Goal: Task Accomplishment & Management: Use online tool/utility

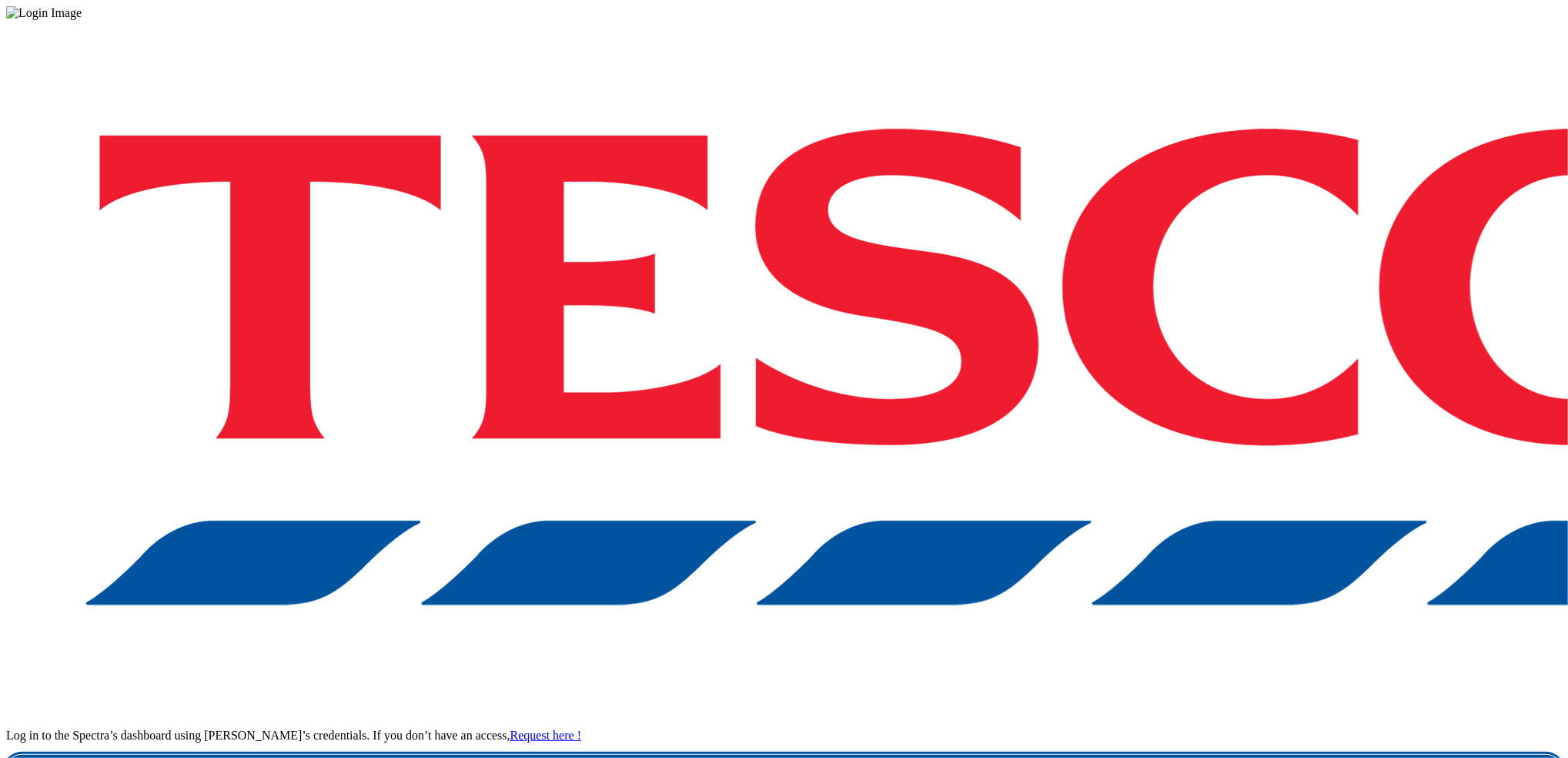
click at [778, 749] on link "Login" at bounding box center [784, 770] width 1556 height 31
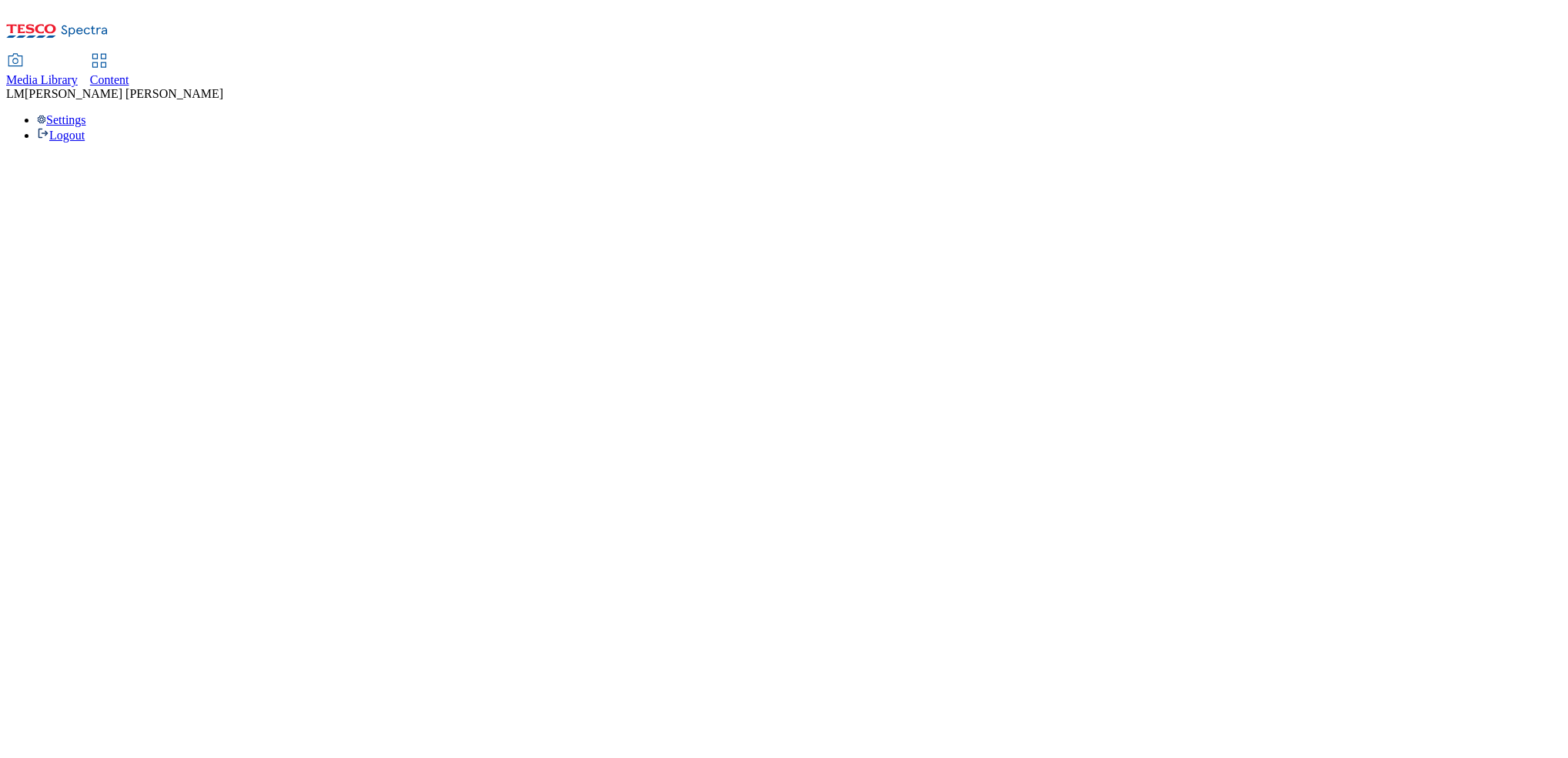
select select "ghs-[GEOGRAPHIC_DATA]"
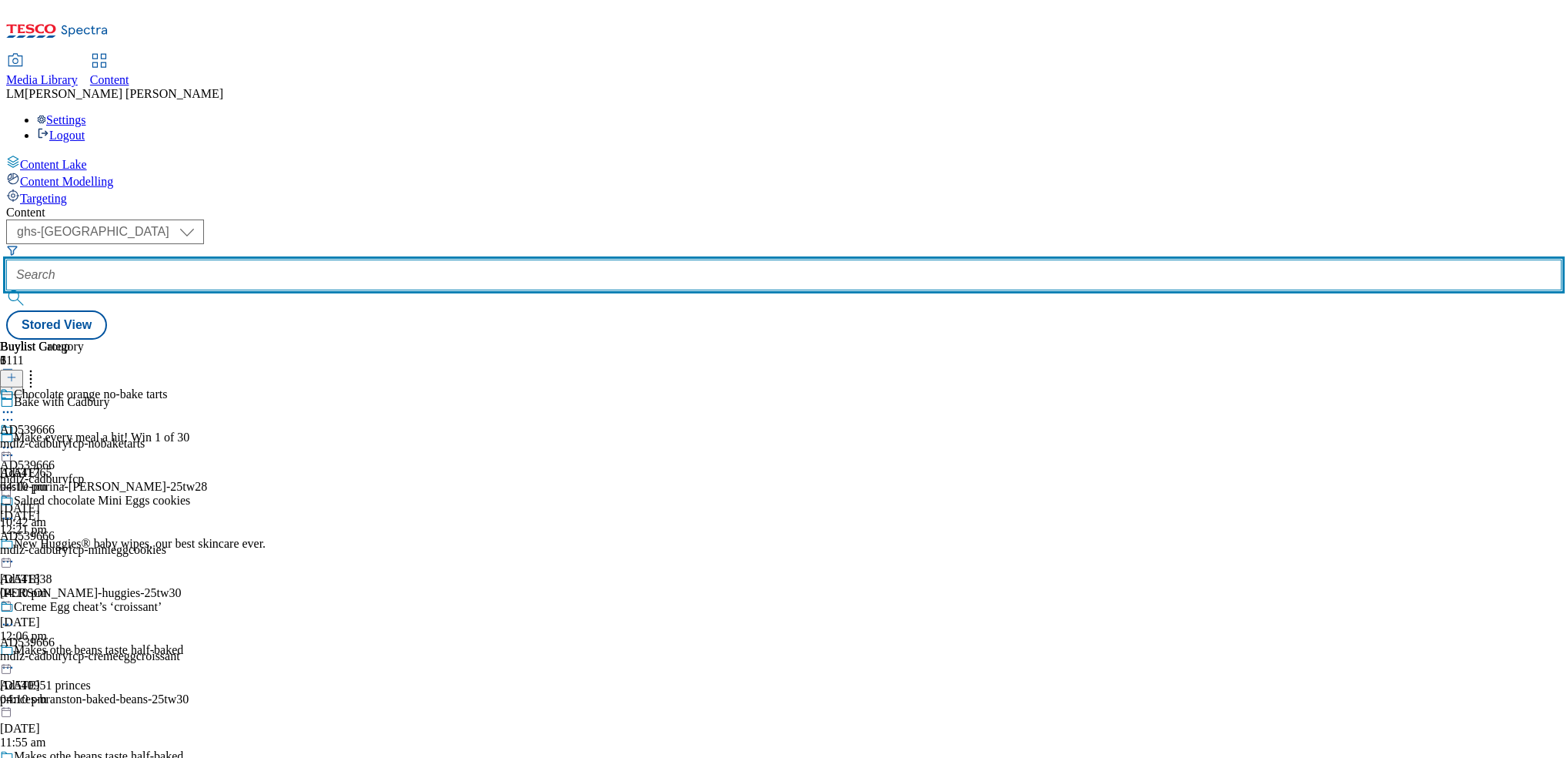
click at [355, 260] on input "text" at bounding box center [784, 275] width 1556 height 31
paste input "[URL][DOMAIN_NAME]"
type input "[URL][DOMAIN_NAME]"
paste input "542012"
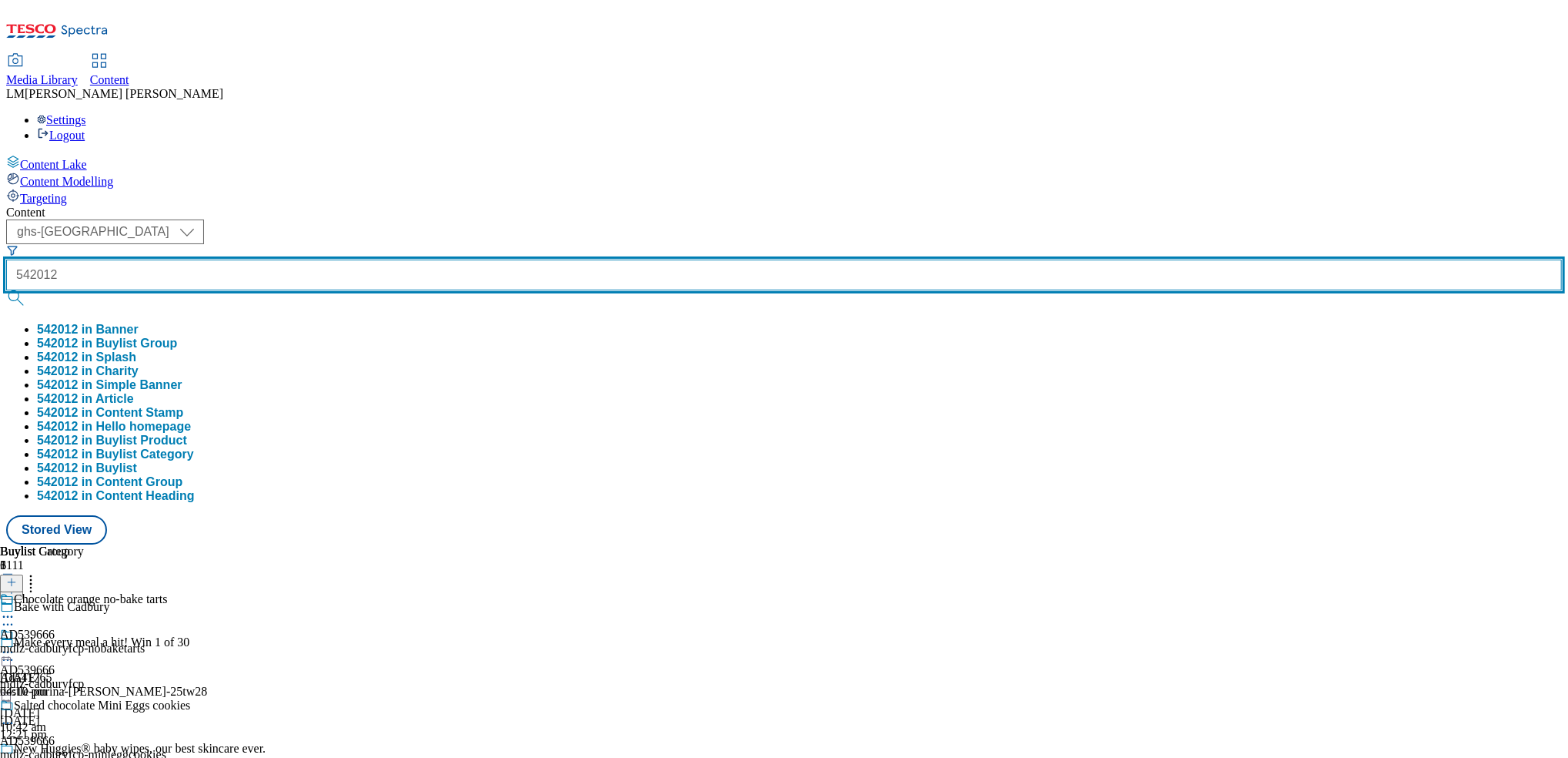
type input "542012"
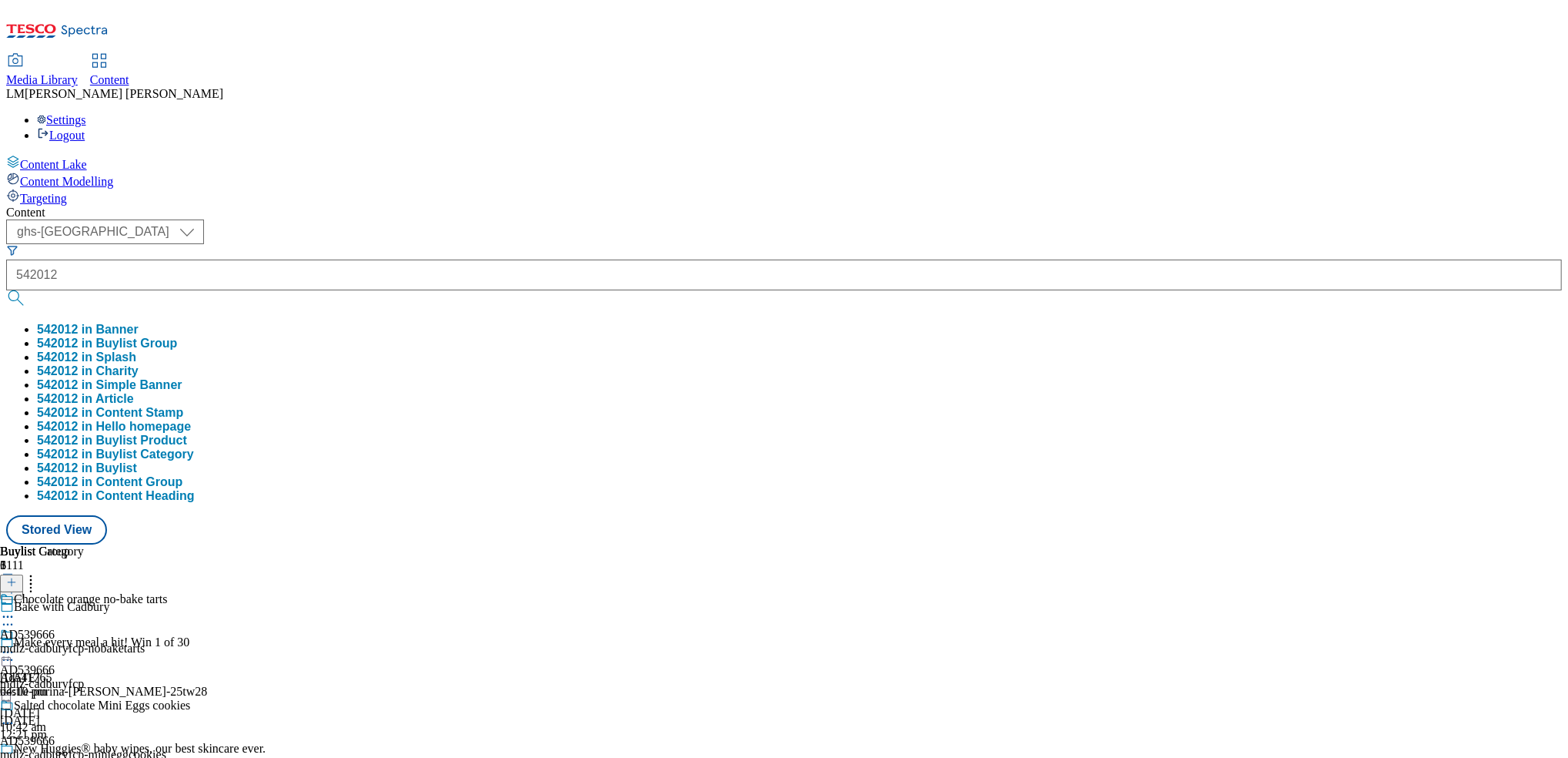
click at [28, 290] on button "submit" at bounding box center [17, 297] width 21 height 16
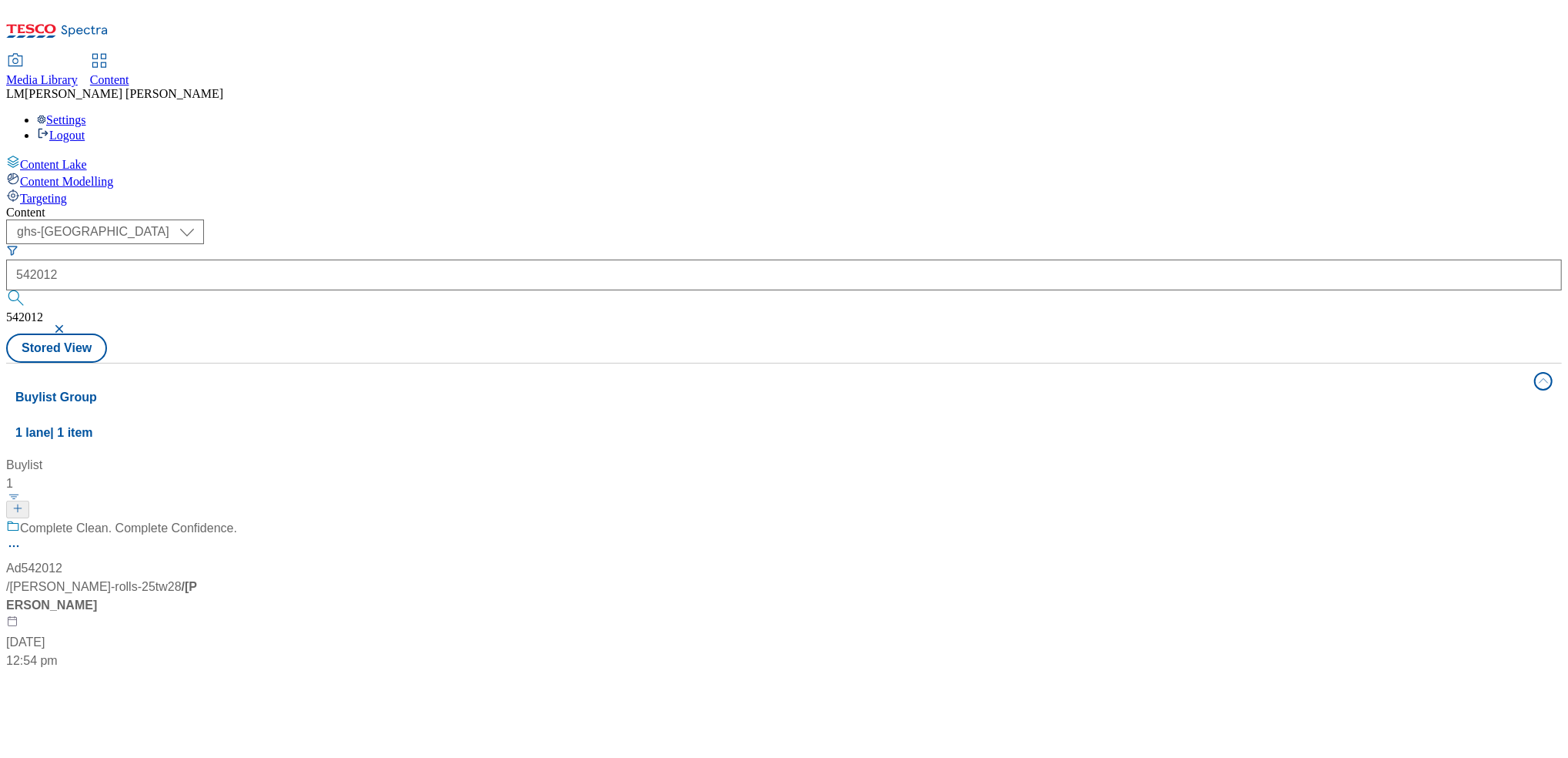
click at [237, 519] on div "Complete Clean. Complete Confidence. Ad542012 / [PERSON_NAME]-andrex-rolls-25tw…" at bounding box center [122, 594] width 231 height 151
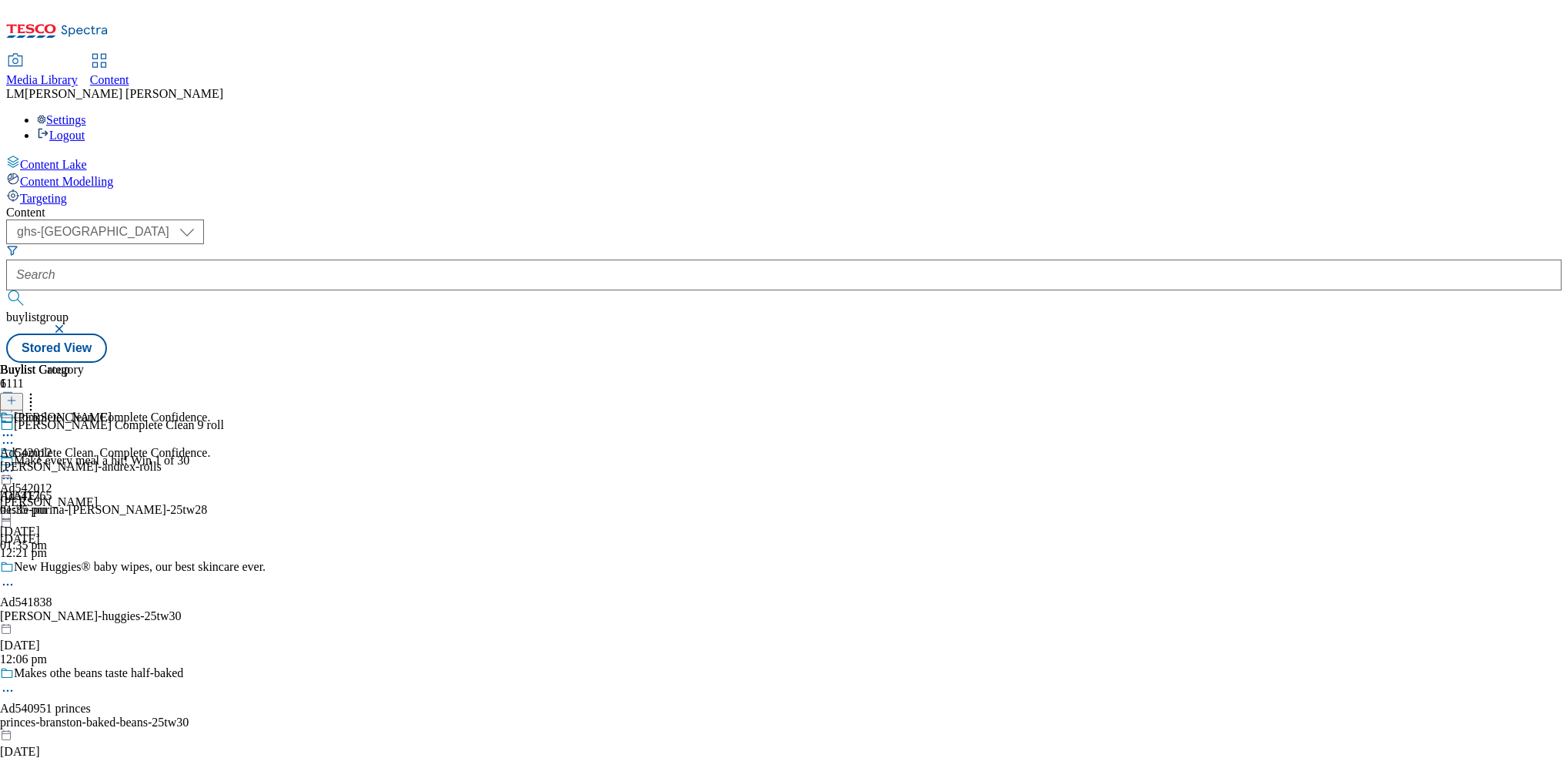
click at [6, 470] on circle at bounding box center [4, 470] width 2 height 2
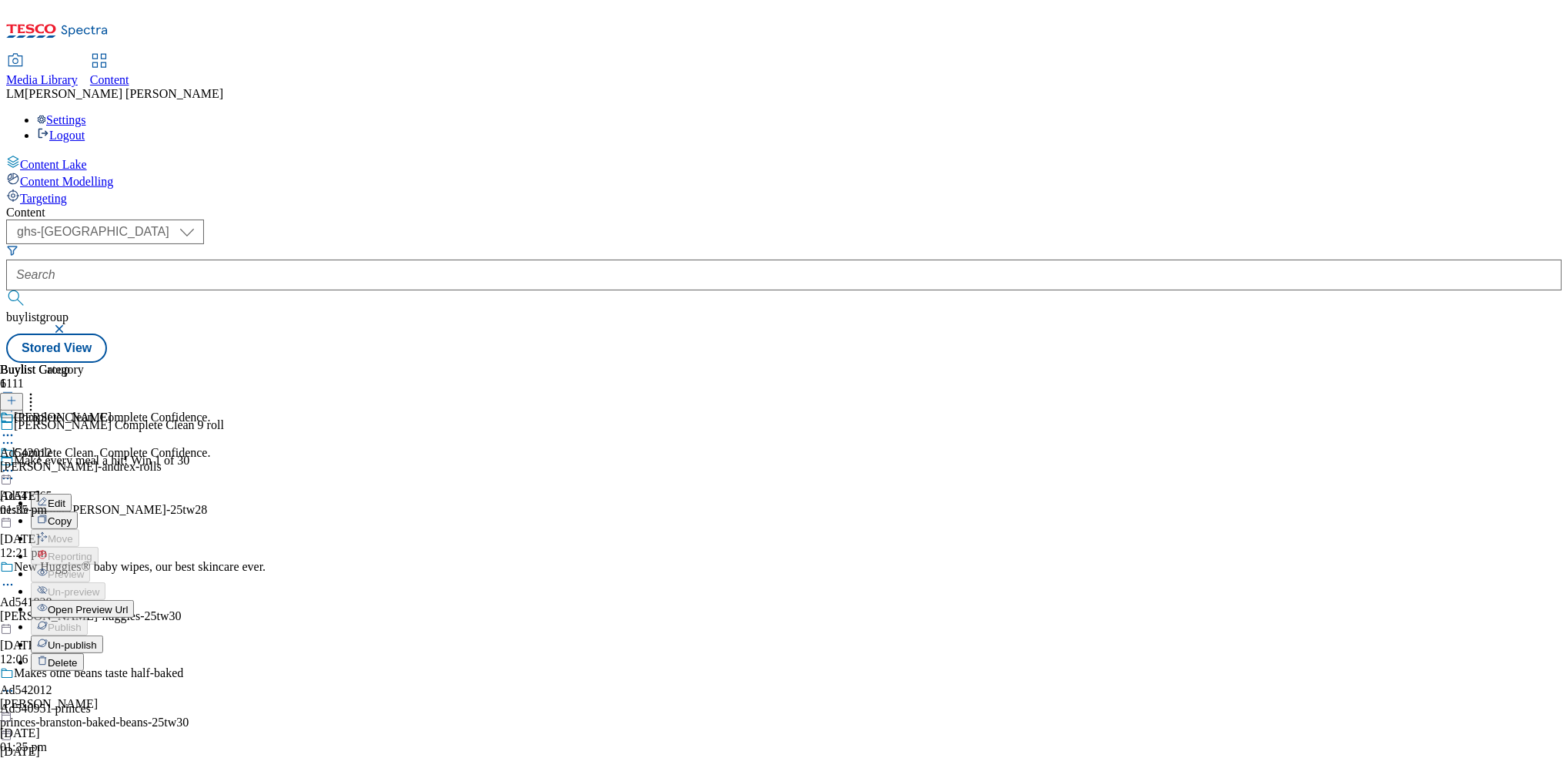
click at [97, 639] on span "Un-publish" at bounding box center [72, 645] width 49 height 11
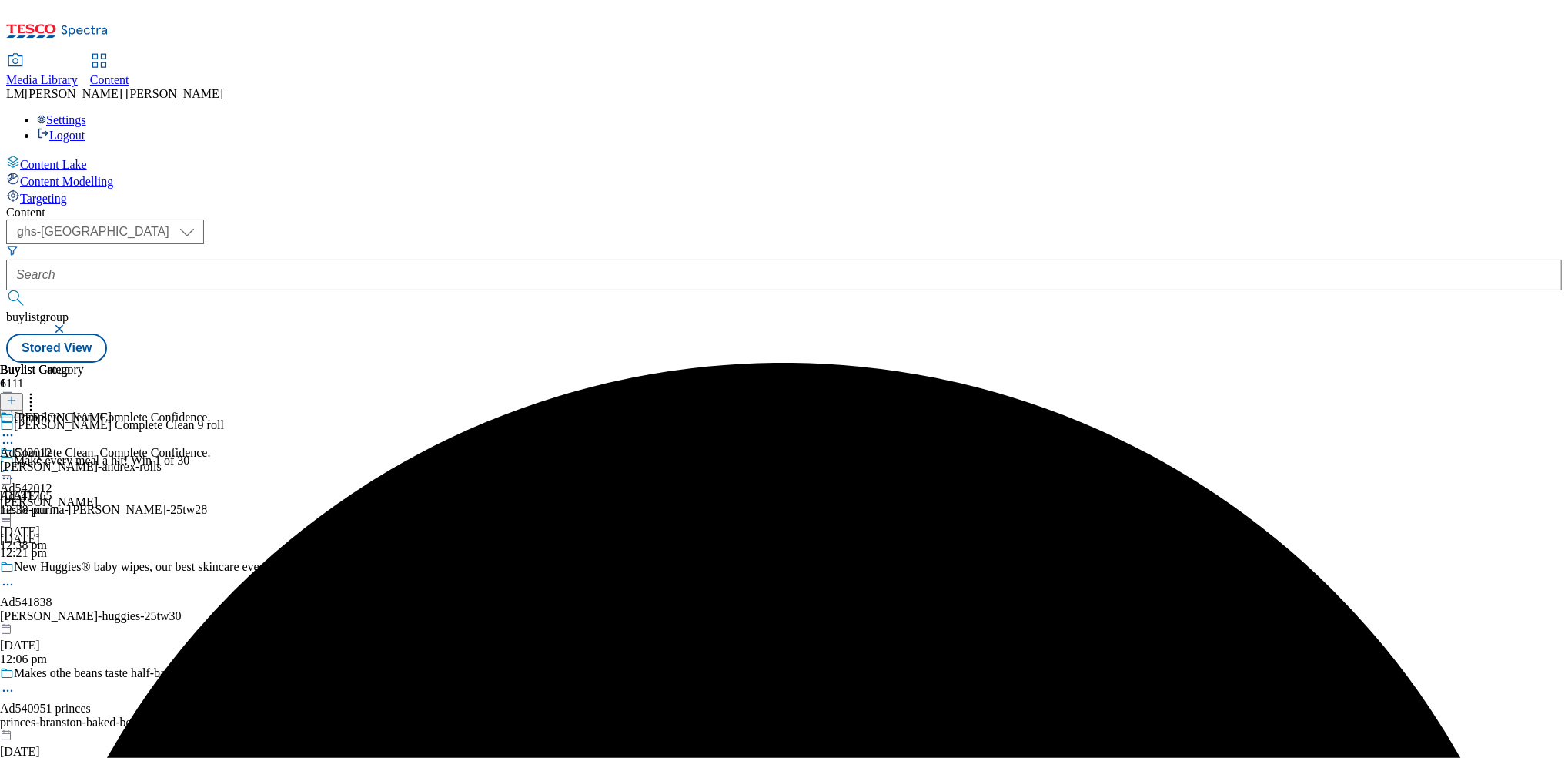
click at [16, 463] on icon at bounding box center [7, 470] width 16 height 16
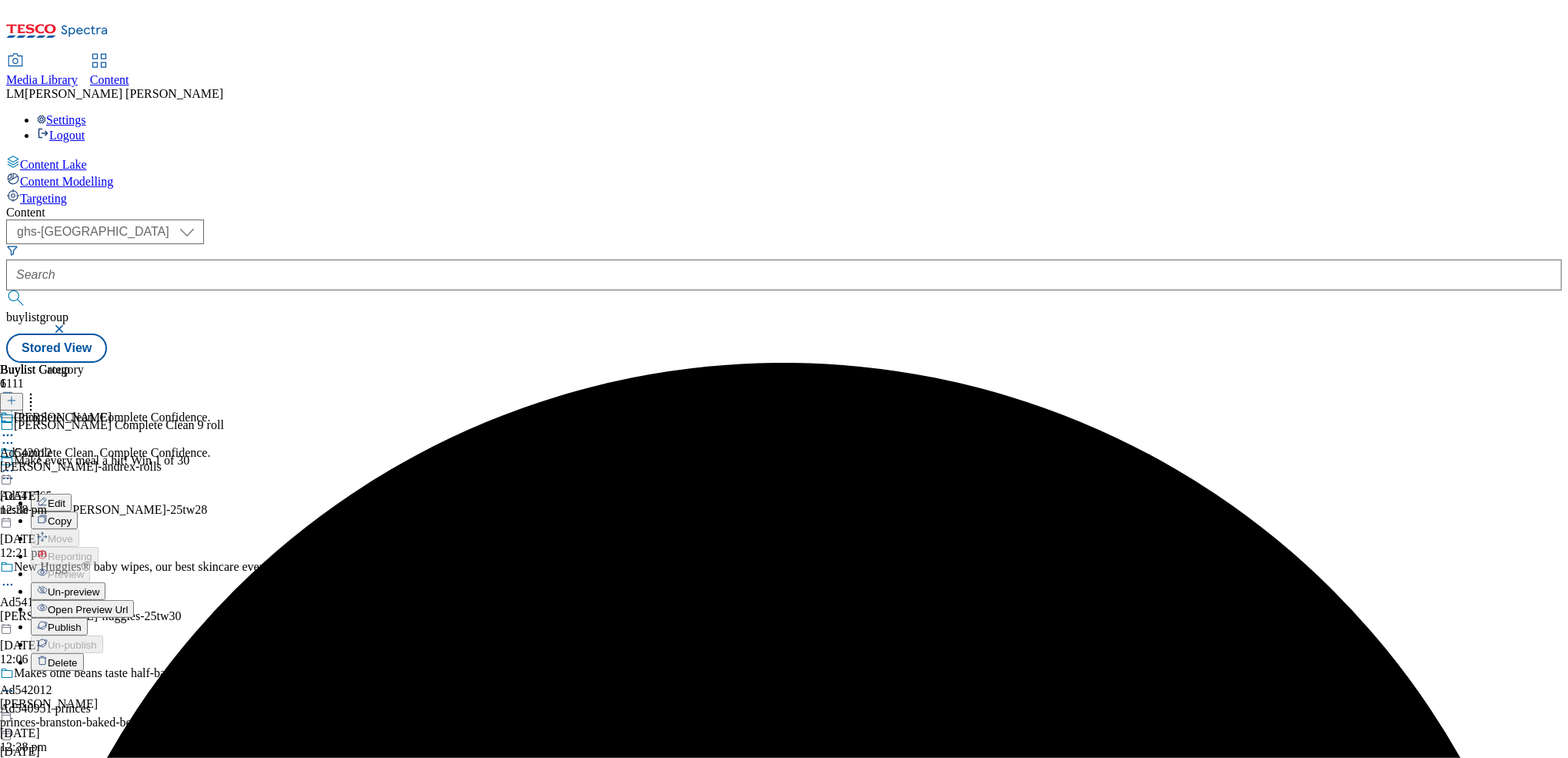
click at [99, 586] on span "Un-preview" at bounding box center [73, 592] width 52 height 11
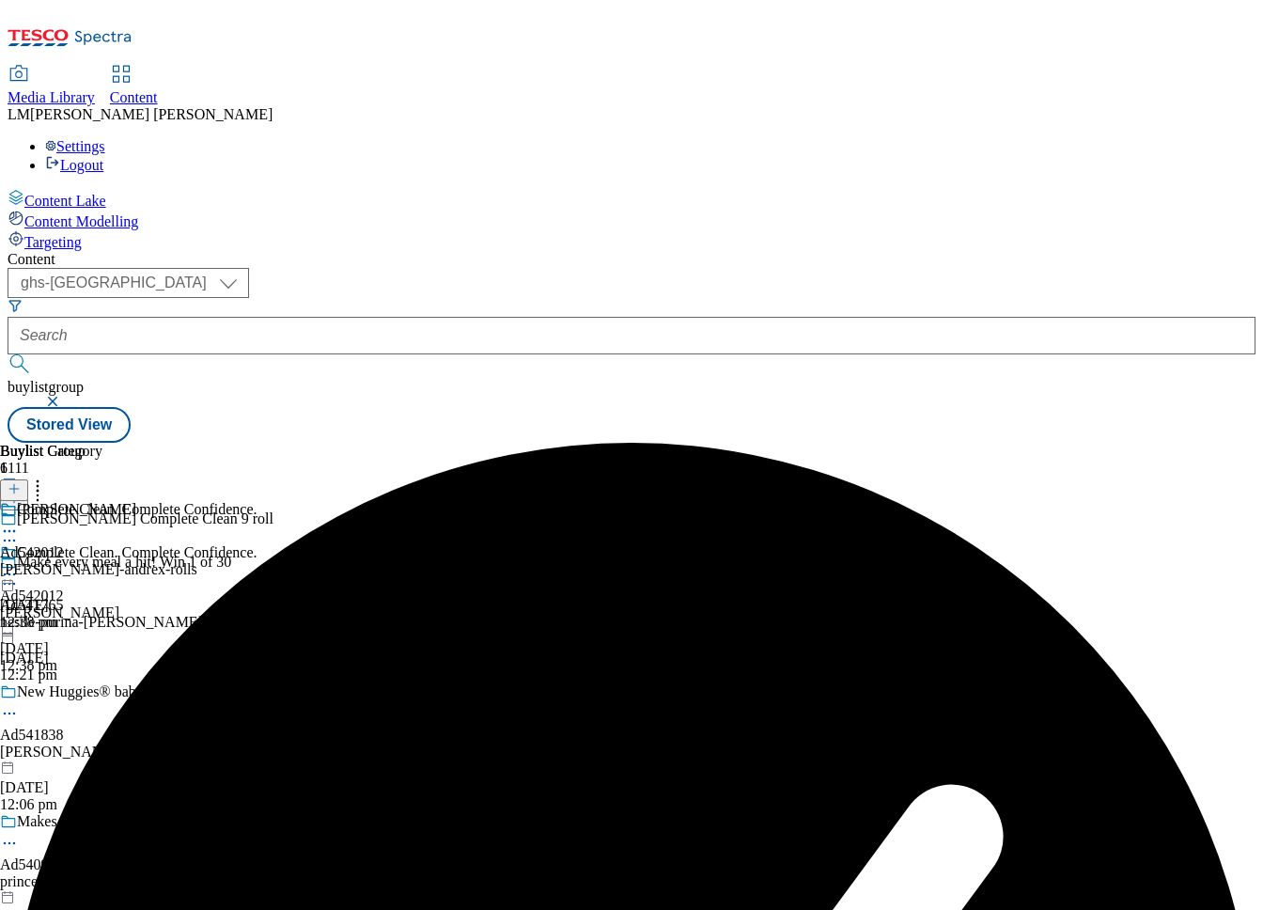
click at [197, 561] on div "[PERSON_NAME]-andrex-rolls" at bounding box center [98, 569] width 197 height 17
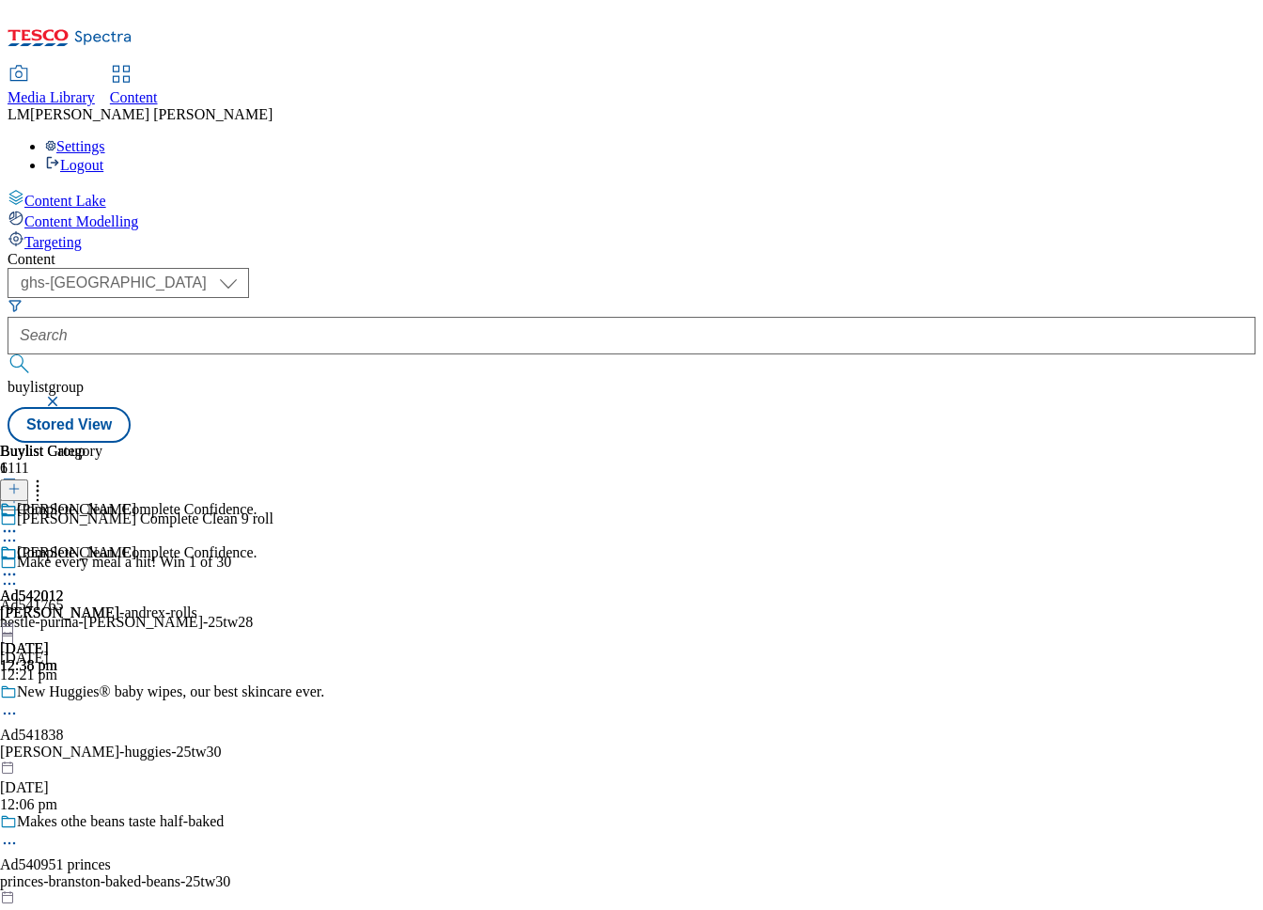
scroll to position [0, 404]
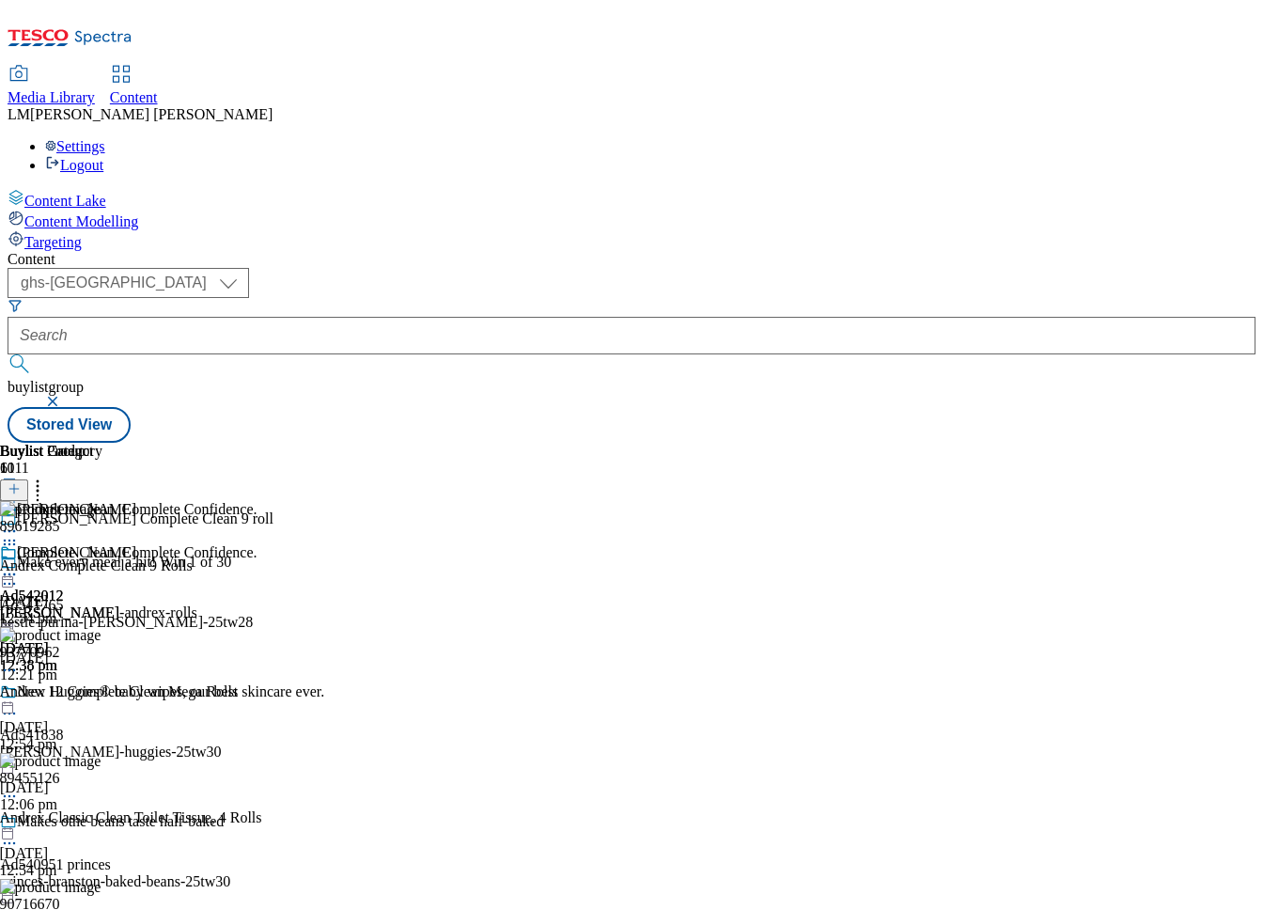
click at [19, 565] on icon at bounding box center [9, 574] width 19 height 19
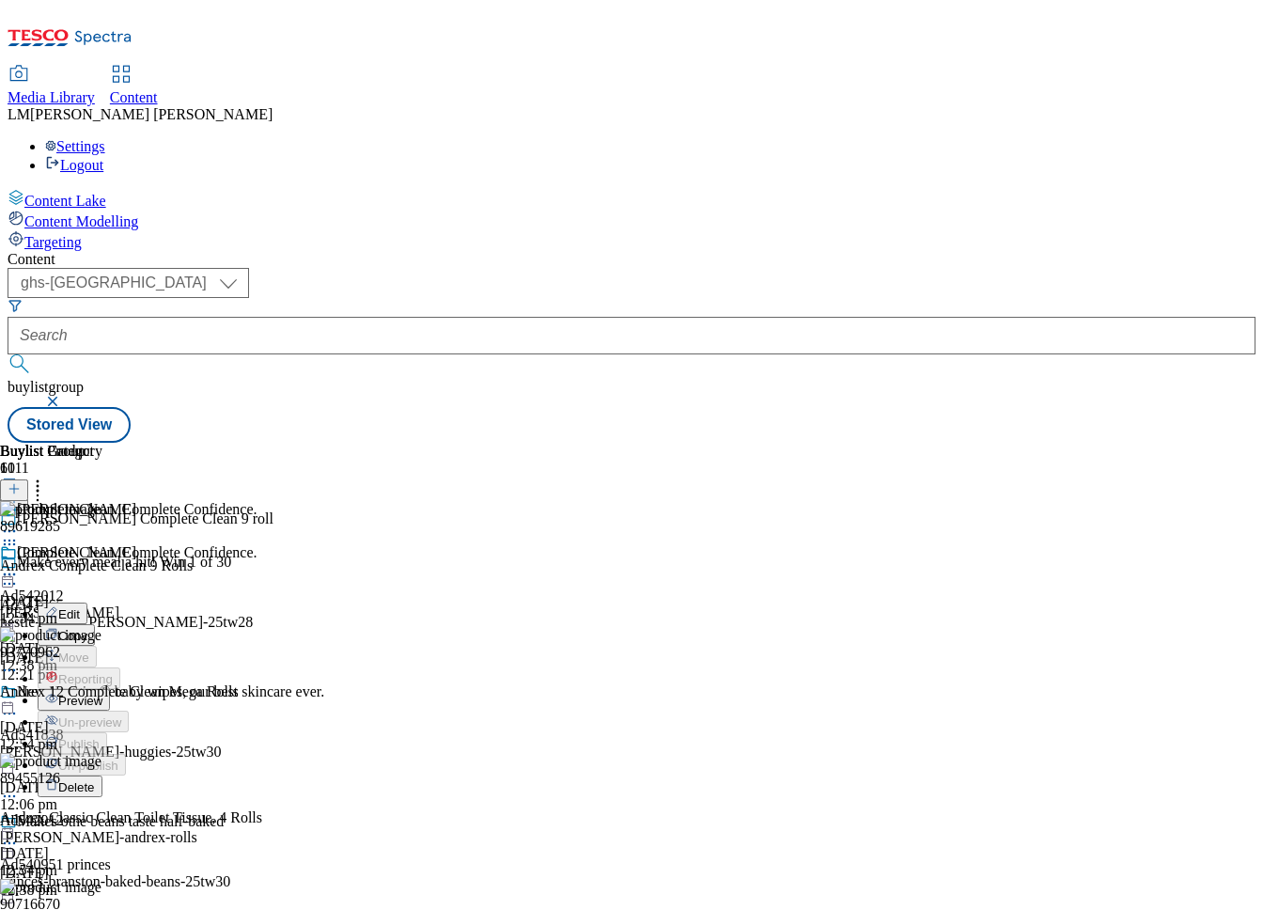
click at [21, 482] on icon at bounding box center [14, 488] width 13 height 13
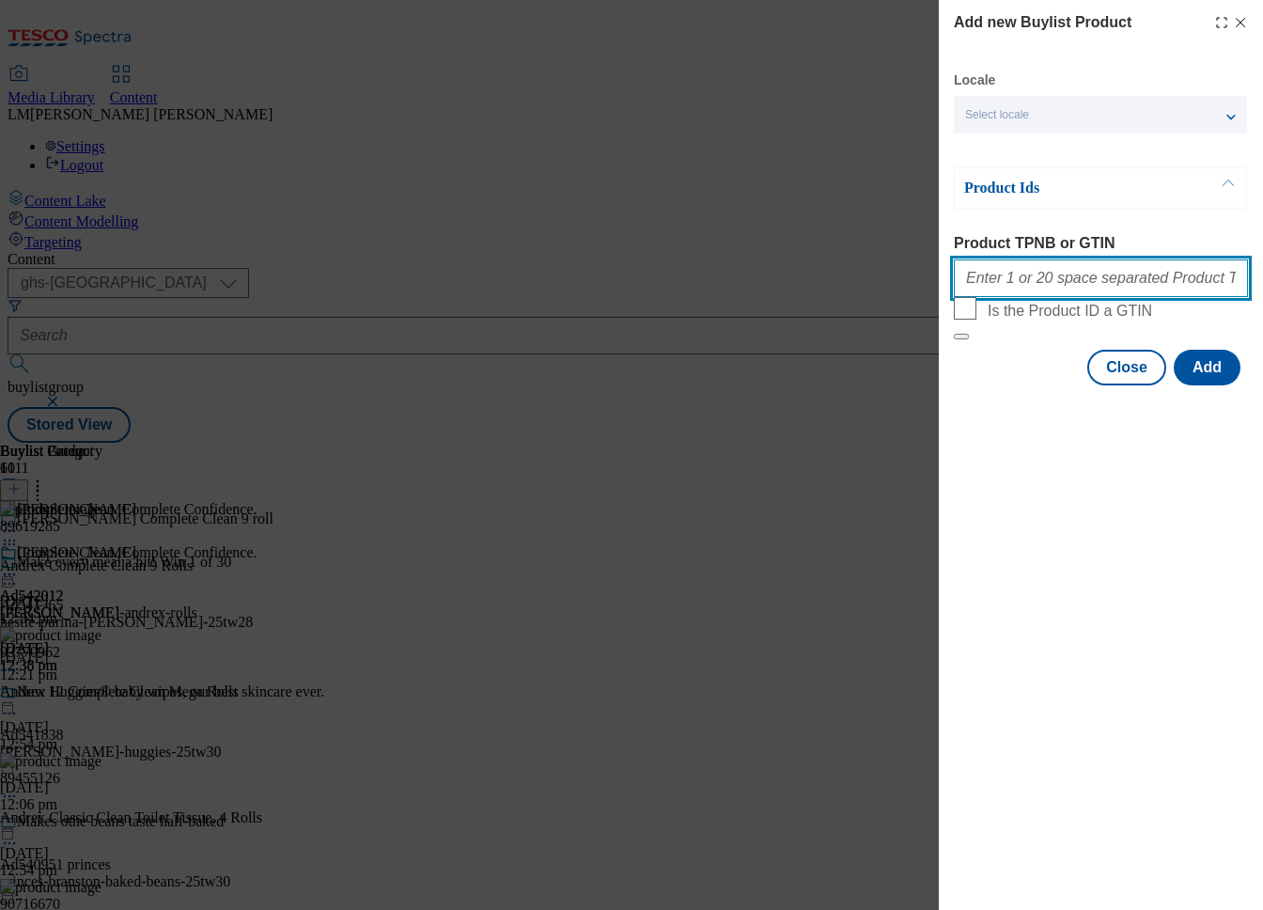
click at [1031, 284] on input "Product TPNB or GTIN" at bounding box center [1101, 278] width 294 height 38
paste input "96774446"
type input "96774446"
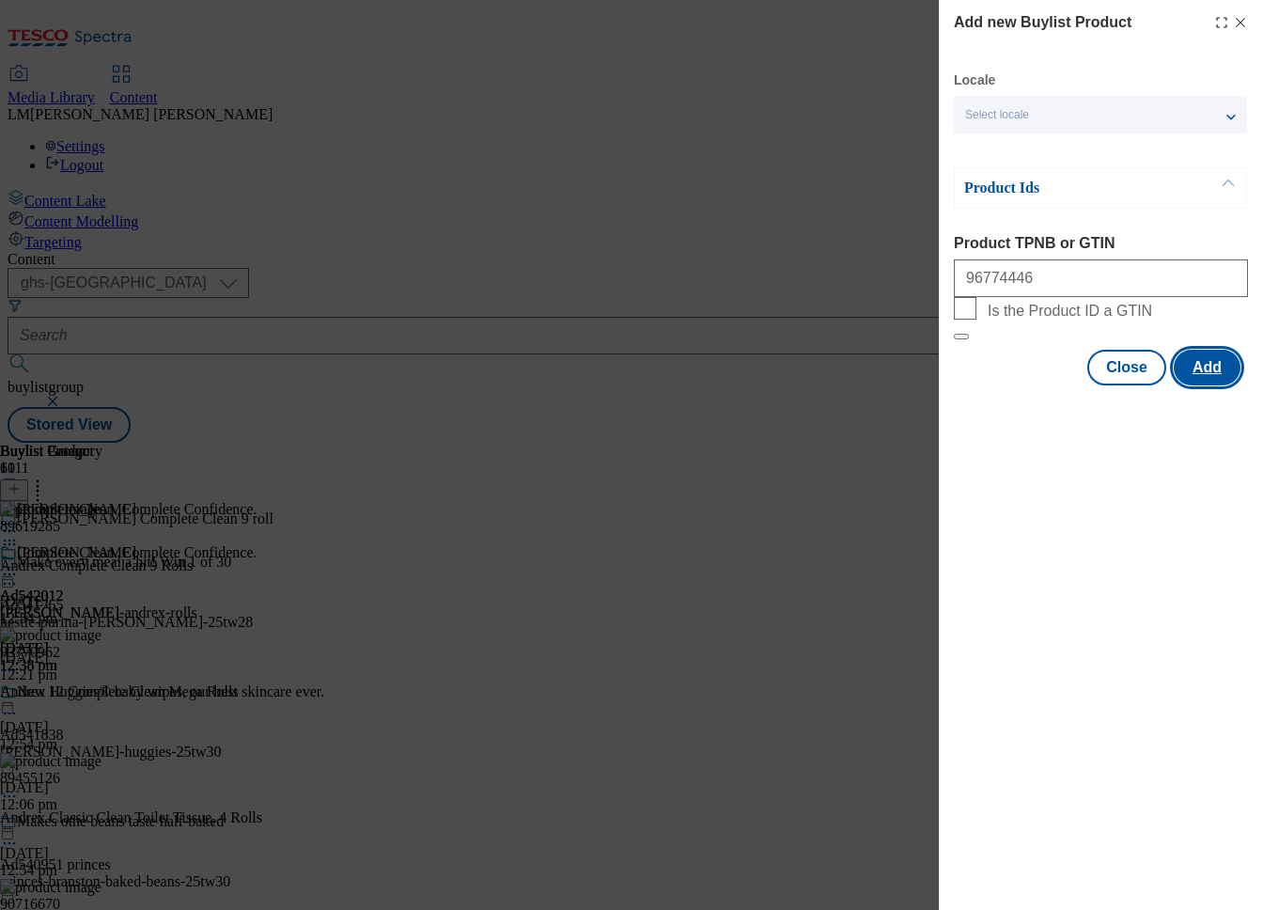
click at [1195, 385] on button "Add" at bounding box center [1207, 368] width 67 height 36
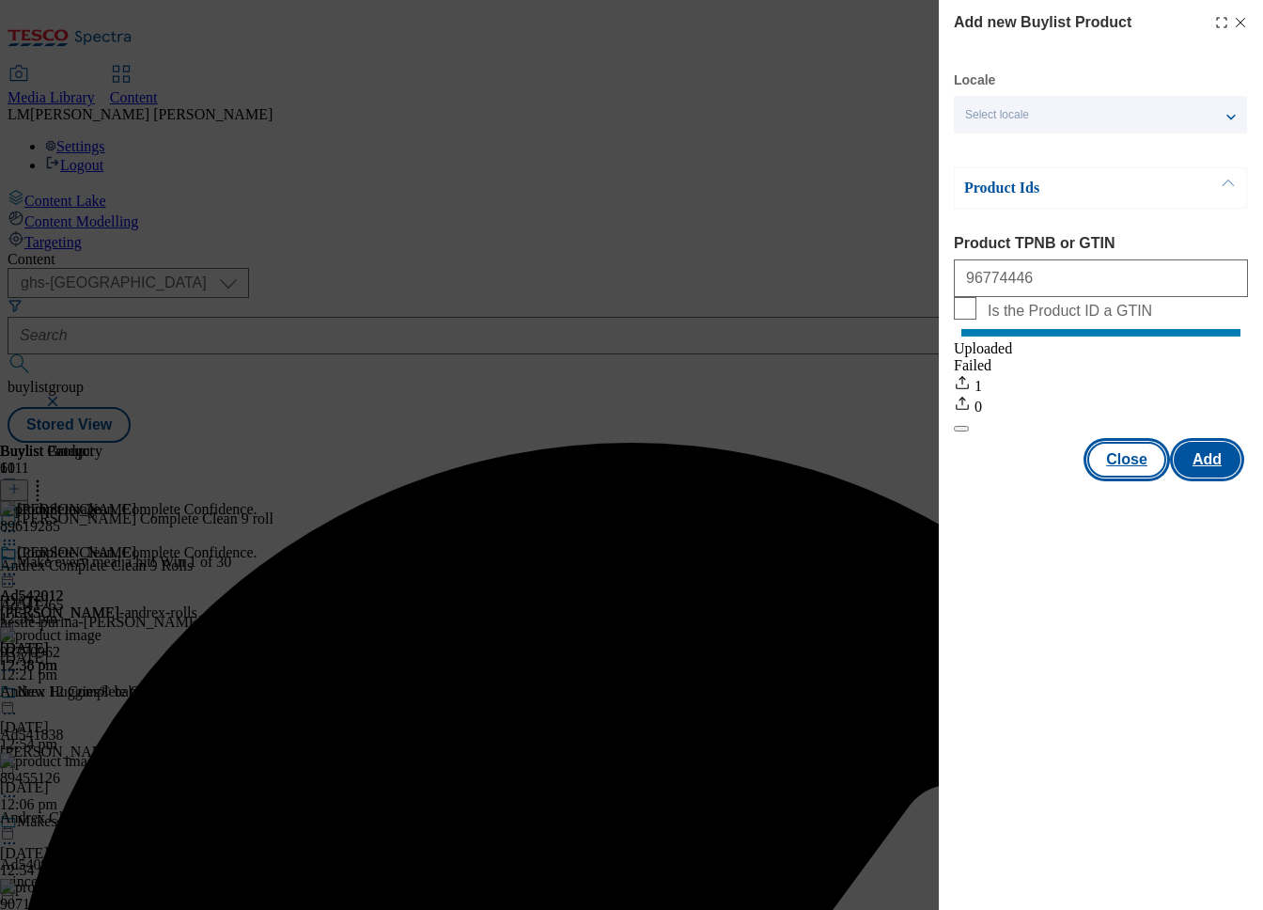
scroll to position [0, 0]
click at [1128, 477] on button "Close" at bounding box center [1126, 460] width 79 height 36
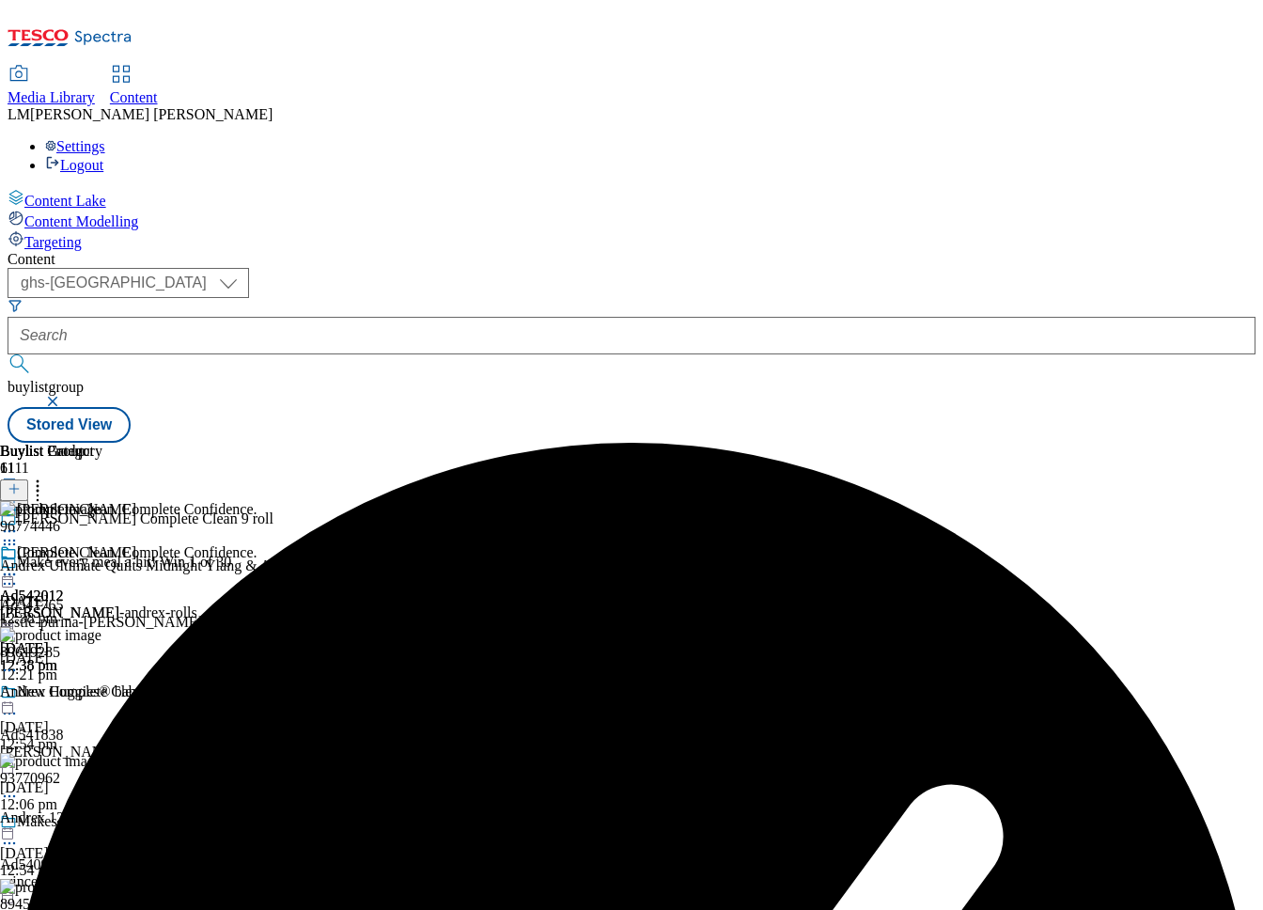
click at [257, 565] on div at bounding box center [128, 576] width 257 height 23
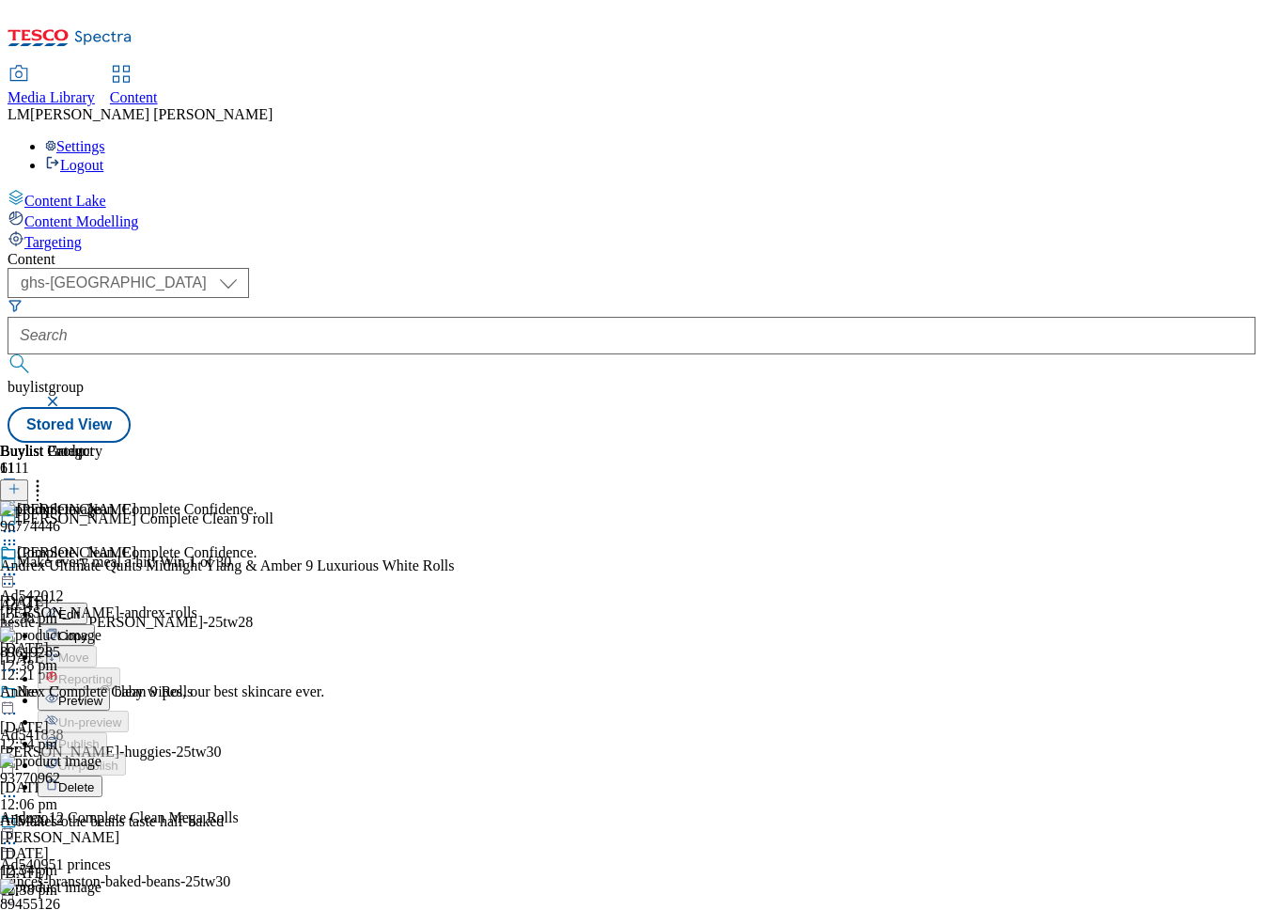
click at [57, 694] on icon at bounding box center [51, 698] width 11 height 8
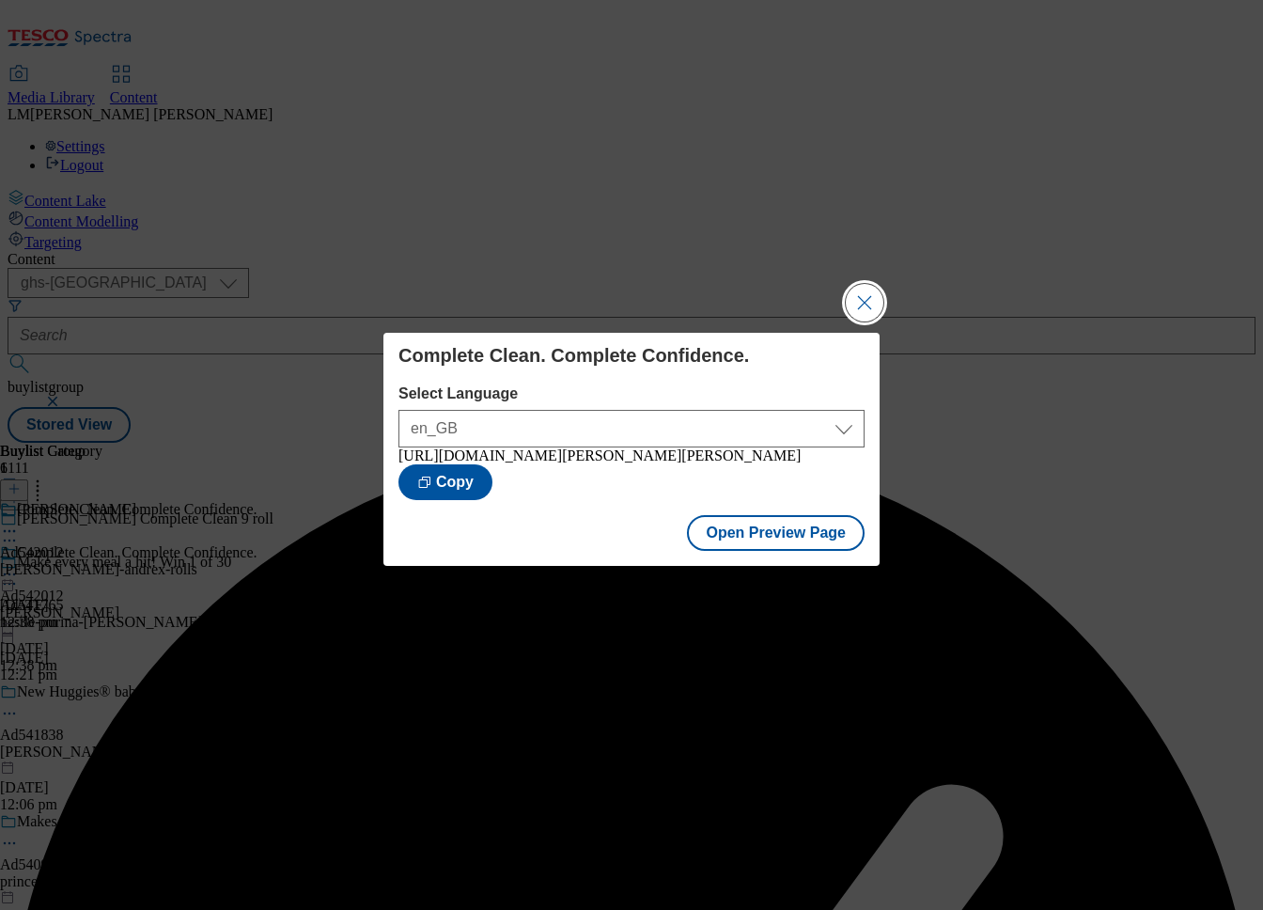
click at [851, 296] on button "Close Modal" at bounding box center [865, 303] width 38 height 38
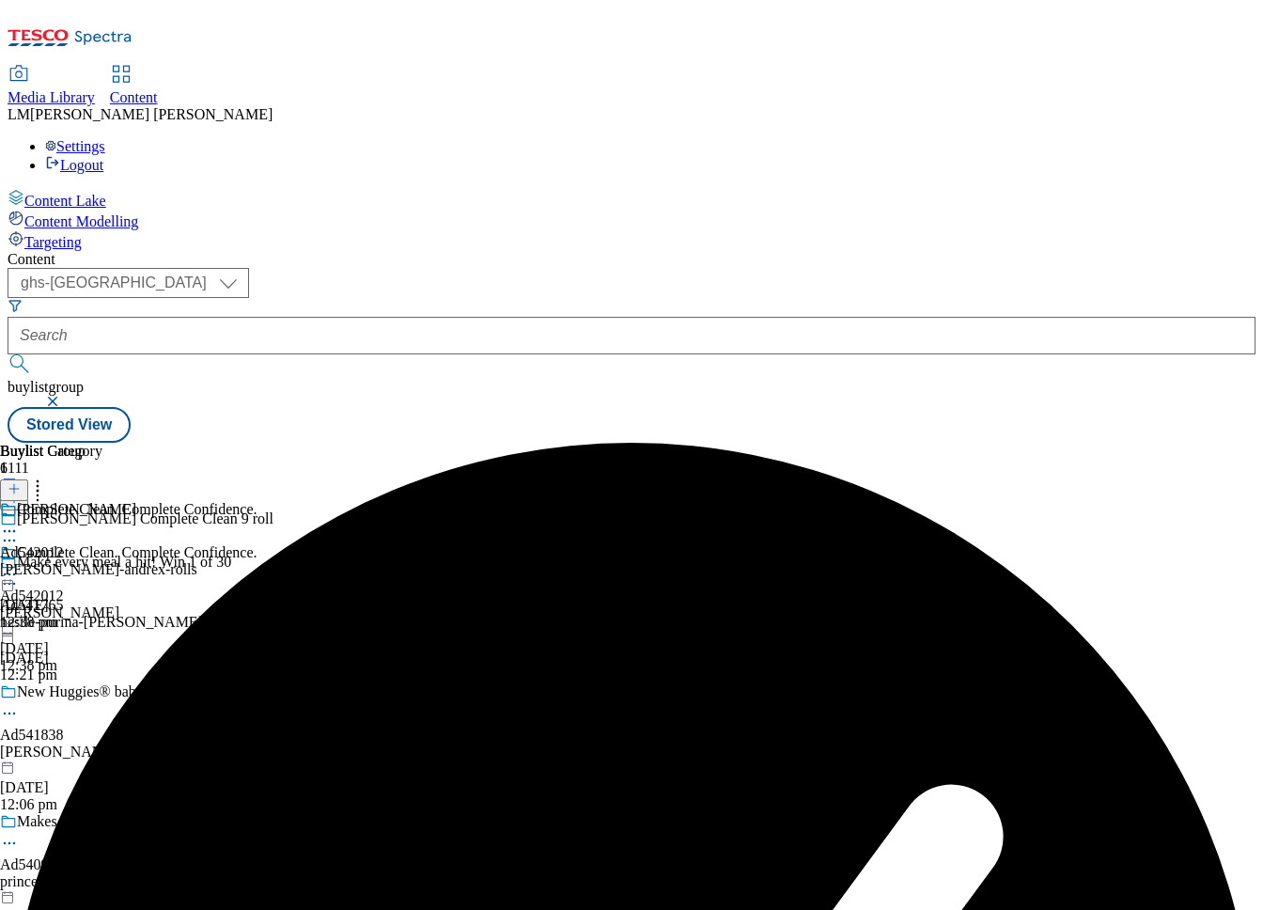
click at [257, 544] on div "Complete Clean. Complete Confidence." at bounding box center [128, 565] width 257 height 43
click at [19, 565] on icon at bounding box center [9, 574] width 19 height 19
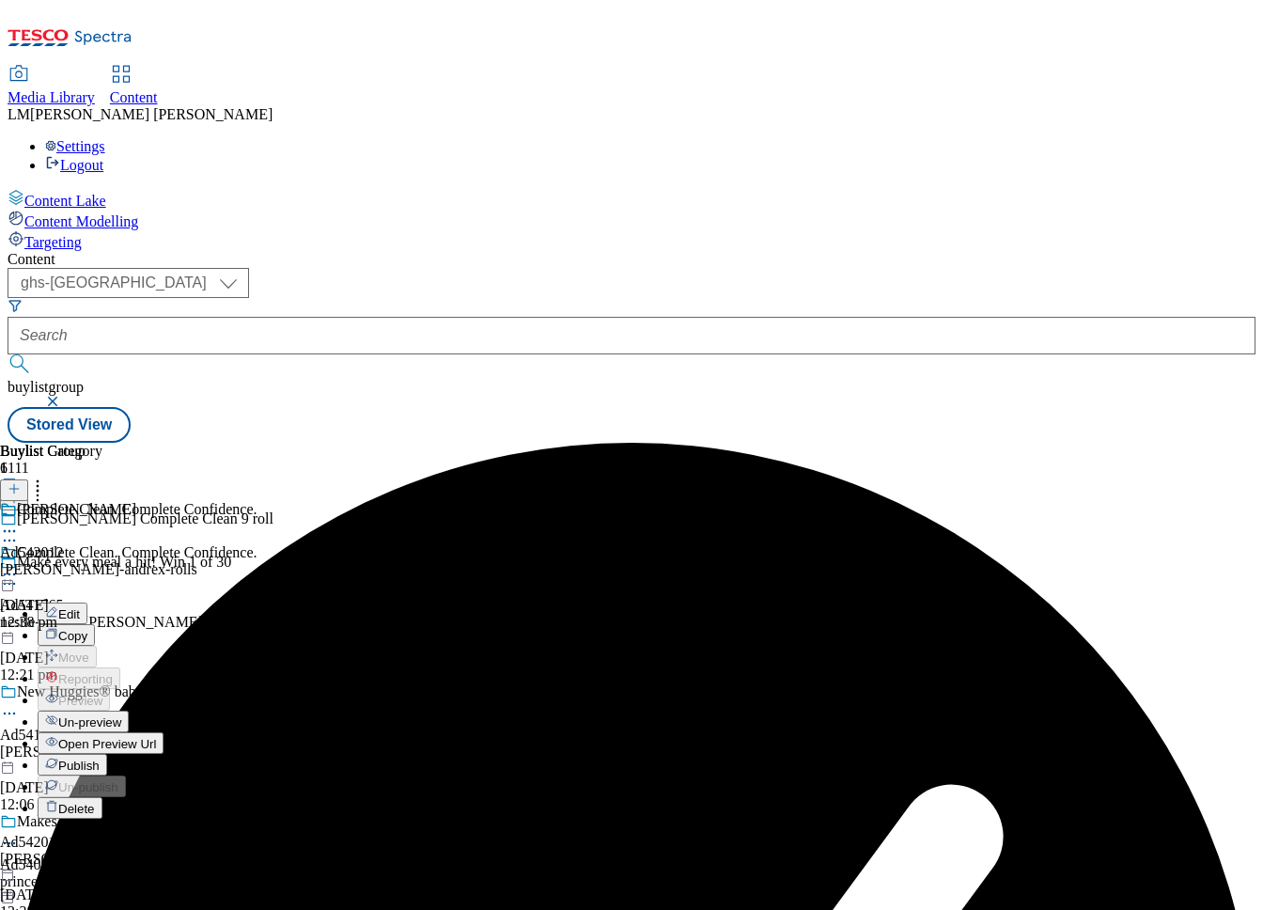
click at [107, 754] on button "Publish" at bounding box center [73, 765] width 70 height 22
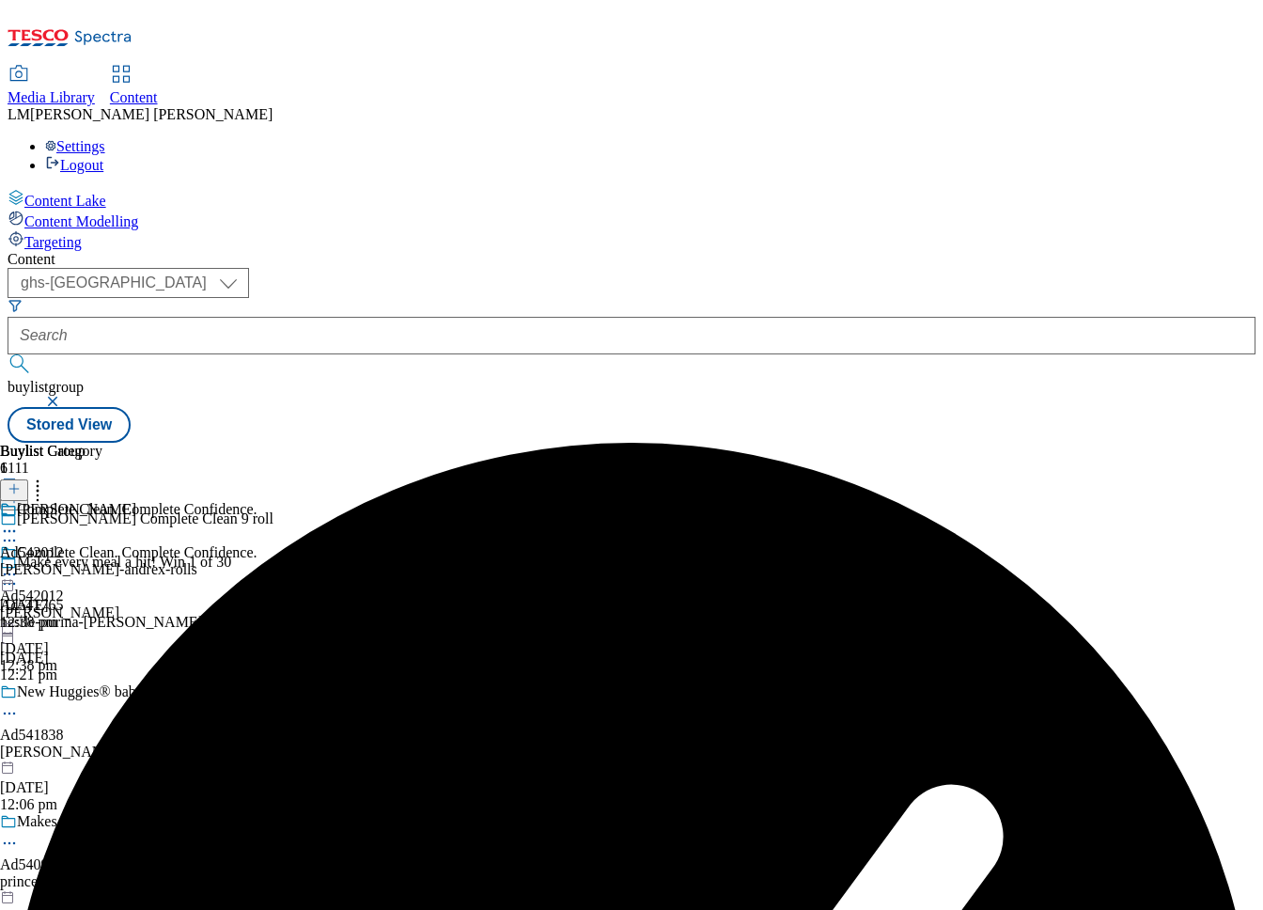
click at [19, 565] on icon at bounding box center [9, 574] width 19 height 19
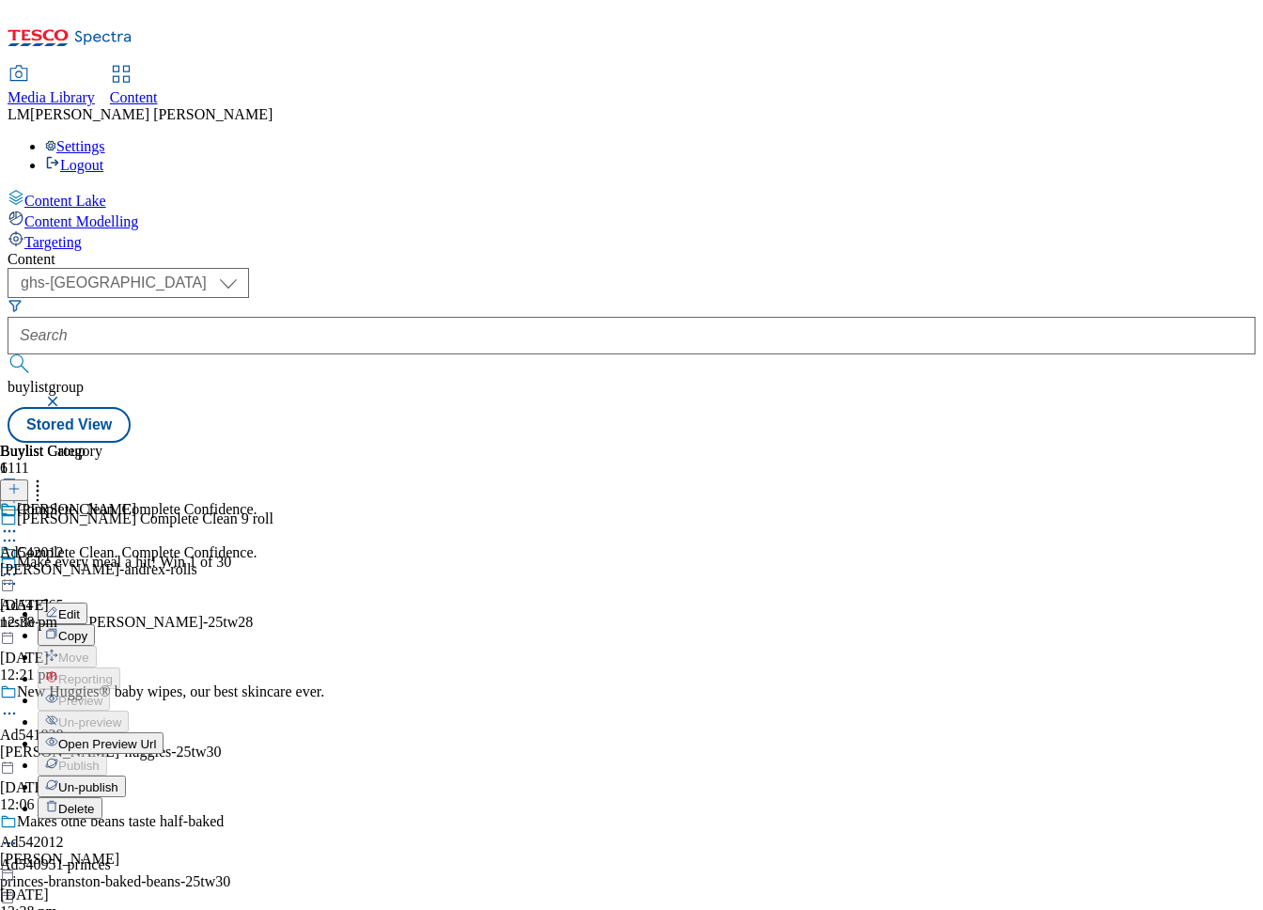
click at [118, 780] on span "Un-publish" at bounding box center [88, 787] width 60 height 14
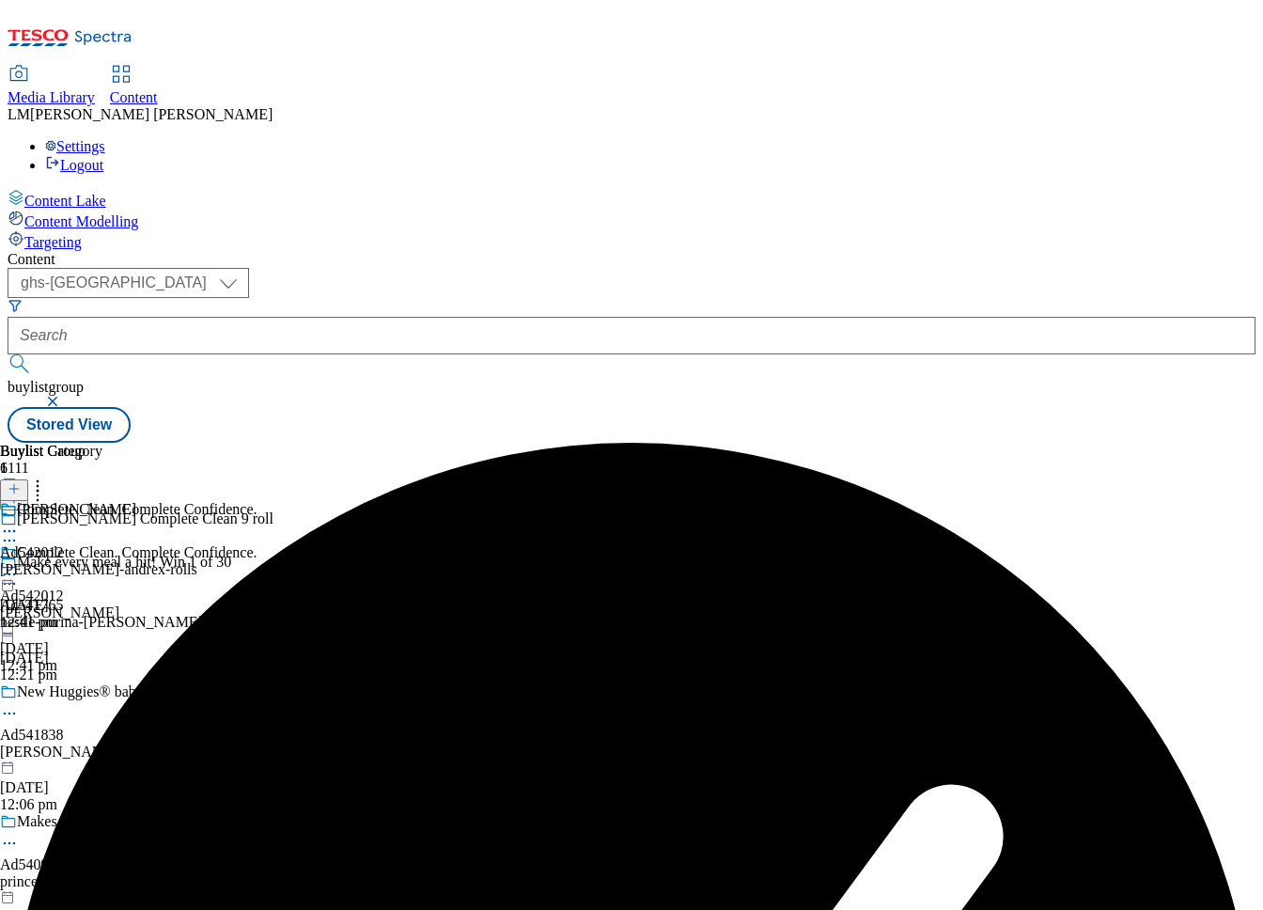
click at [19, 565] on icon at bounding box center [9, 574] width 19 height 19
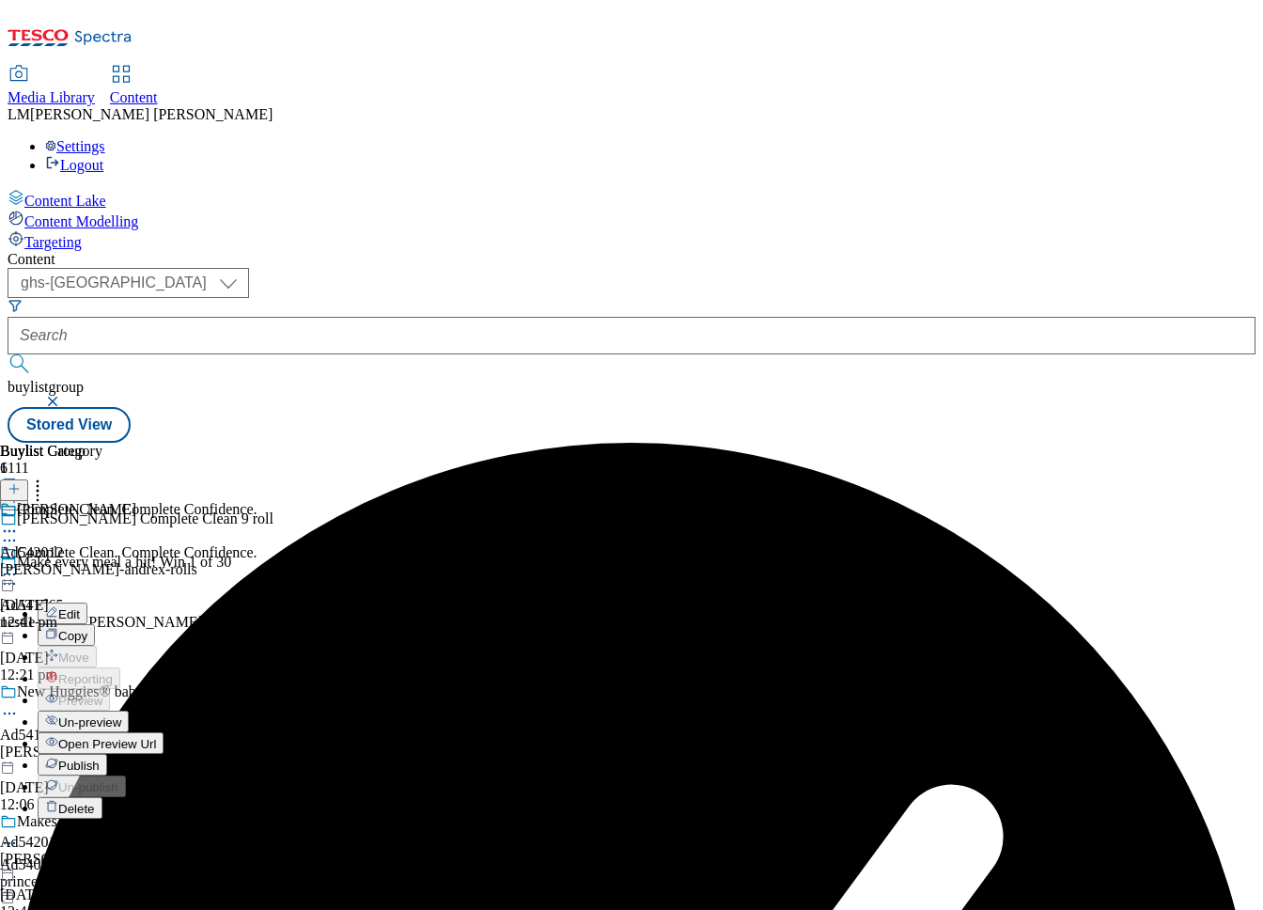
click at [121, 715] on span "Un-preview" at bounding box center [89, 722] width 63 height 14
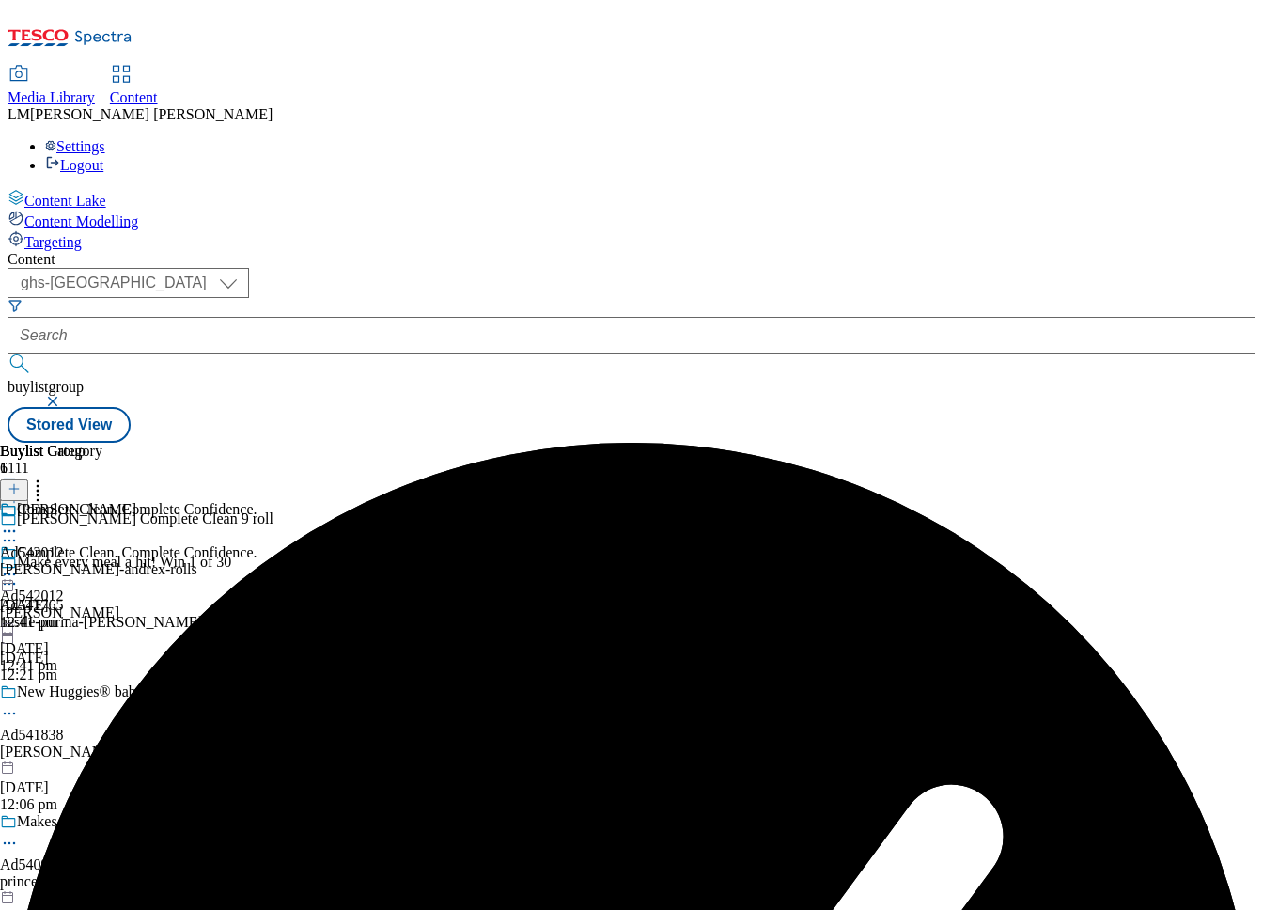
scroll to position [0, 56]
click at [197, 501] on div "[PERSON_NAME] Ad542012 [PERSON_NAME]-andrex-rolls [DATE] 12:41 pm" at bounding box center [98, 566] width 197 height 130
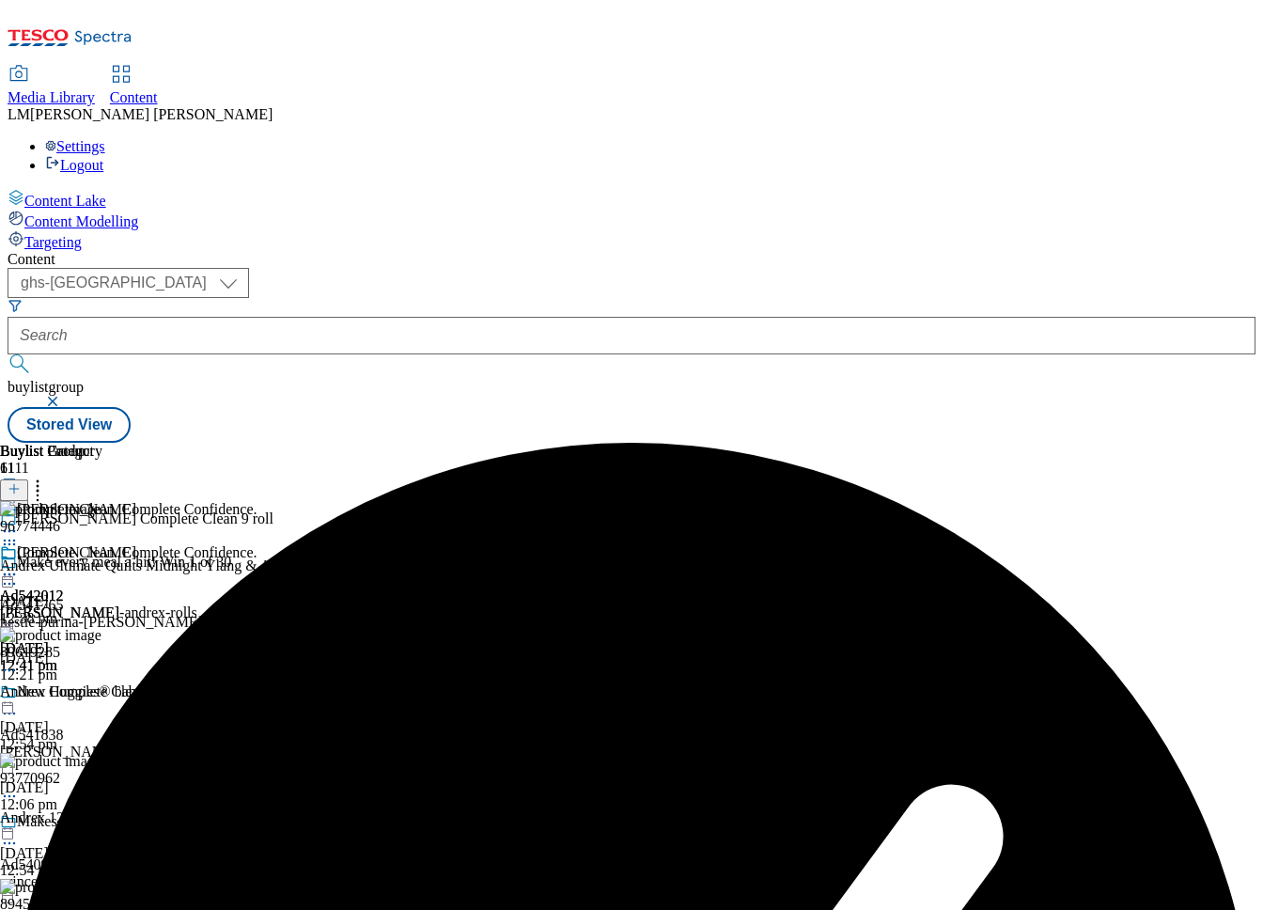
scroll to position [0, 404]
click at [21, 482] on icon at bounding box center [14, 488] width 13 height 13
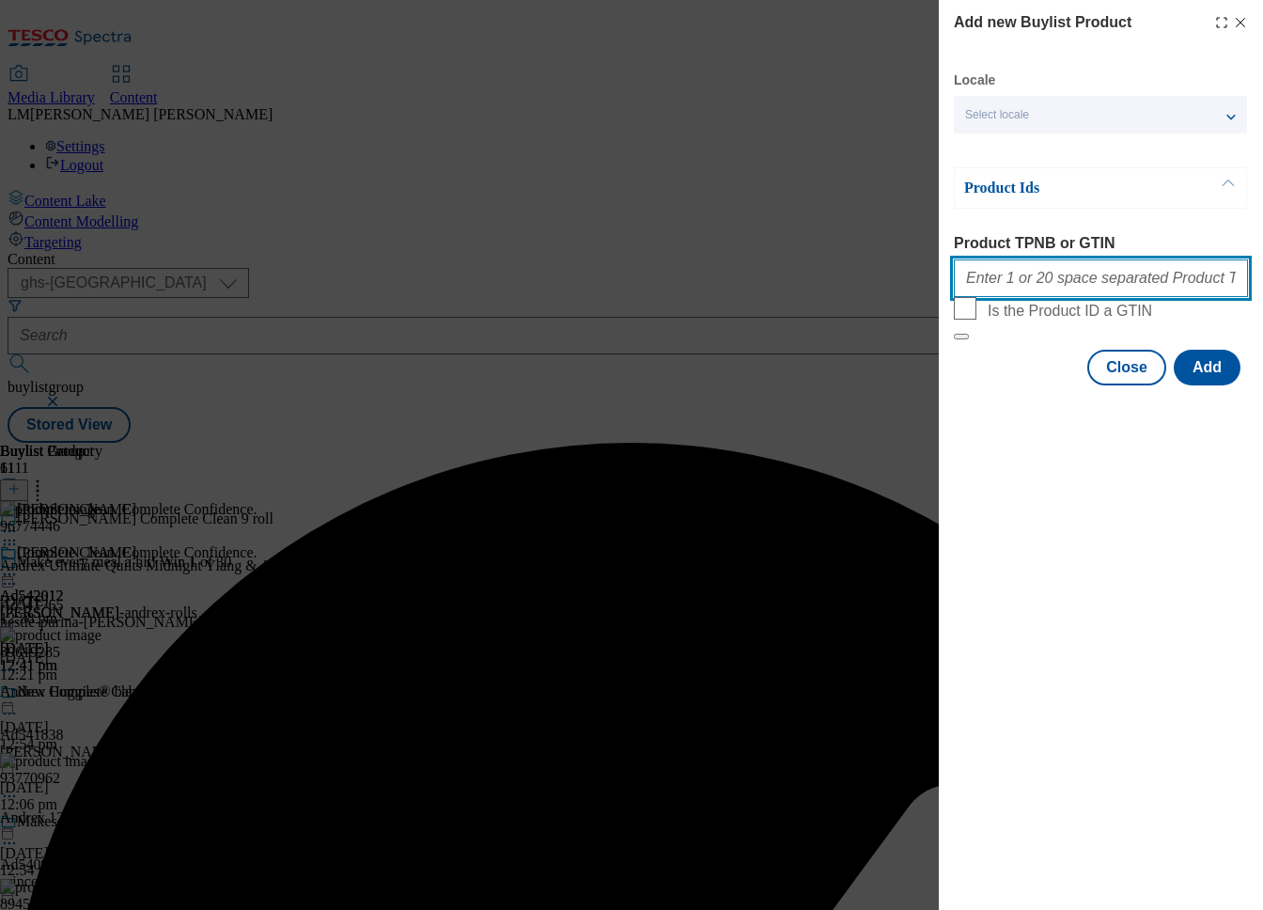
click at [1083, 279] on input "Product TPNB or GTIN" at bounding box center [1101, 278] width 294 height 38
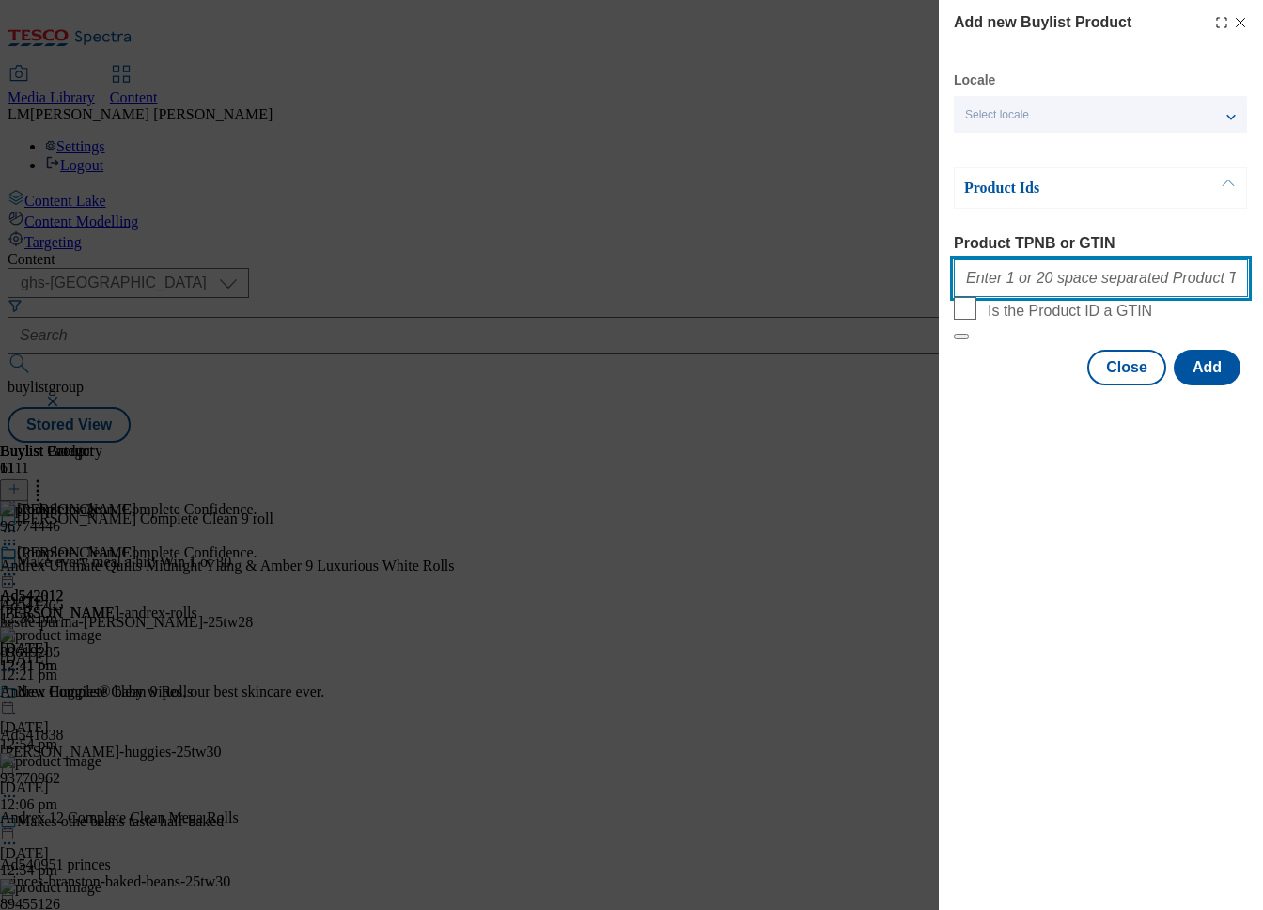
paste input "96774446"
type input "96774446"
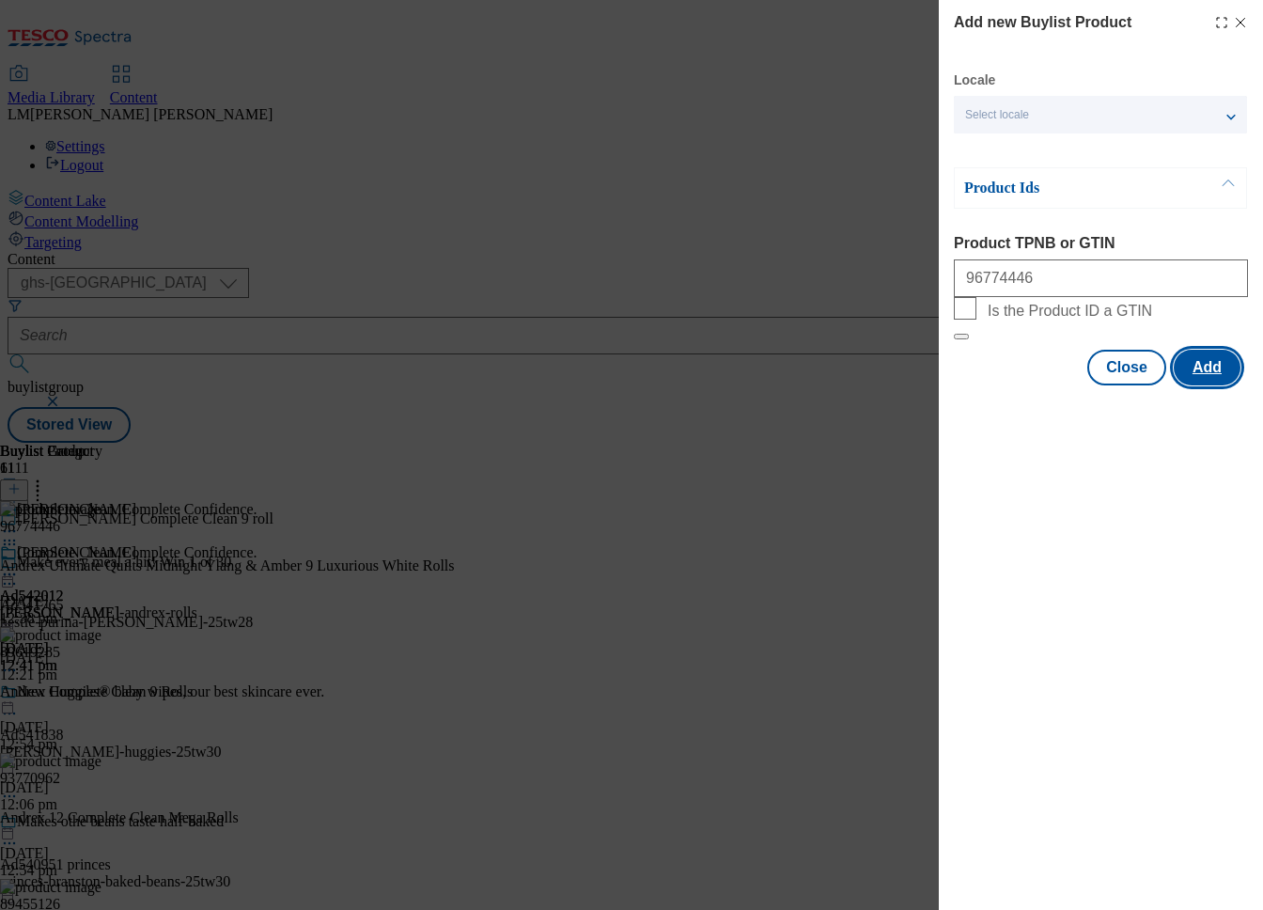
click at [1209, 385] on button "Add" at bounding box center [1207, 368] width 67 height 36
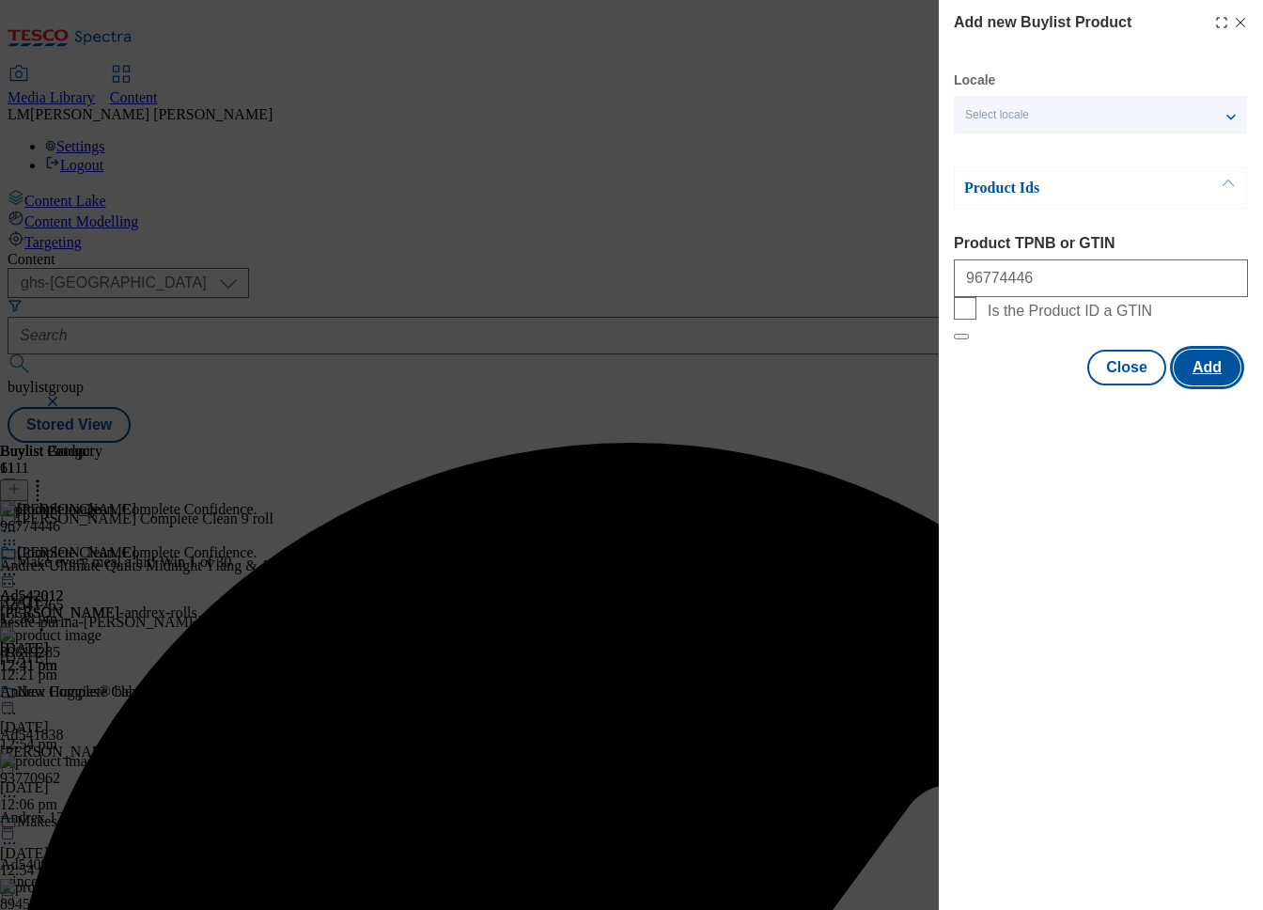
scroll to position [0, 0]
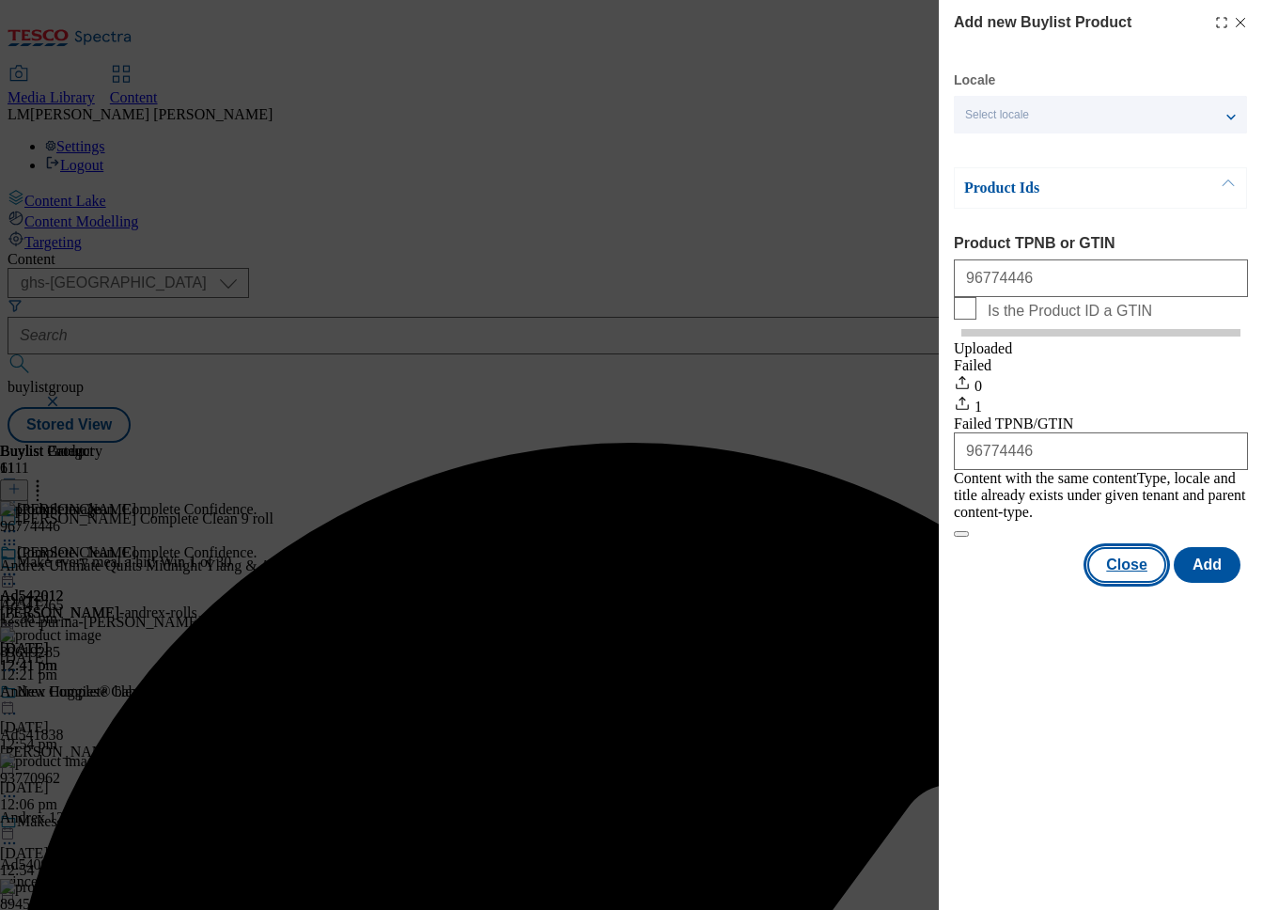
click at [1146, 570] on button "Close" at bounding box center [1126, 565] width 79 height 36
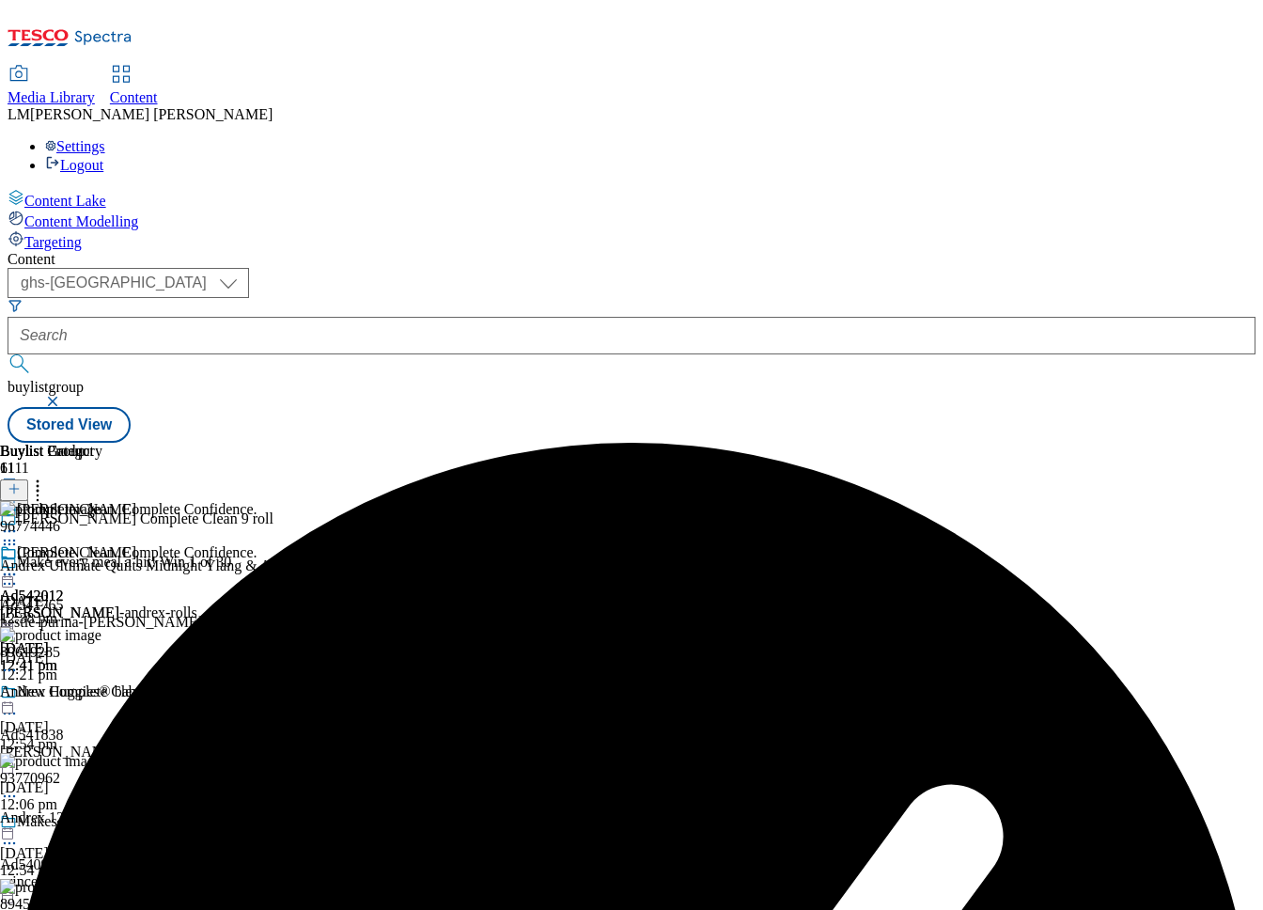
click at [19, 565] on icon at bounding box center [9, 574] width 19 height 19
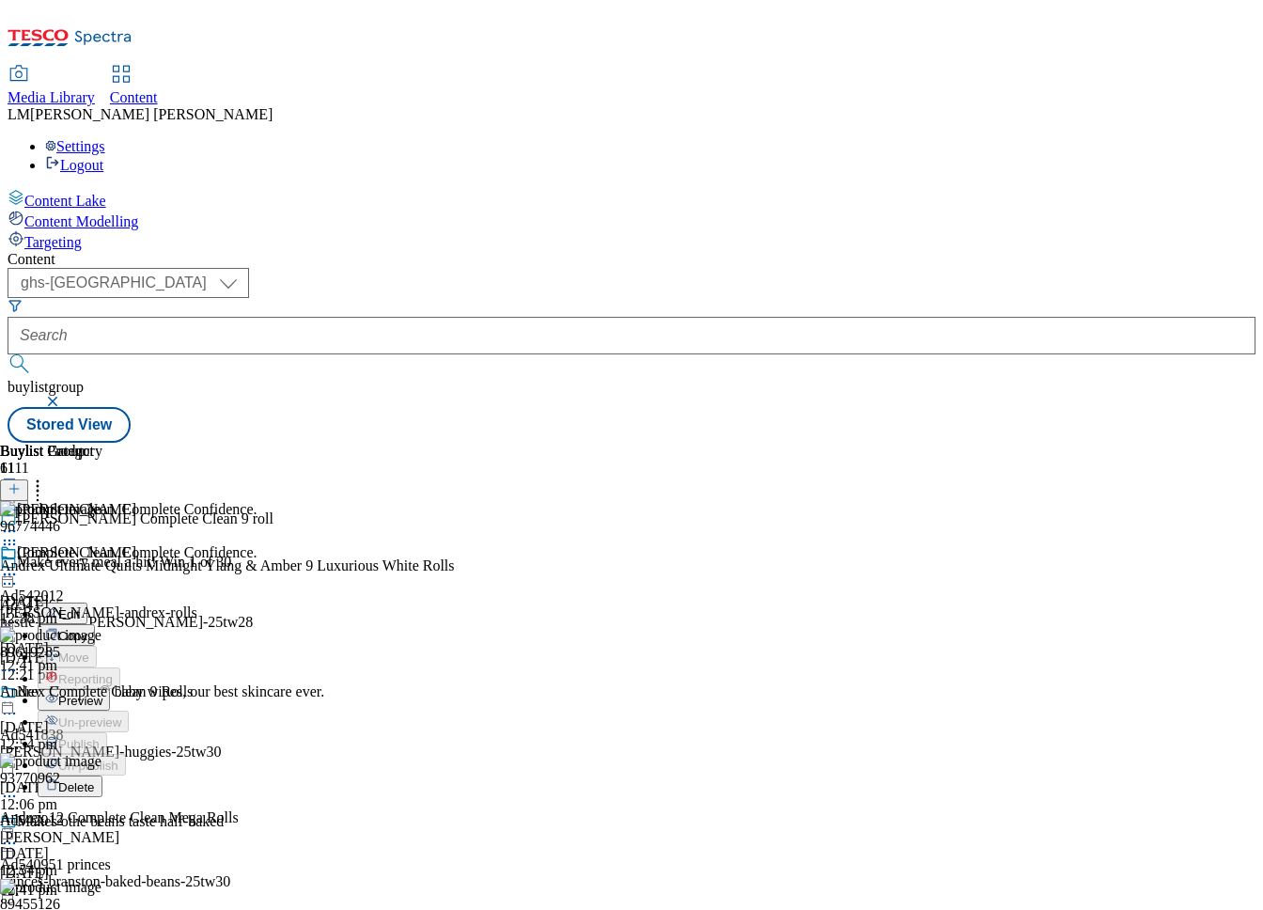
click at [110, 692] on div "Preview" at bounding box center [74, 700] width 72 height 16
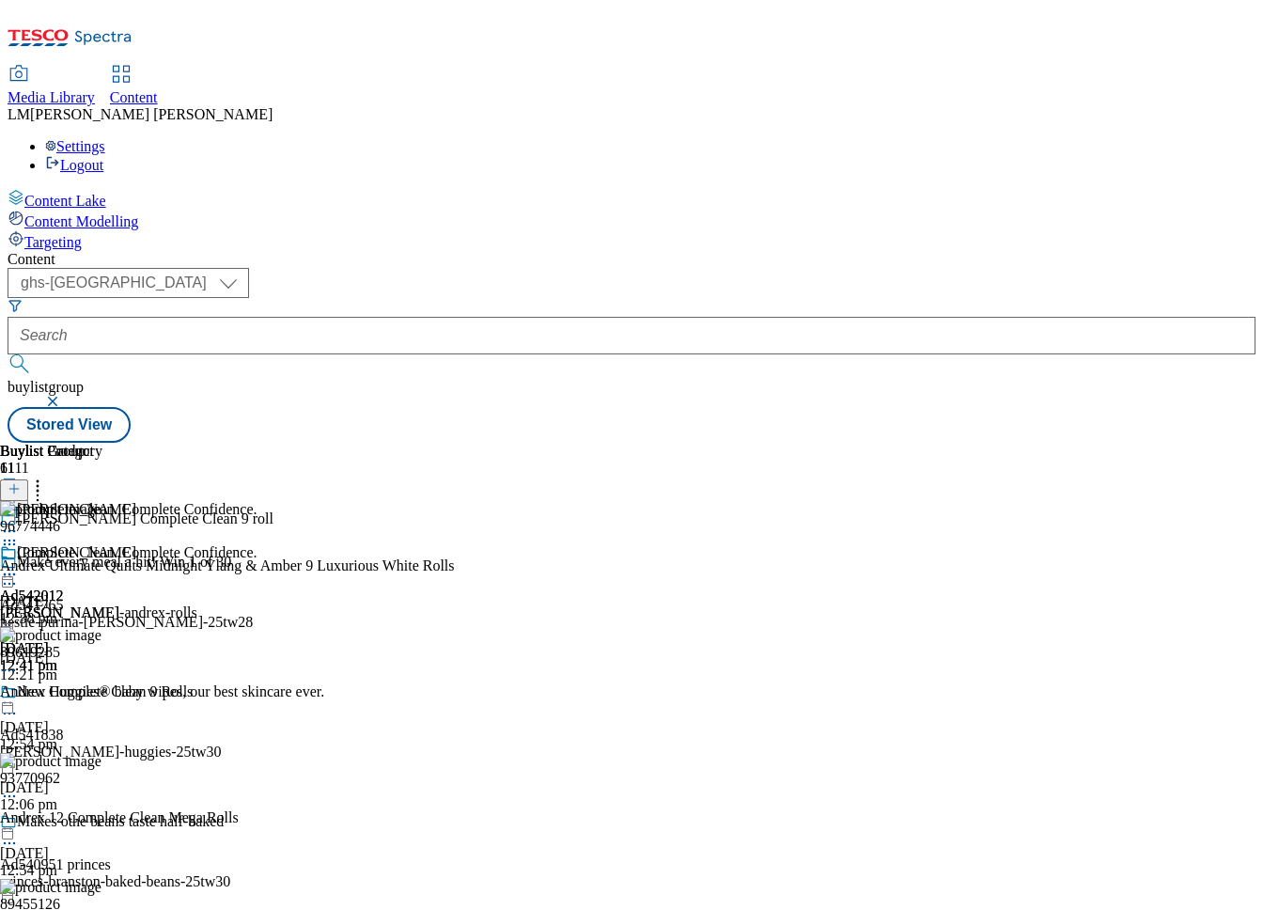
click at [19, 565] on icon at bounding box center [9, 574] width 19 height 19
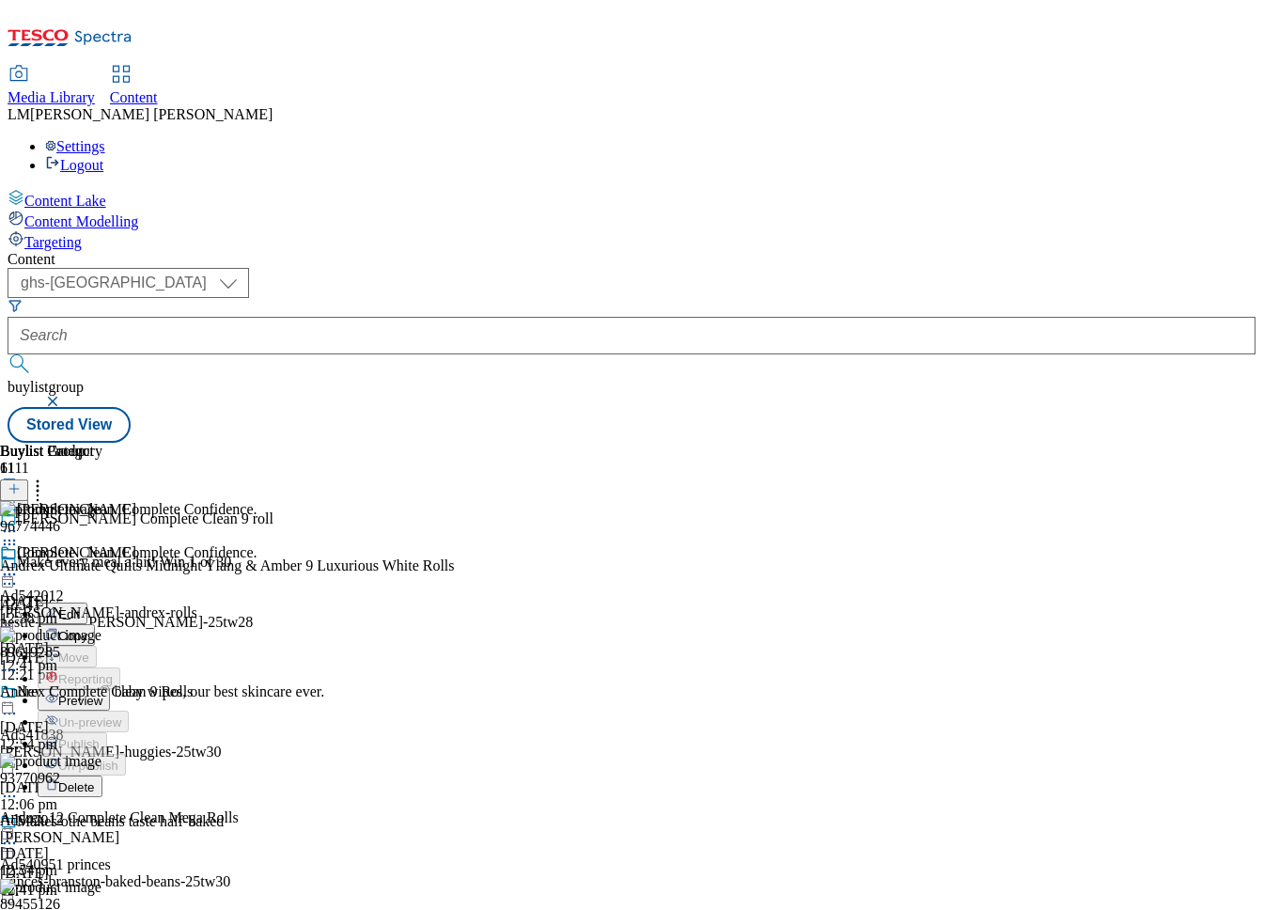
click at [102, 694] on span "Preview" at bounding box center [80, 701] width 44 height 14
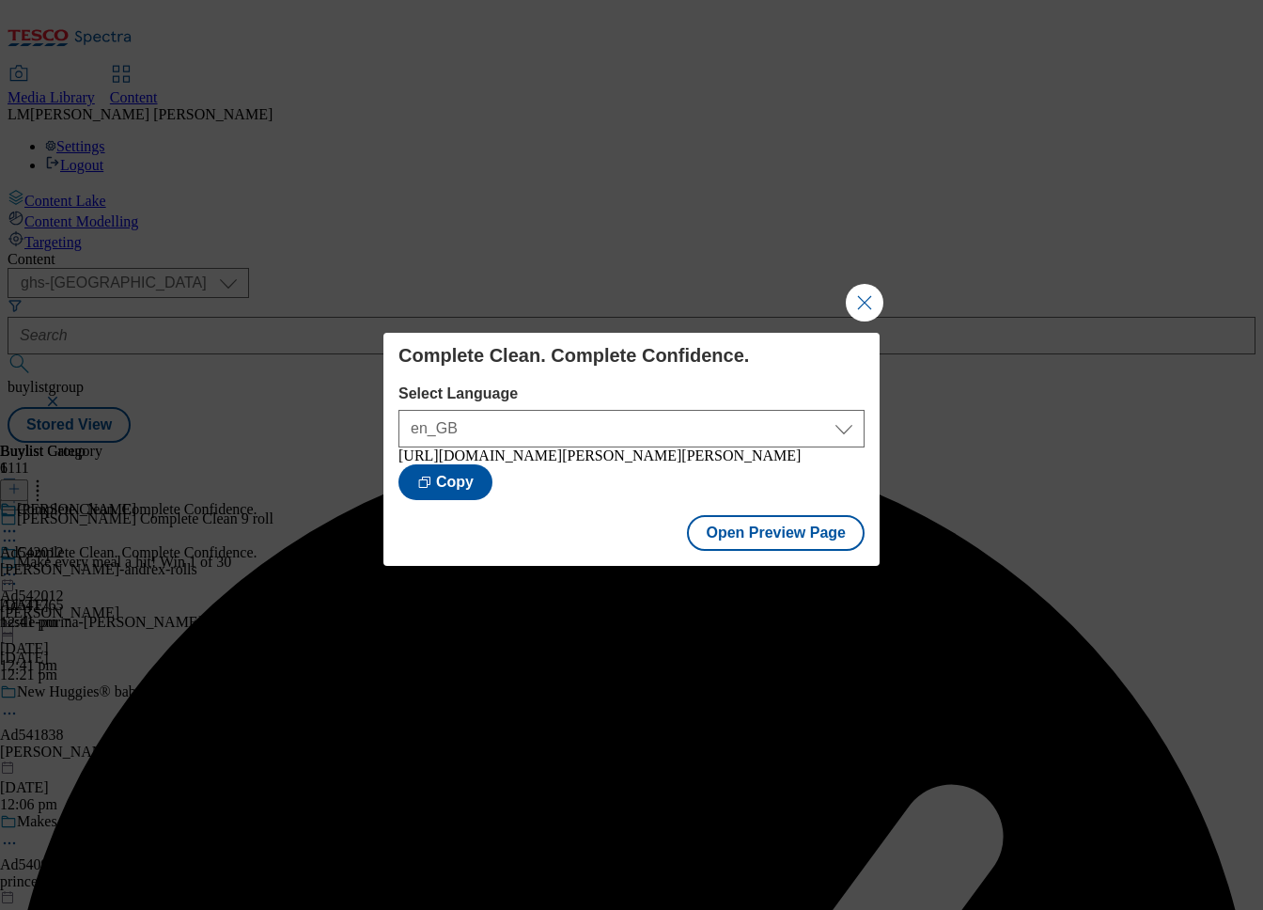
click at [866, 317] on div "Complete Clean. Complete Confidence. Select Language en_GB en_GB [URL][DOMAIN_N…" at bounding box center [631, 455] width 1263 height 910
click at [859, 302] on button "Close Modal" at bounding box center [865, 303] width 38 height 38
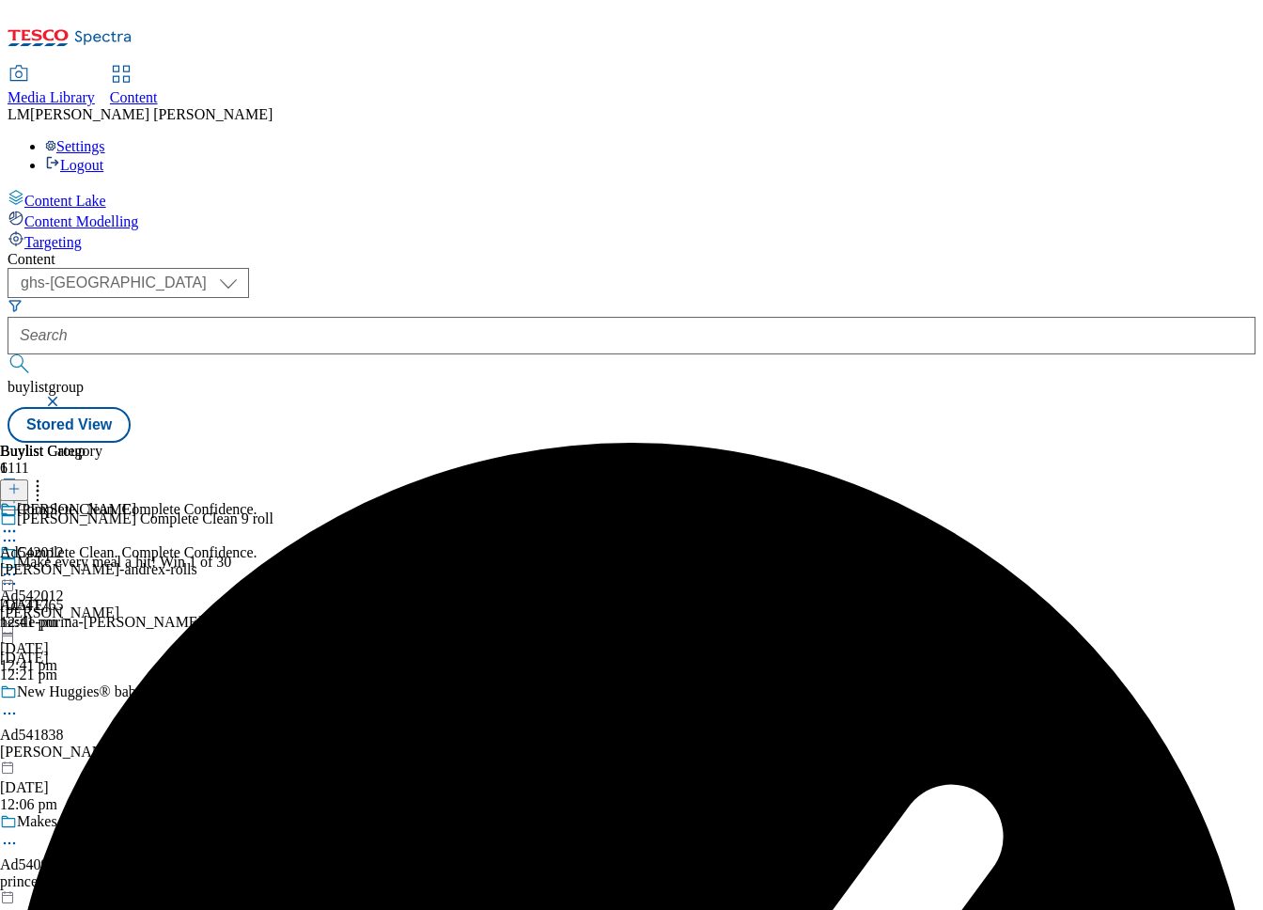
click at [19, 565] on icon at bounding box center [9, 574] width 19 height 19
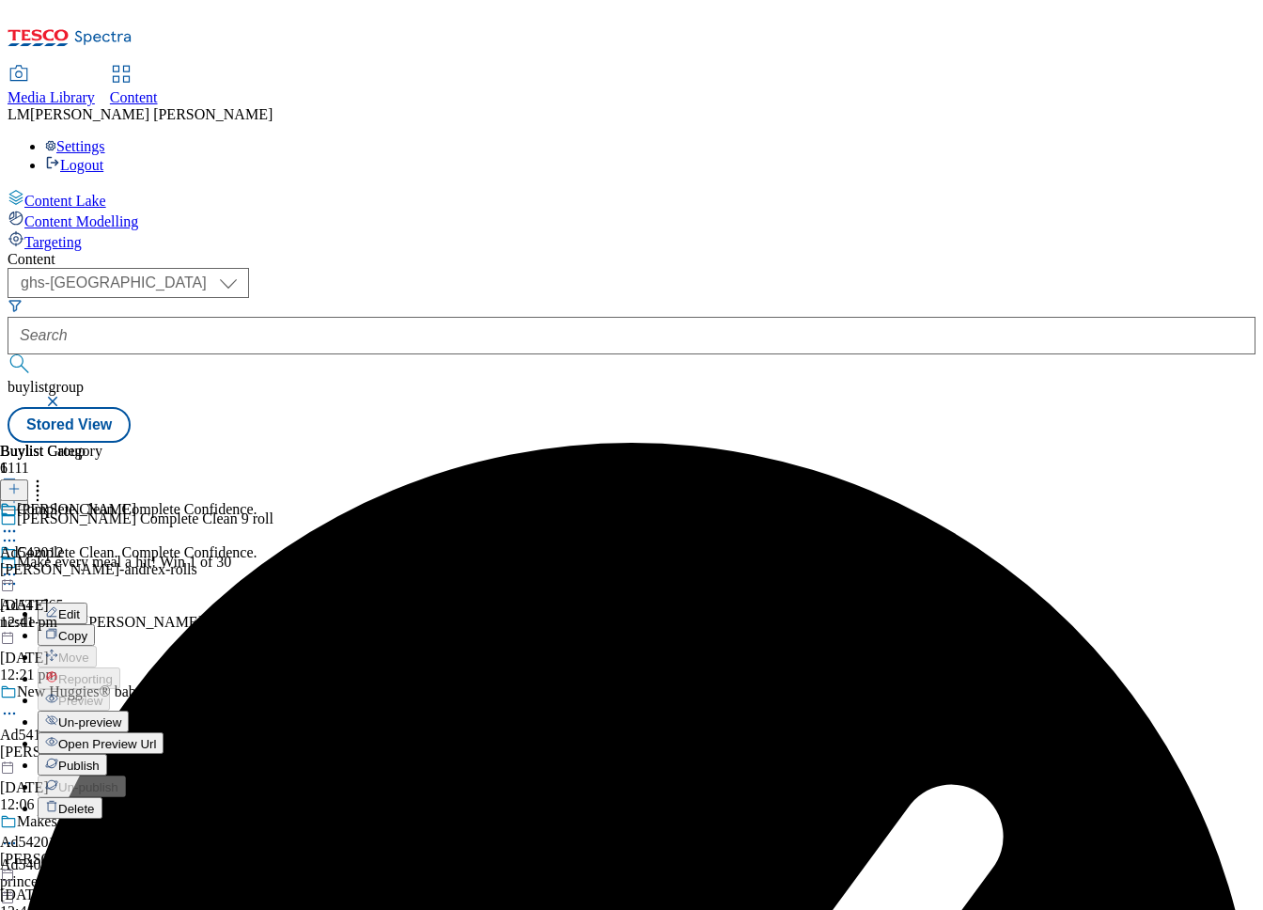
click at [107, 754] on button "Publish" at bounding box center [73, 765] width 70 height 22
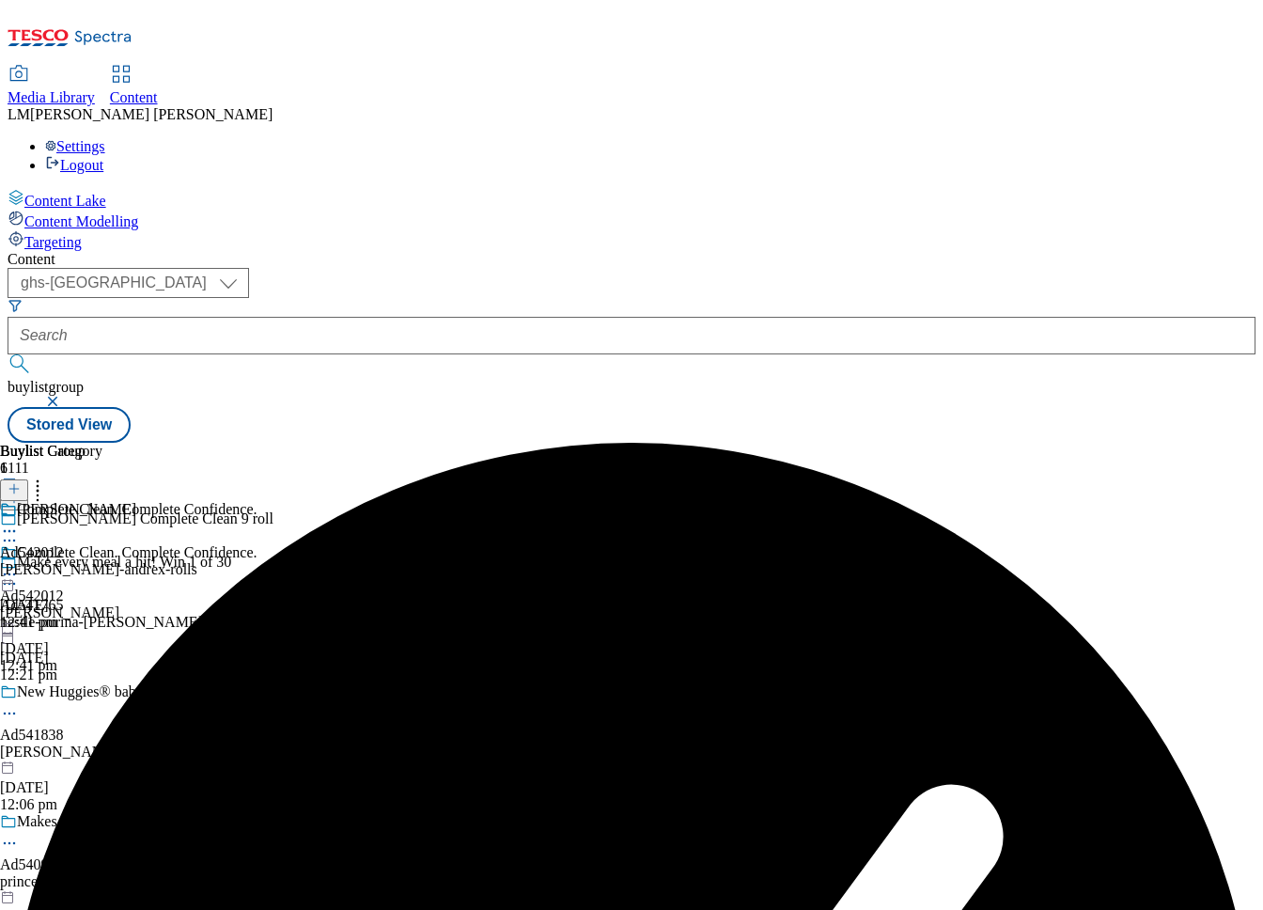
click at [11, 573] on circle at bounding box center [9, 574] width 3 height 3
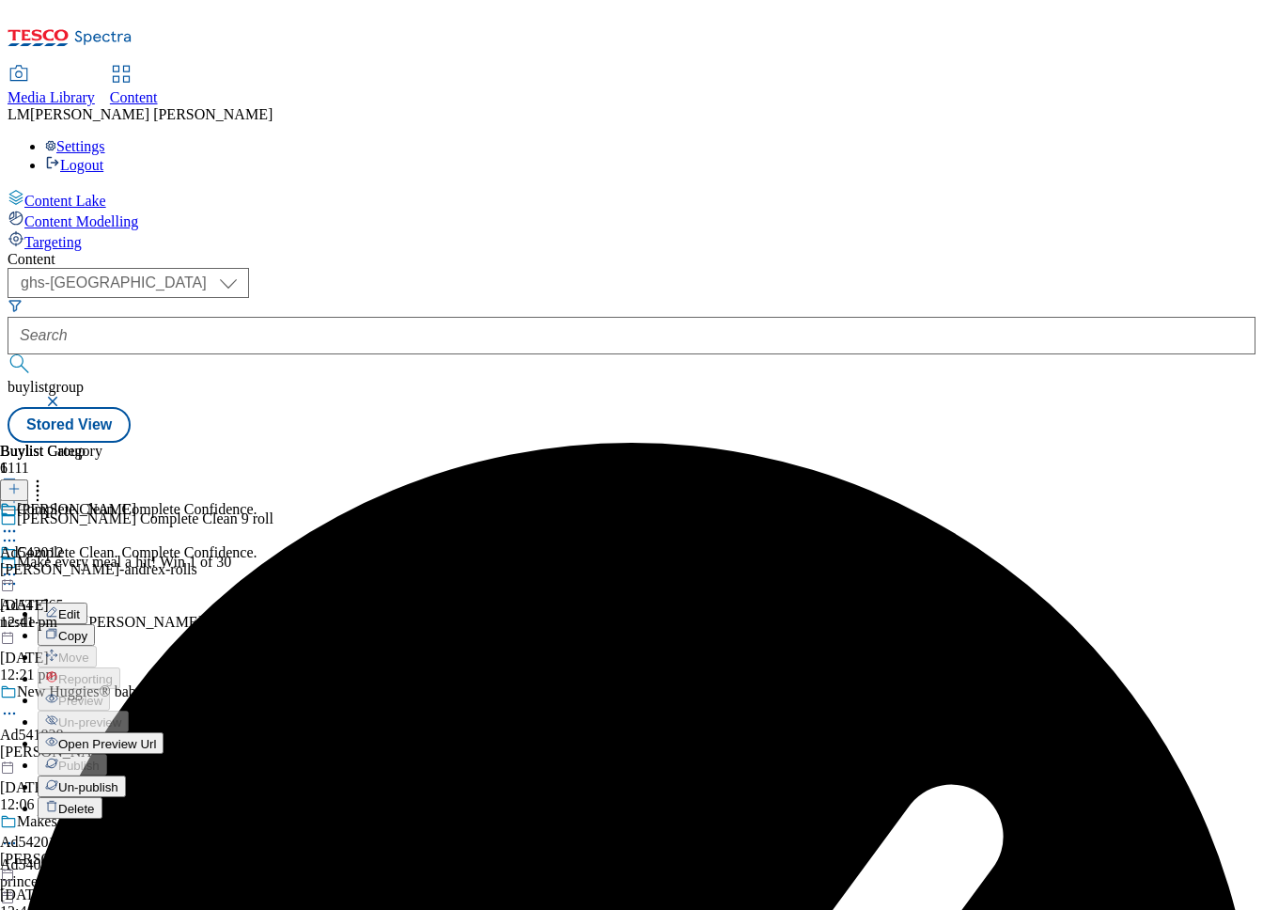
click at [257, 544] on div "Complete Clean. Complete Confidence. Edit Copy Move Reporting Preview Un-previe…" at bounding box center [128, 732] width 257 height 376
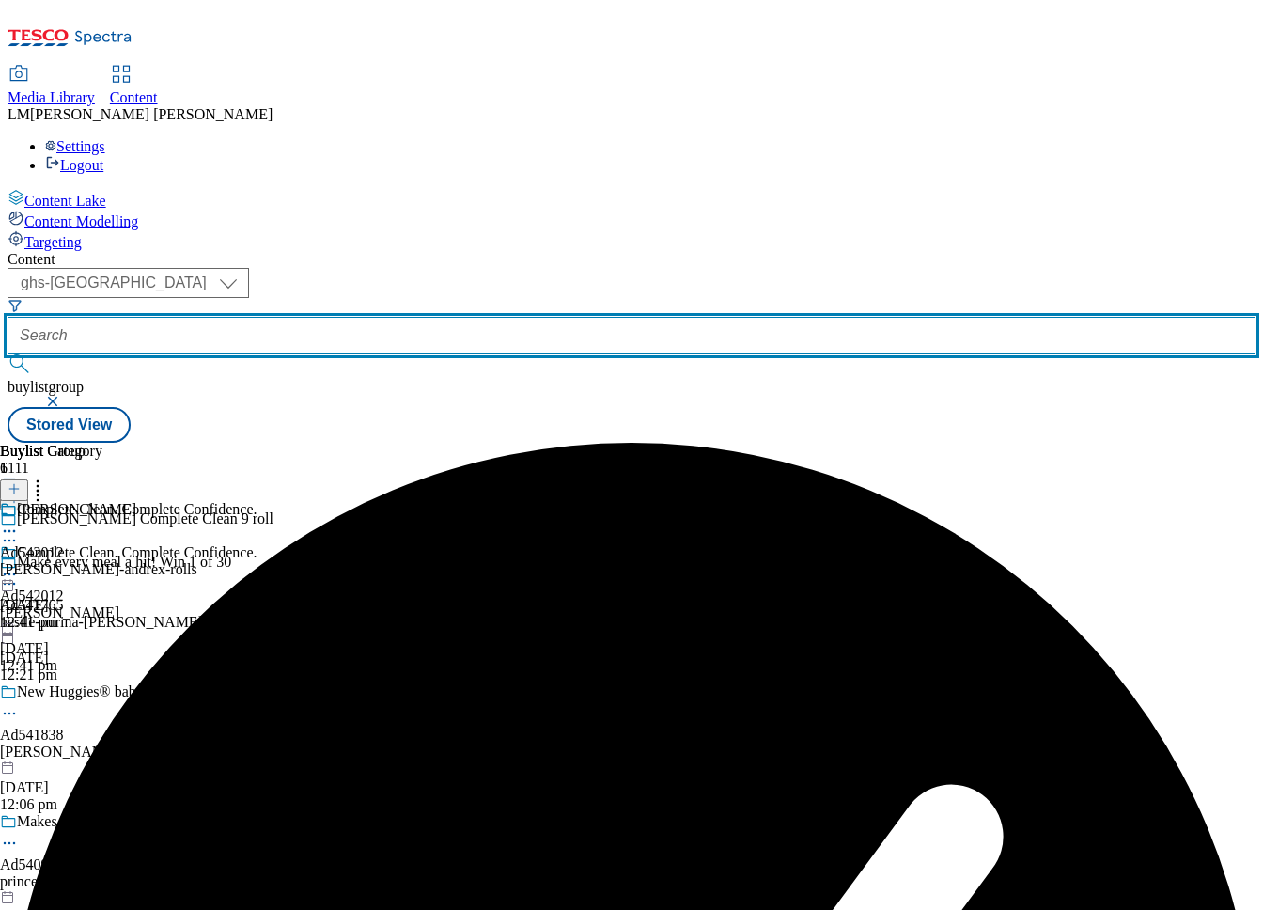
click at [429, 317] on input "text" at bounding box center [632, 336] width 1248 height 38
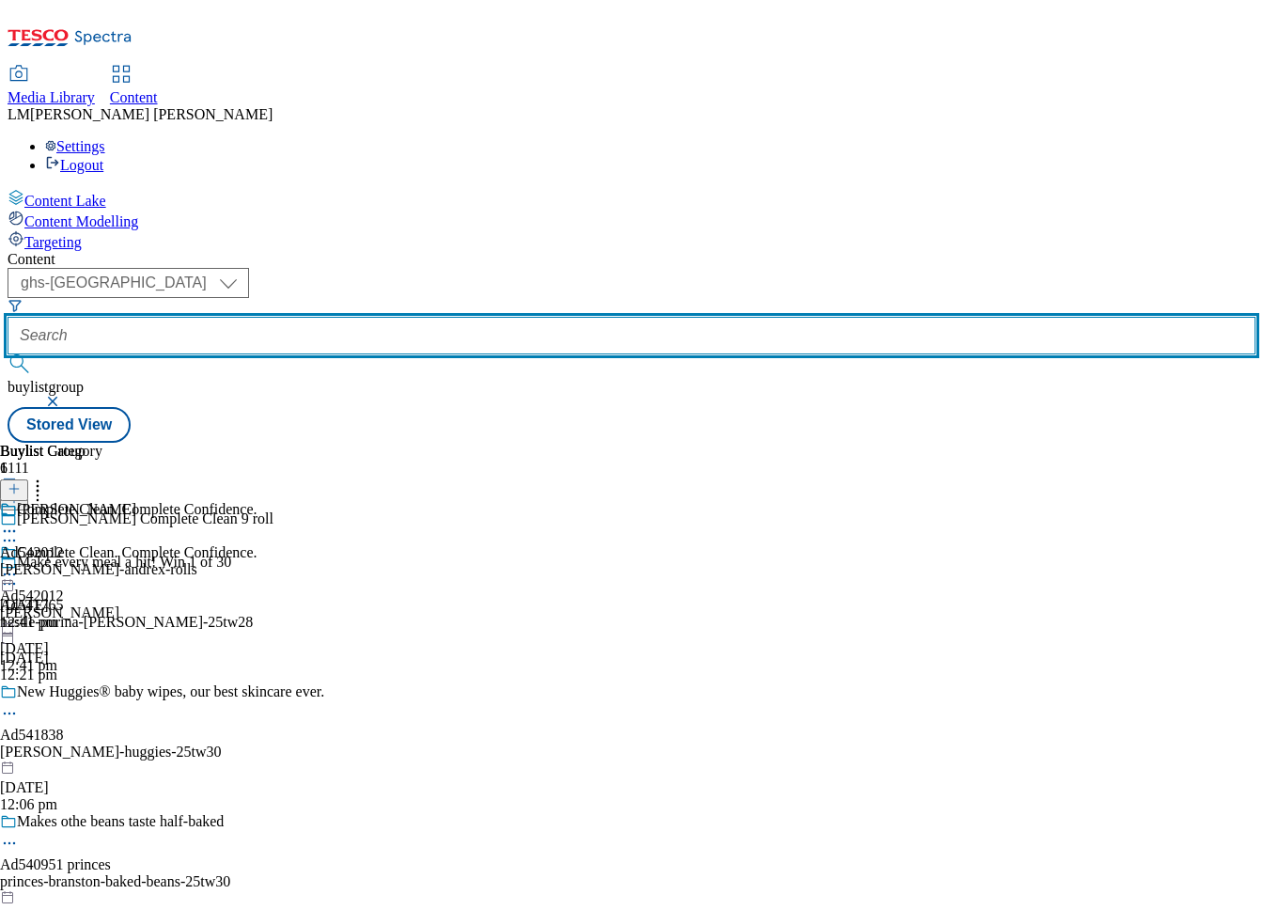
click at [468, 317] on input "text" at bounding box center [632, 336] width 1248 height 38
paste input "541988"
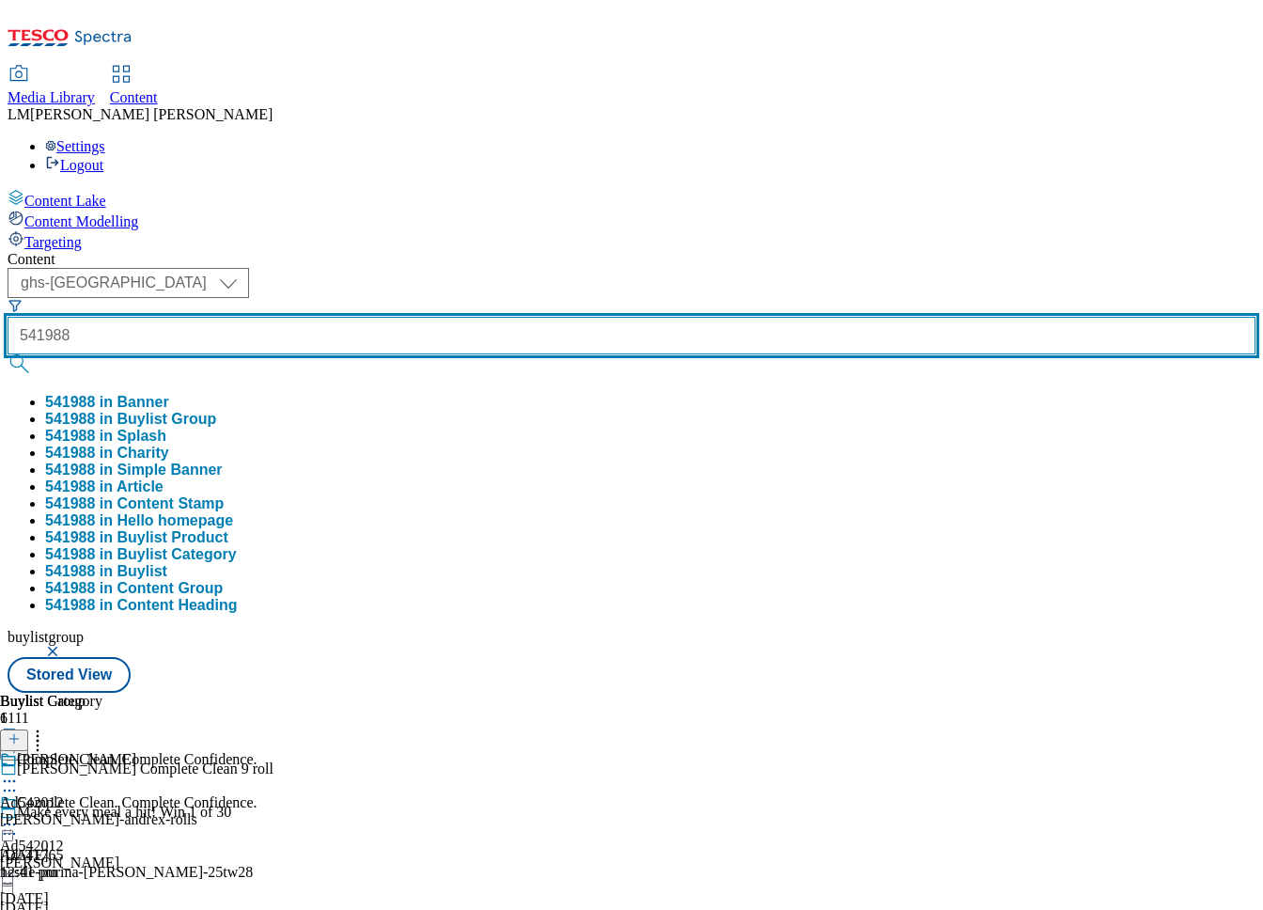
type input "541988"
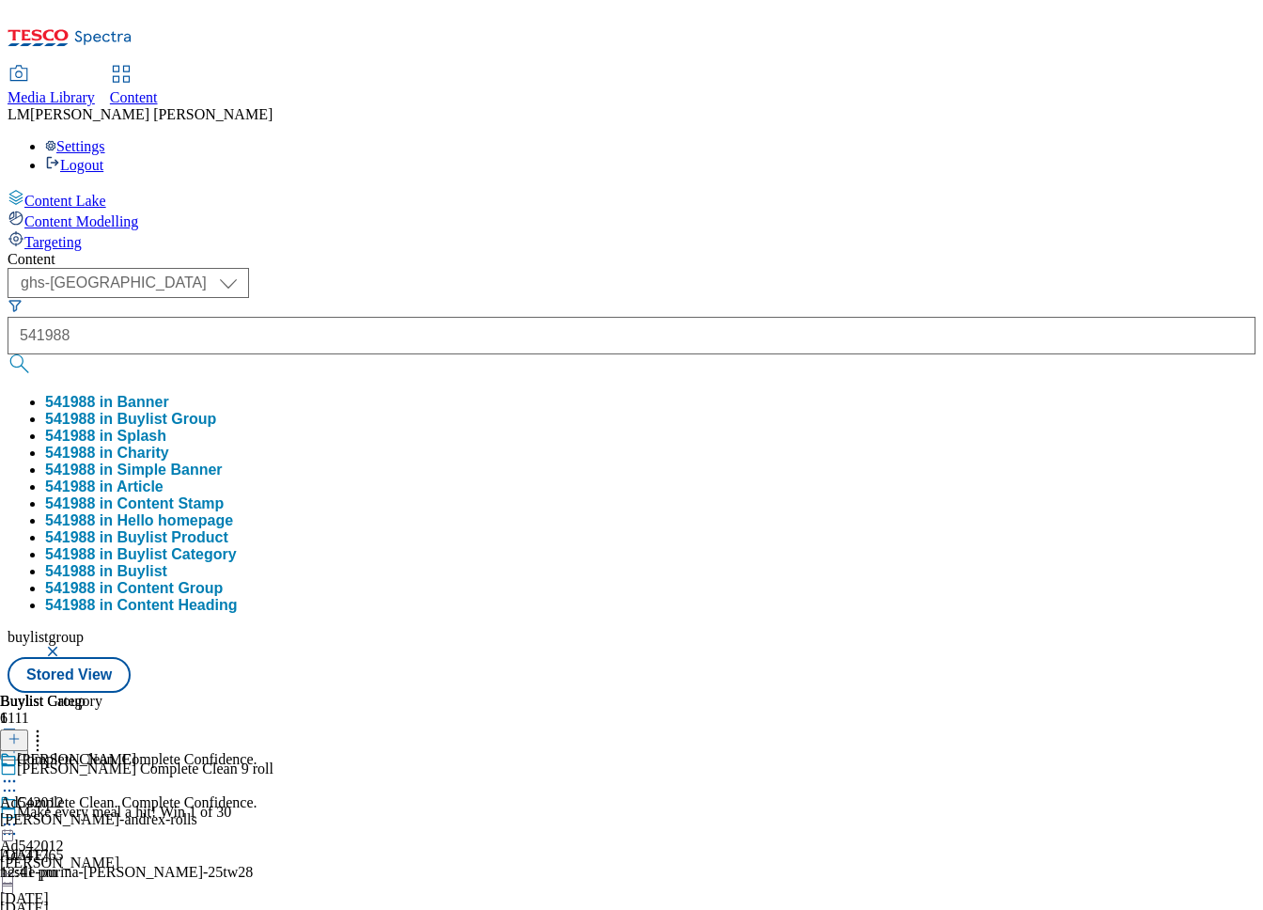
click at [34, 354] on button "submit" at bounding box center [21, 363] width 26 height 19
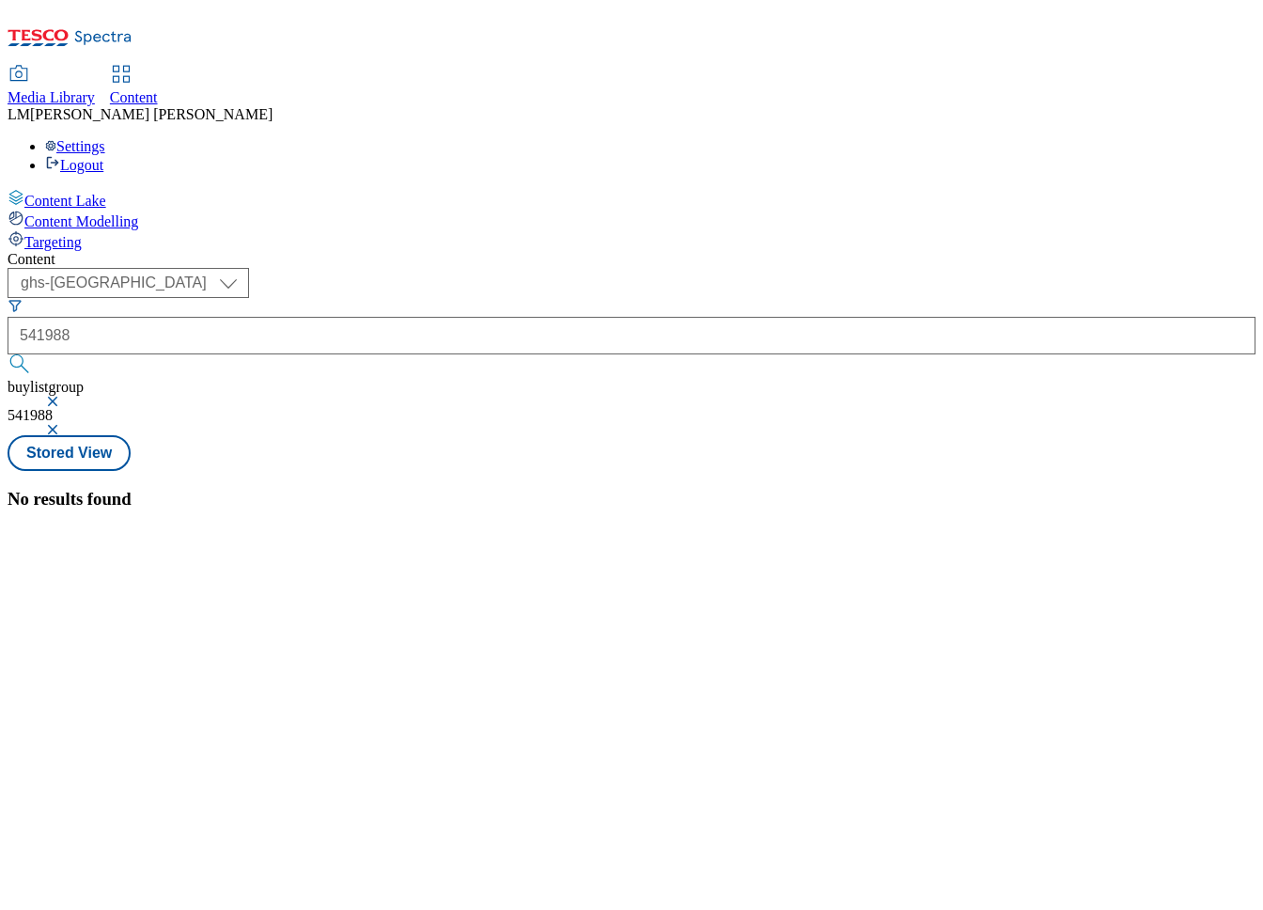
click at [64, 396] on button "button" at bounding box center [54, 401] width 19 height 11
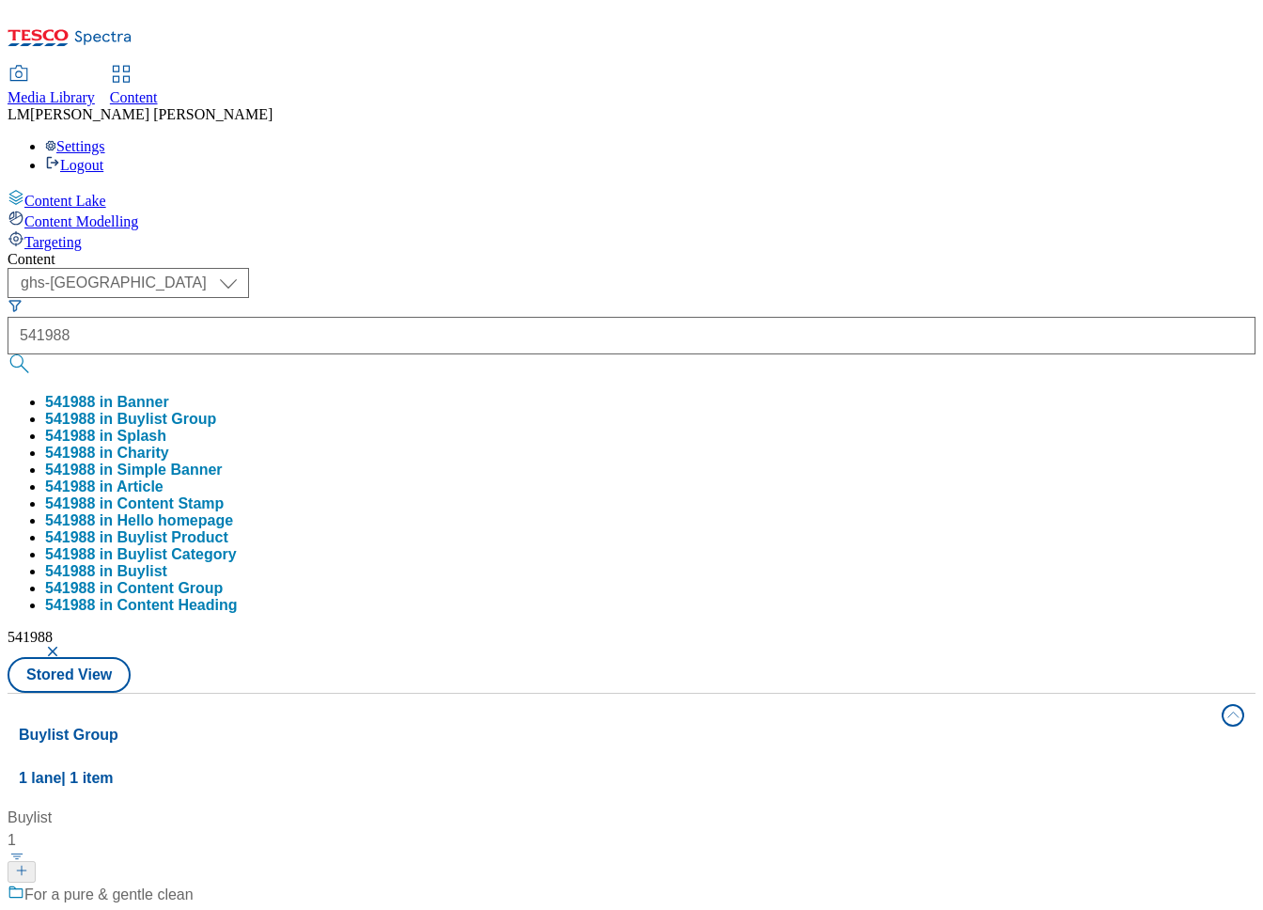
click at [740, 251] on div "Content ( optional ) ghs-roi ghs-[GEOGRAPHIC_DATA] ghs-uk 541988 541988 in Bann…" at bounding box center [632, 881] width 1248 height 1261
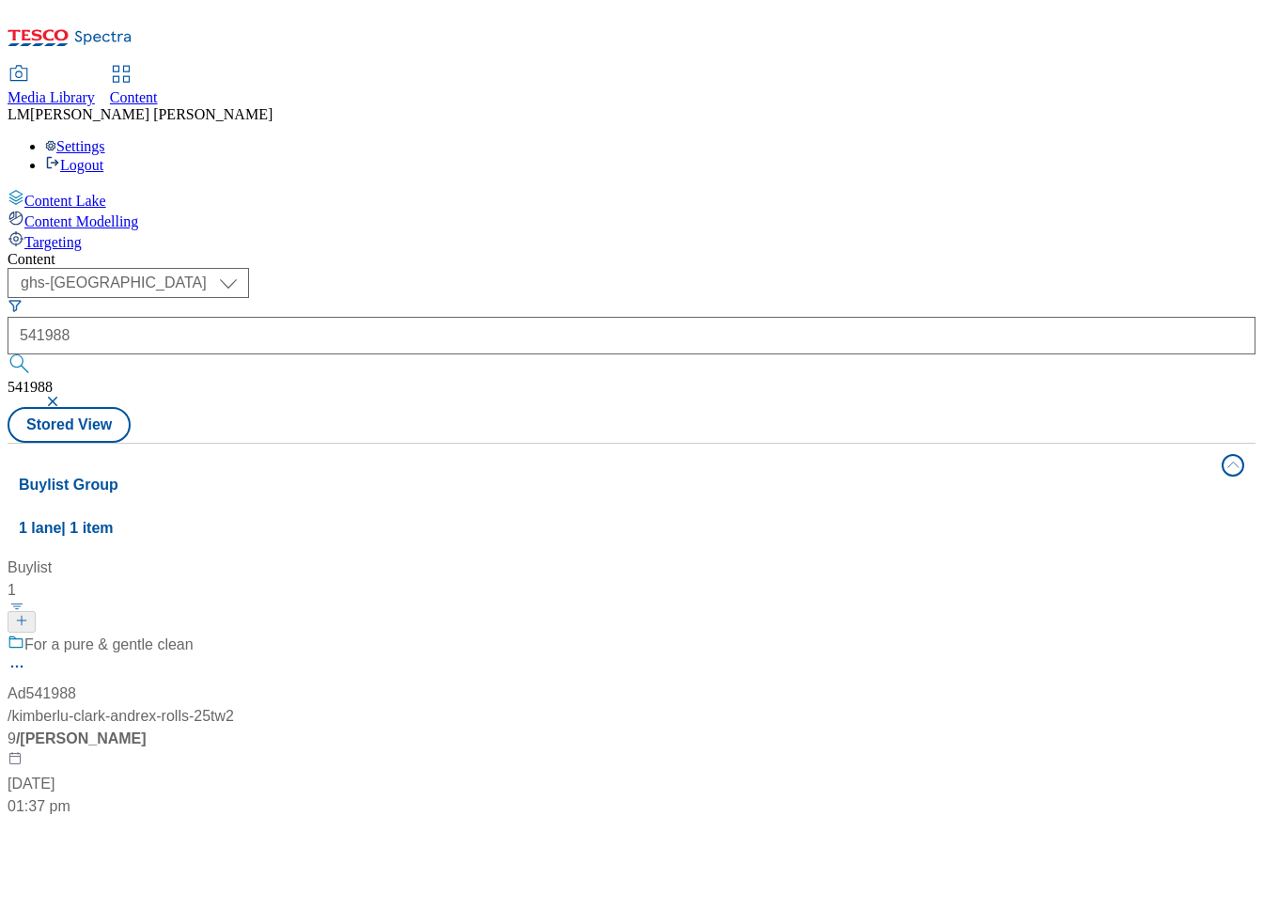
click at [242, 633] on div "For a pure & gentle clean Ad541988 / kimberlu-clark-andrex-rolls-25tw29 / [PERS…" at bounding box center [125, 725] width 235 height 184
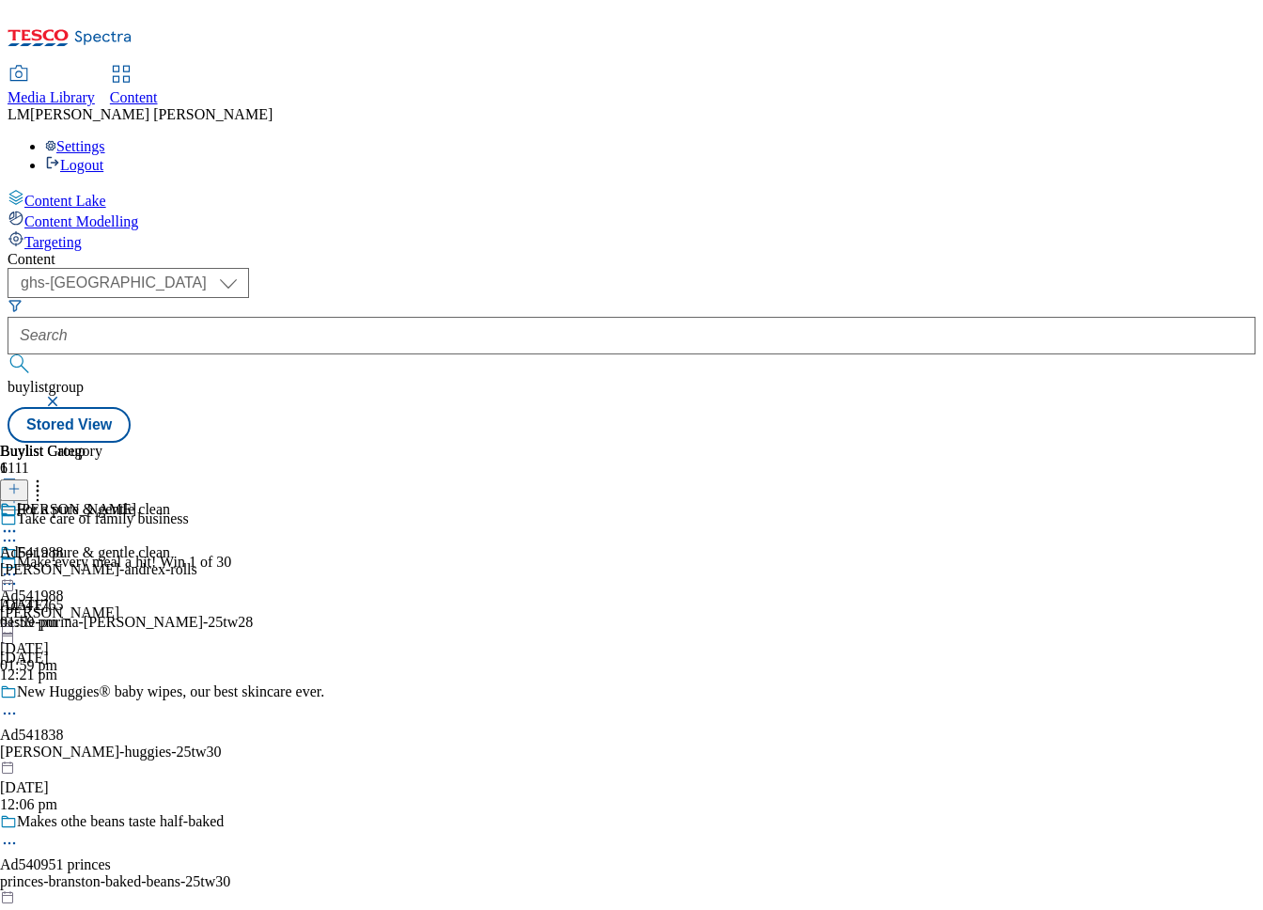
scroll to position [0, 56]
click at [19, 565] on icon at bounding box center [9, 574] width 19 height 19
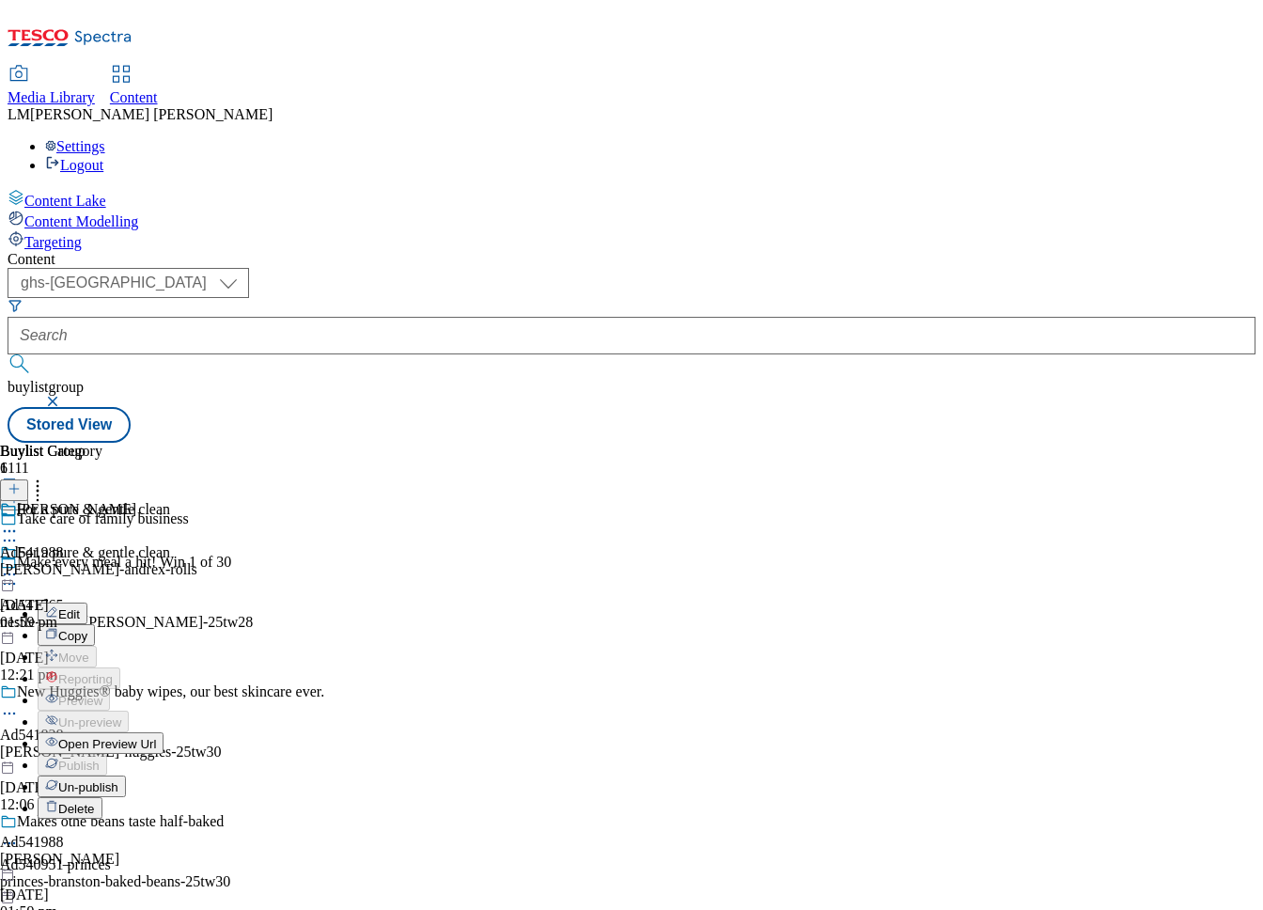
click at [170, 775] on li "Un-publish" at bounding box center [104, 786] width 133 height 22
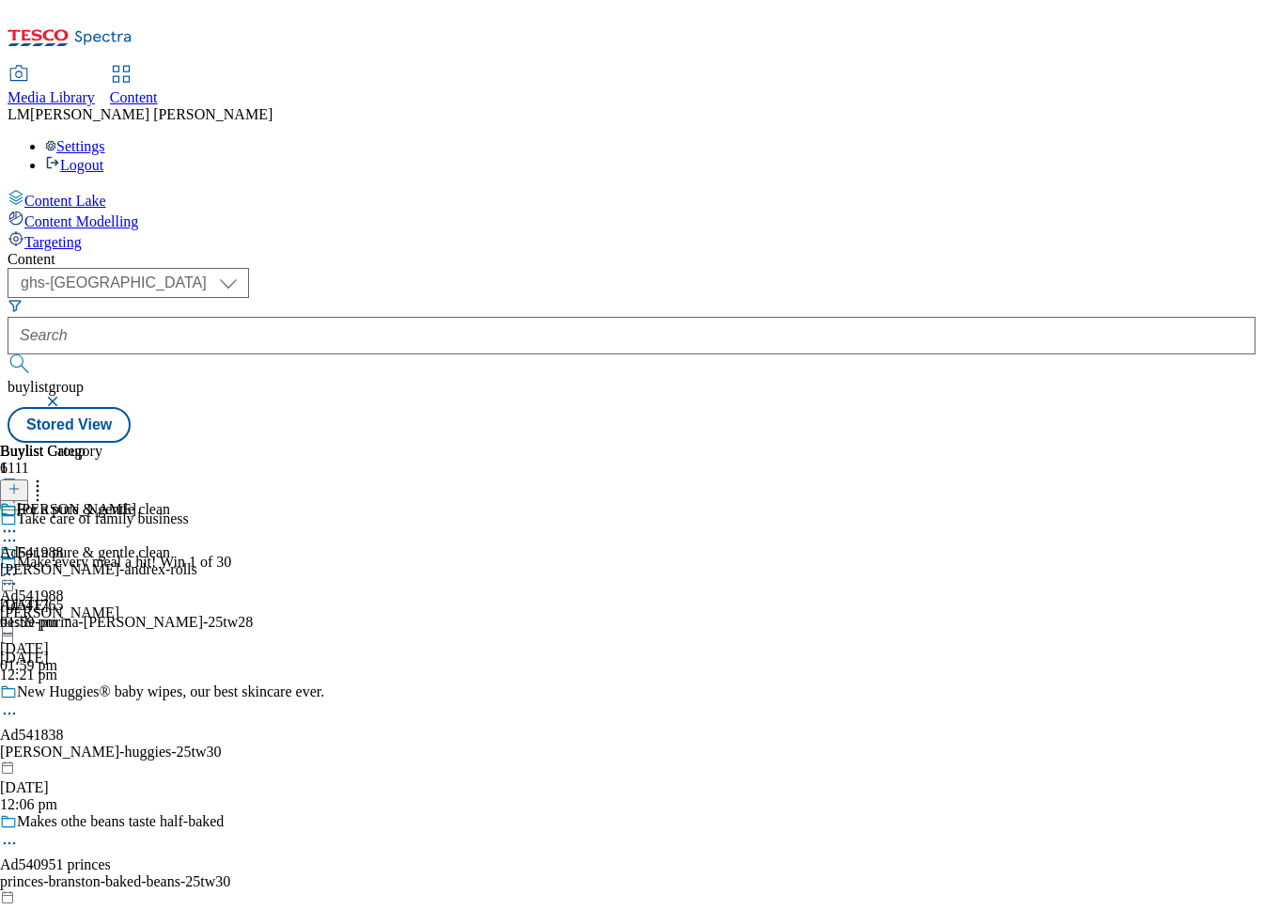
click at [19, 565] on icon at bounding box center [9, 574] width 19 height 19
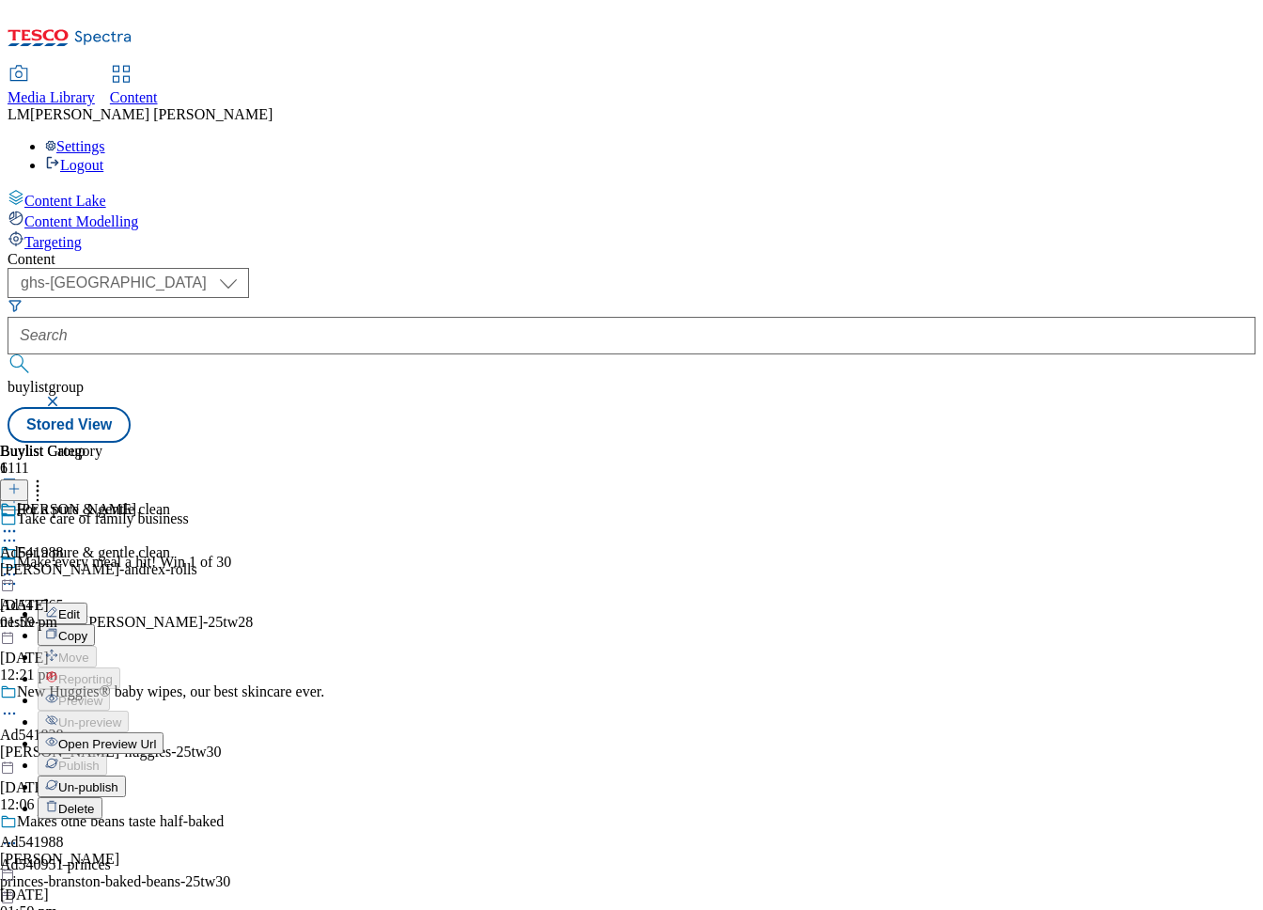
click at [118, 780] on span "Un-publish" at bounding box center [88, 787] width 60 height 14
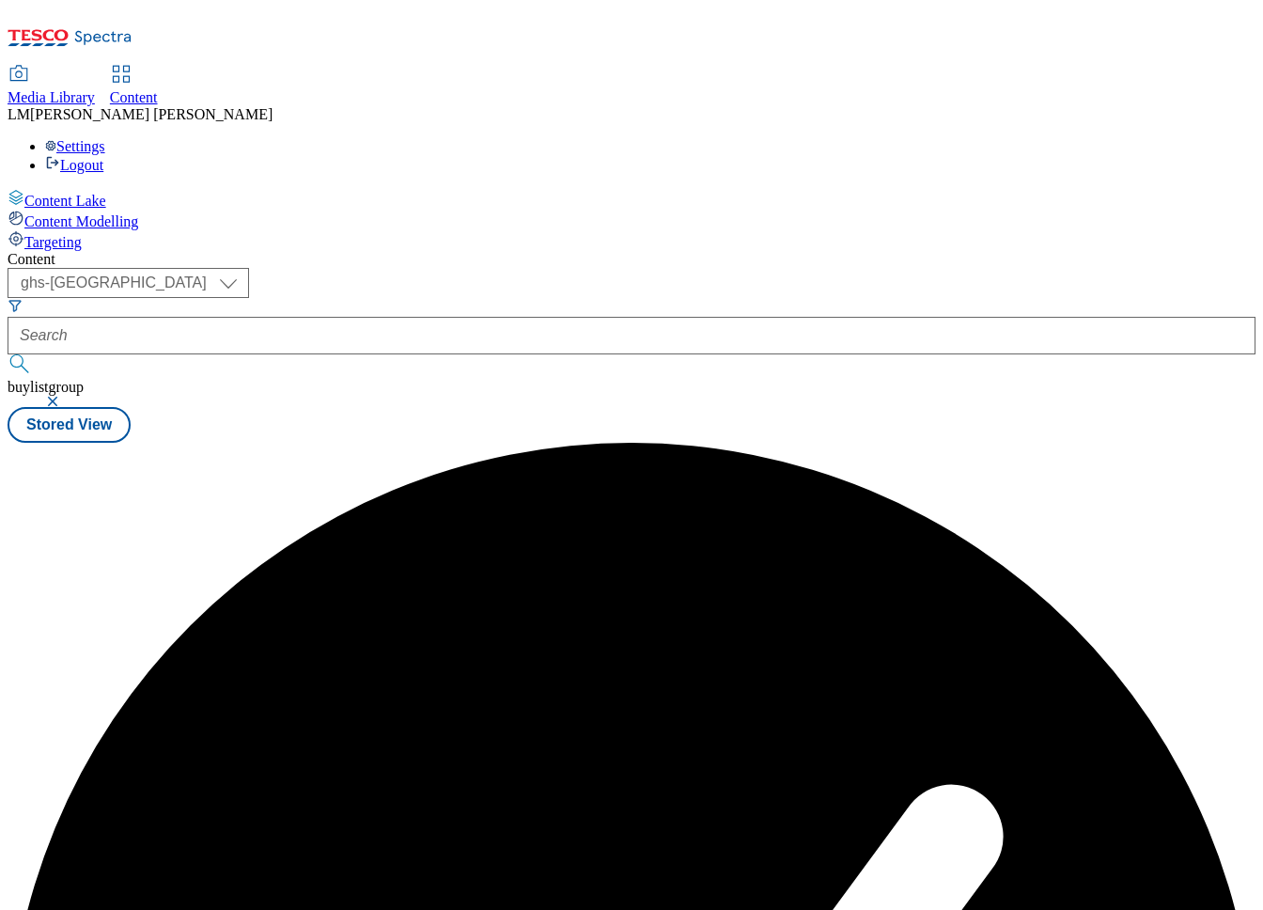
scroll to position [0, 0]
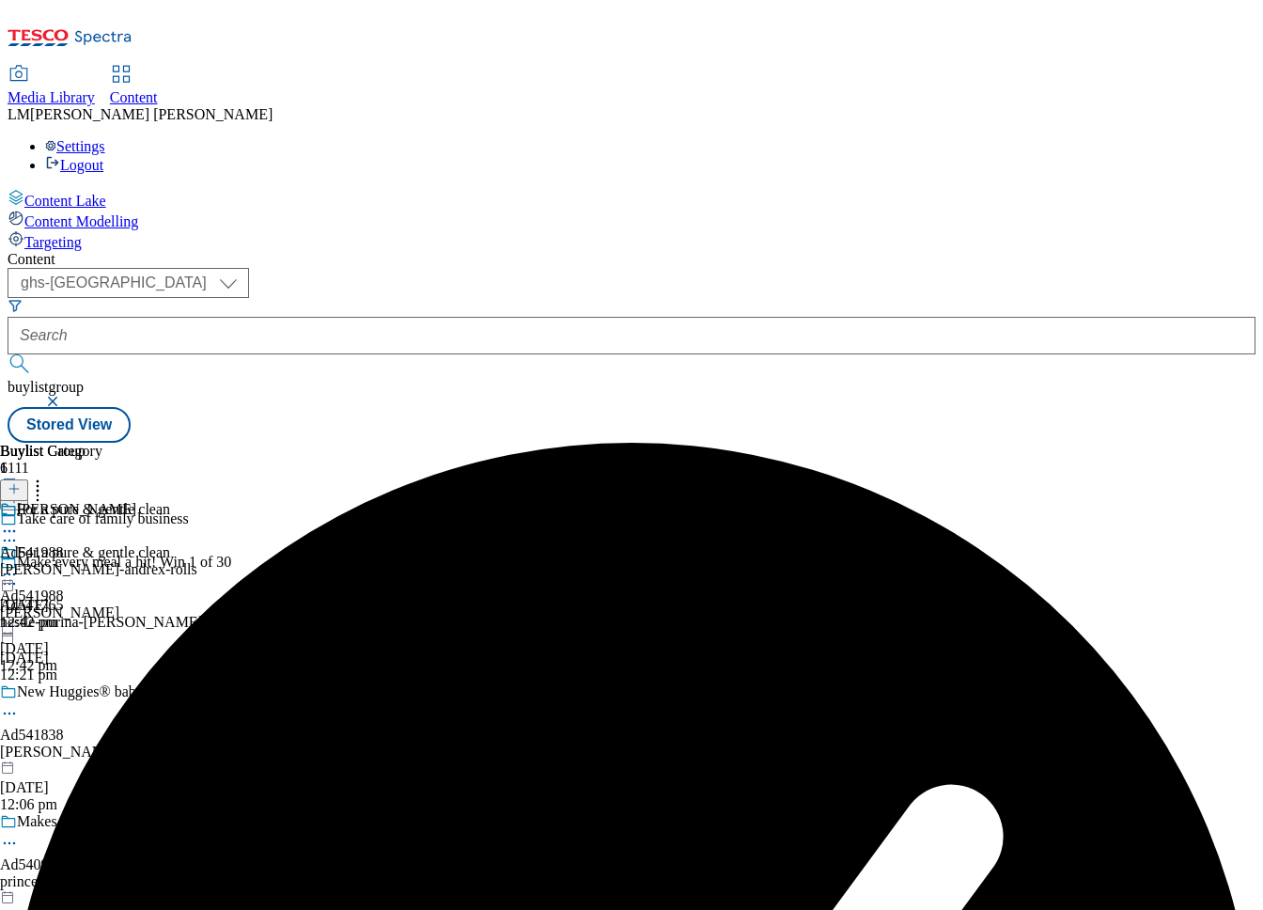
click at [16, 573] on circle at bounding box center [14, 574] width 3 height 3
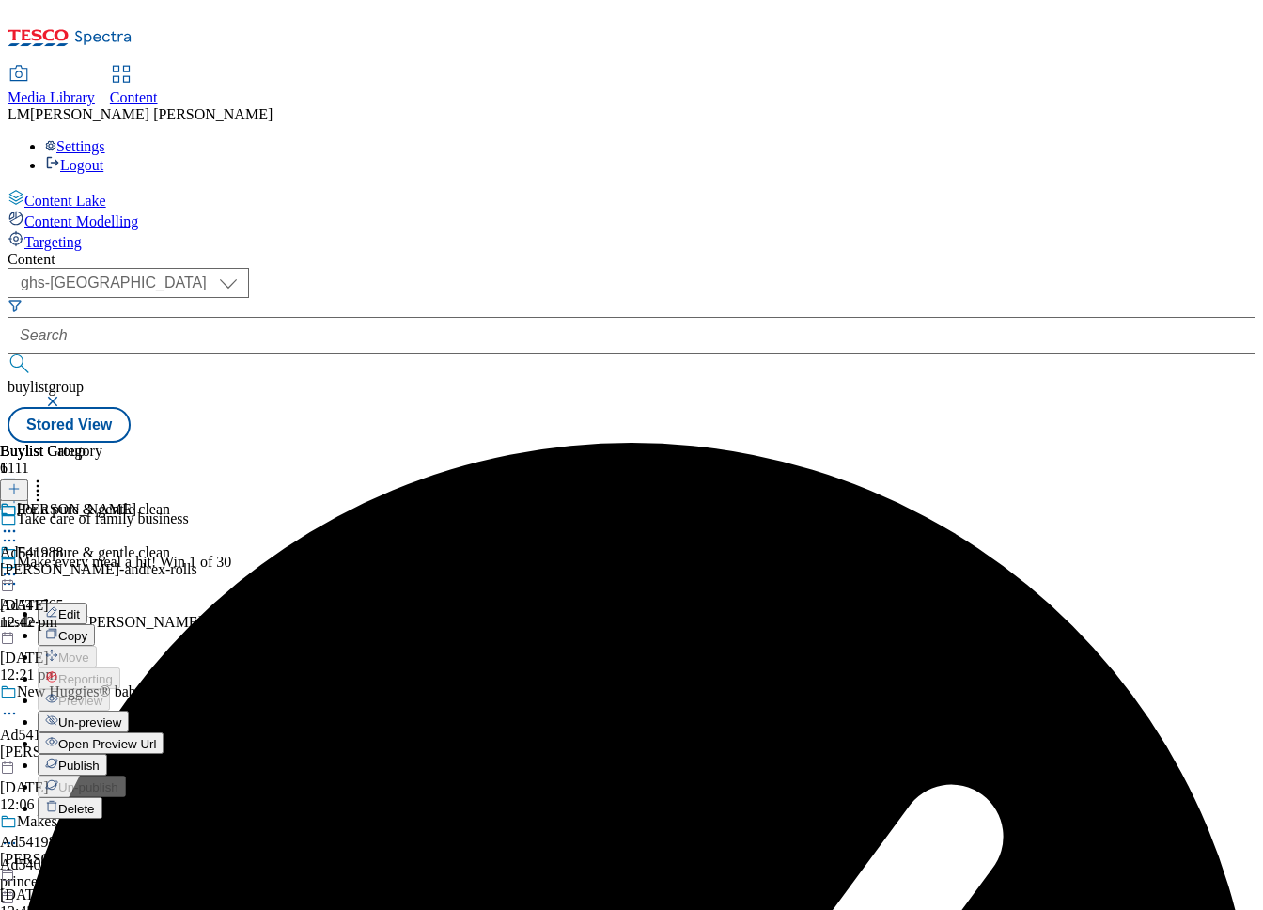
click at [121, 715] on span "Un-preview" at bounding box center [89, 722] width 63 height 14
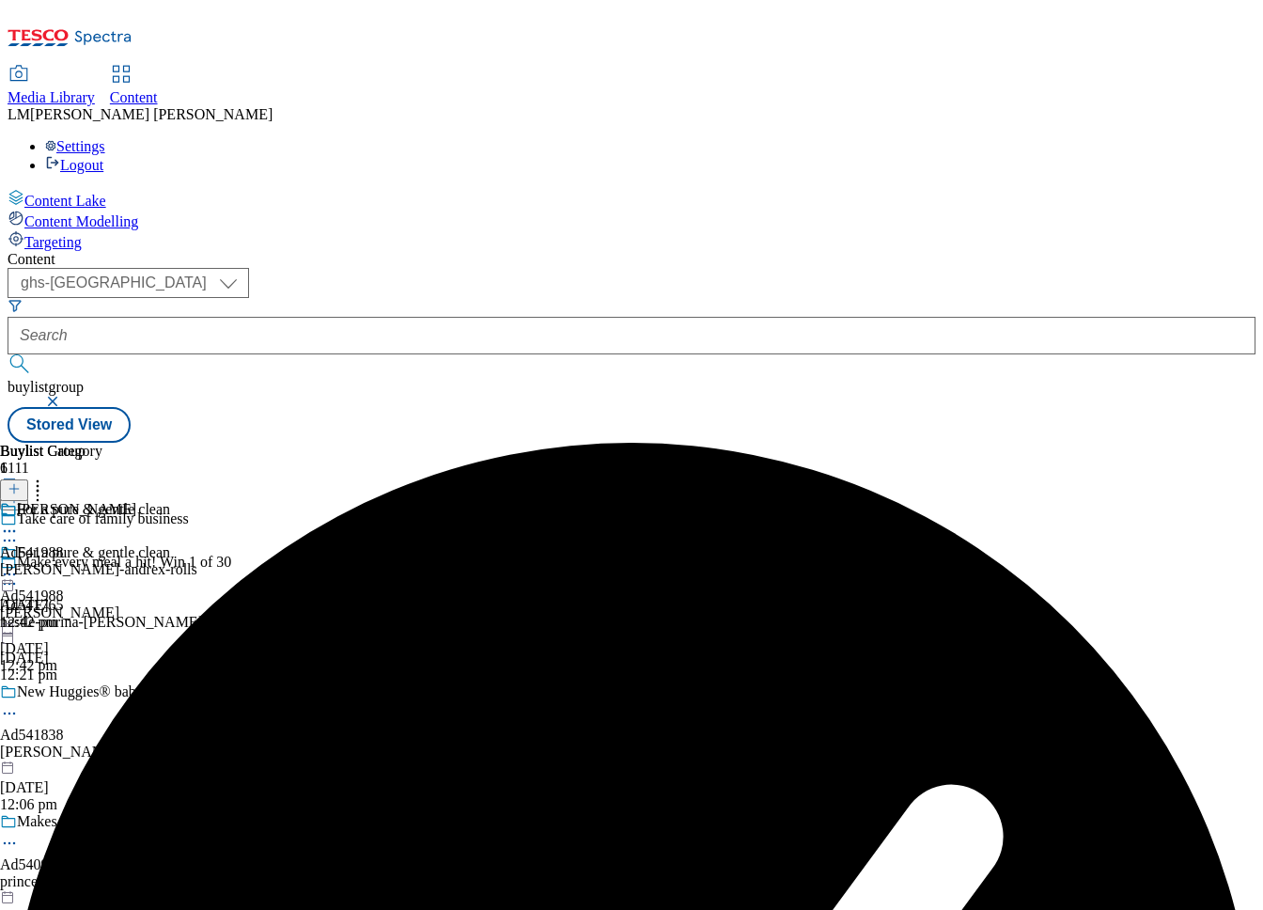
scroll to position [0, 56]
click at [197, 561] on div "[PERSON_NAME]-andrex-rolls" at bounding box center [98, 569] width 197 height 17
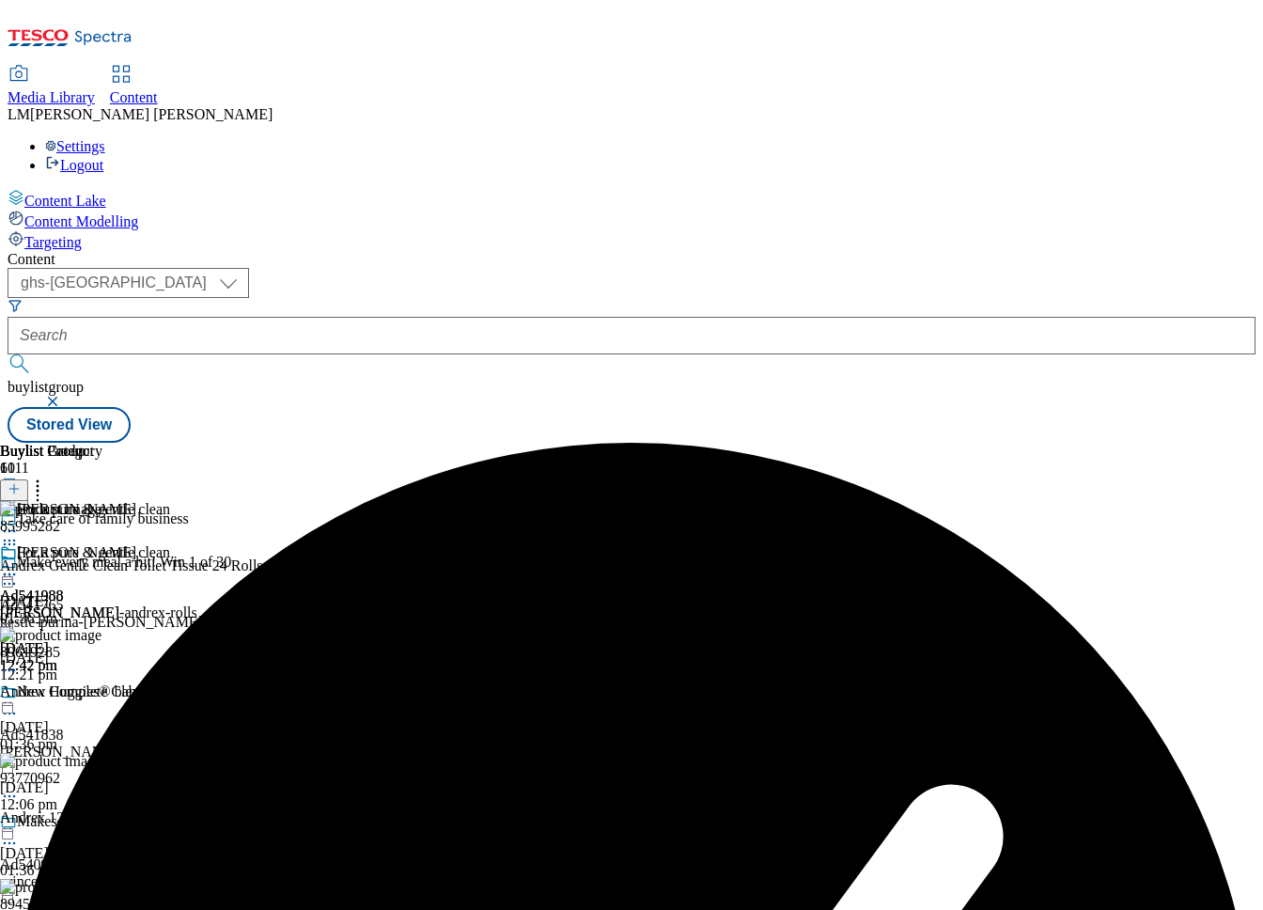
click at [21, 482] on icon at bounding box center [14, 488] width 13 height 13
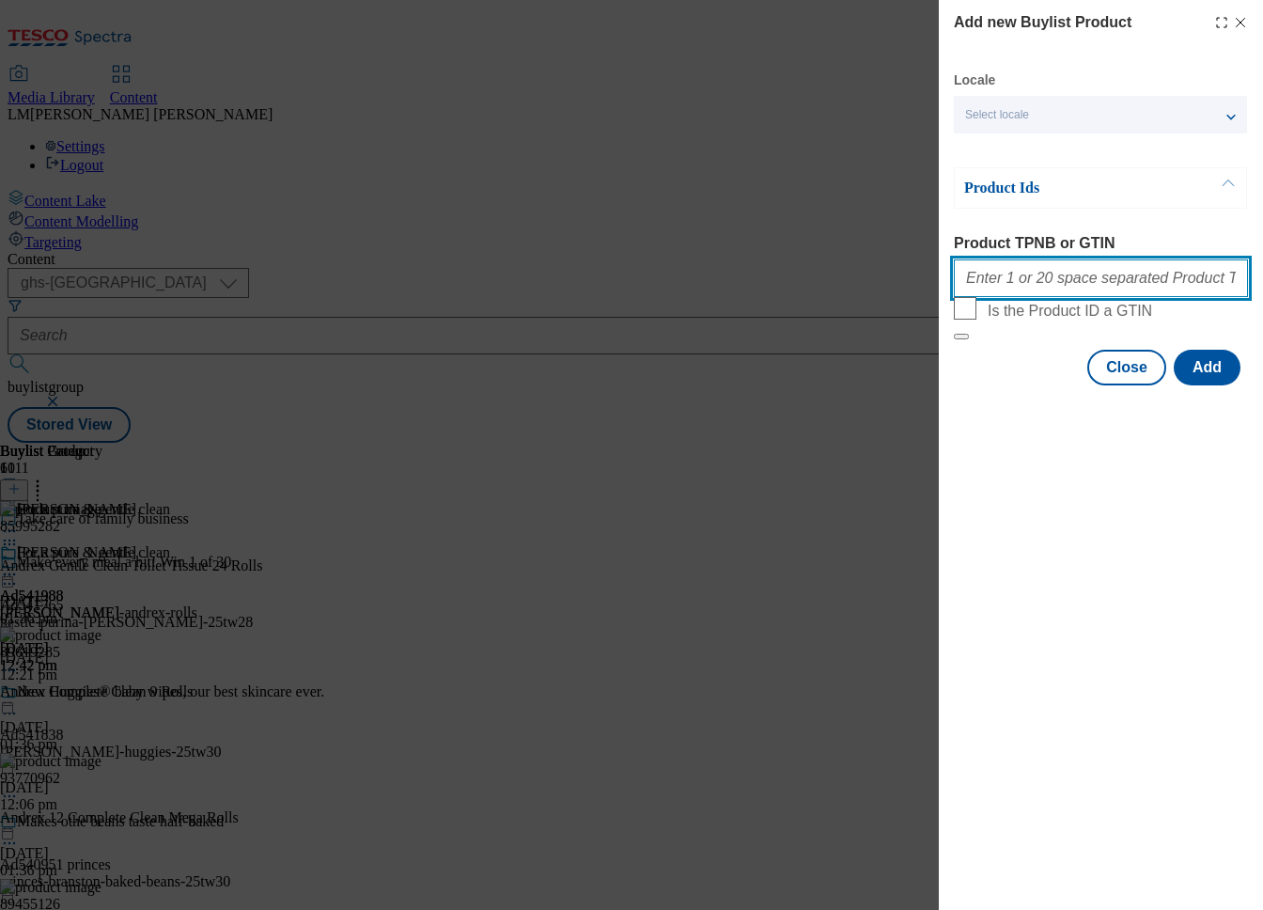
click at [1056, 283] on input "Product TPNB or GTIN" at bounding box center [1101, 278] width 294 height 38
paste input "96774446"
click at [1195, 290] on input "96774446" at bounding box center [1101, 278] width 294 height 38
paste input "89605382"
type input "96774446 89605382"
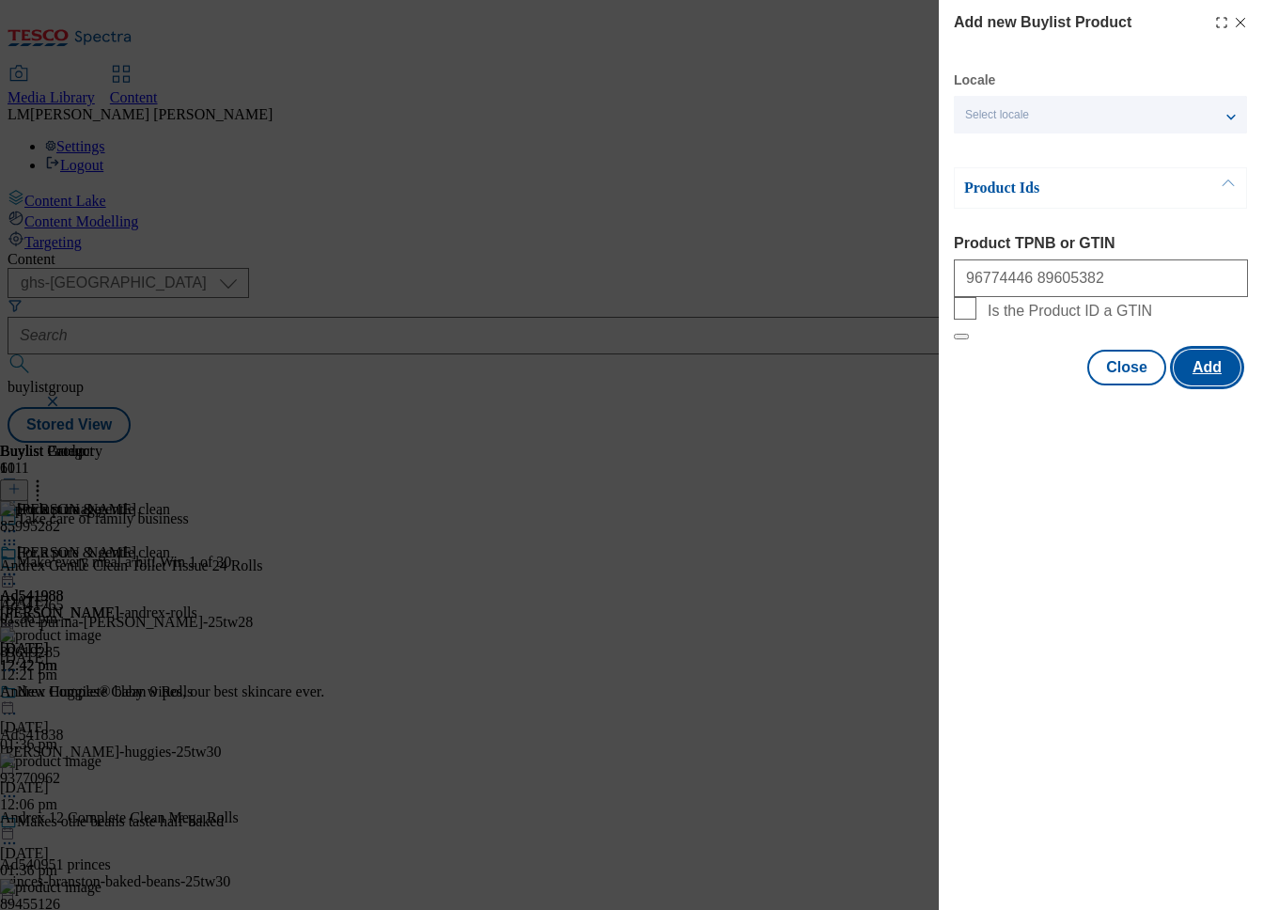
click at [1195, 385] on button "Add" at bounding box center [1207, 368] width 67 height 36
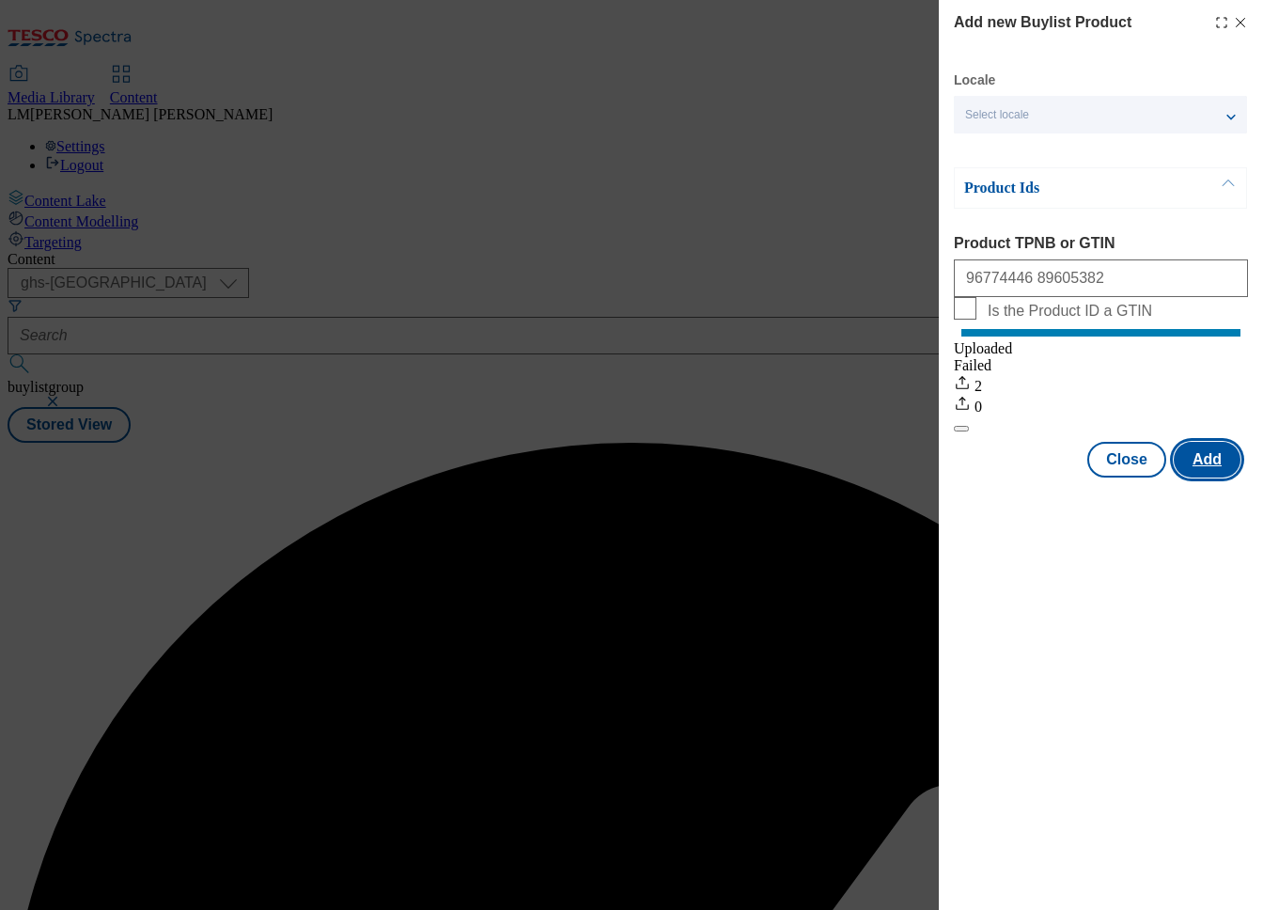
scroll to position [0, 0]
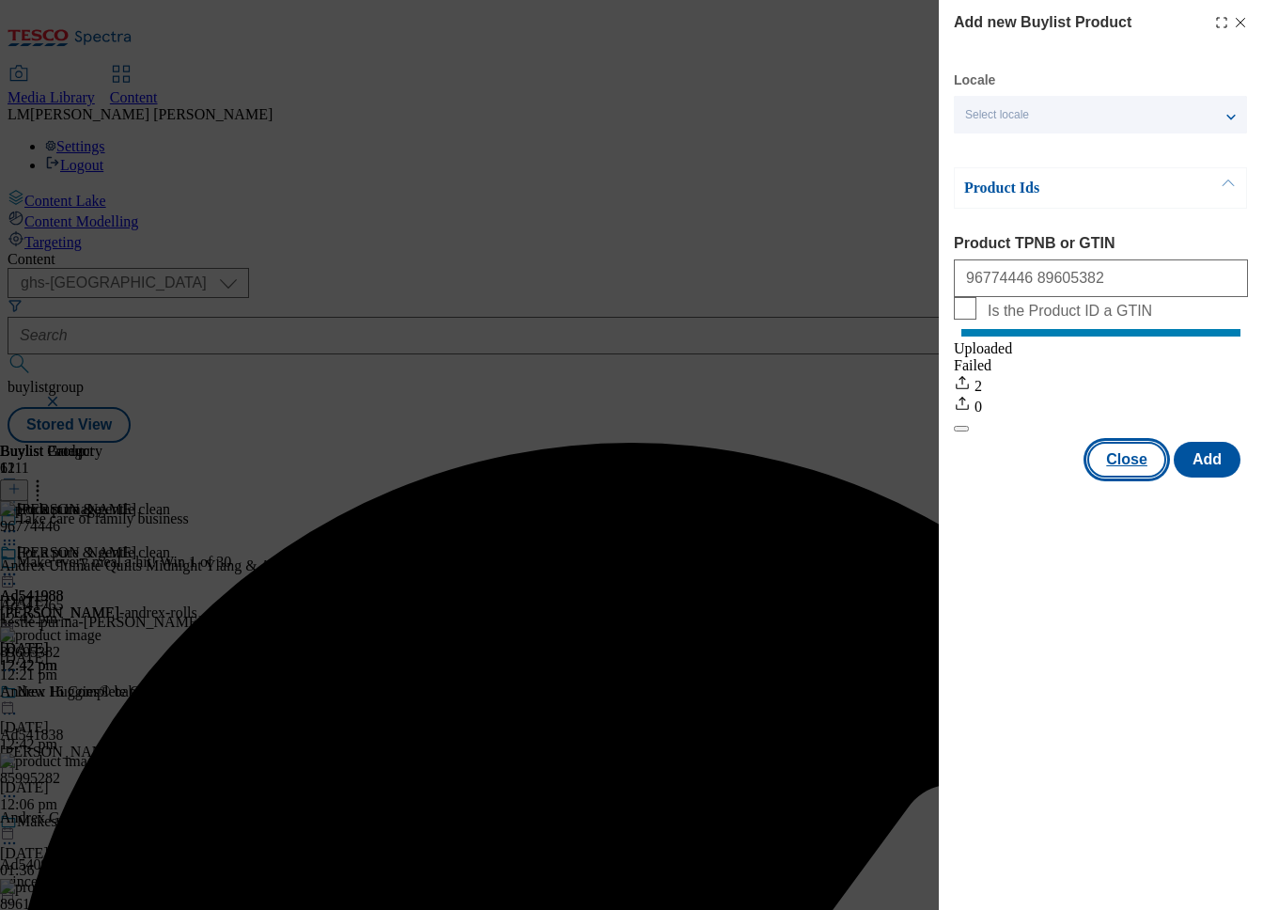
click at [1136, 477] on button "Close" at bounding box center [1126, 460] width 79 height 36
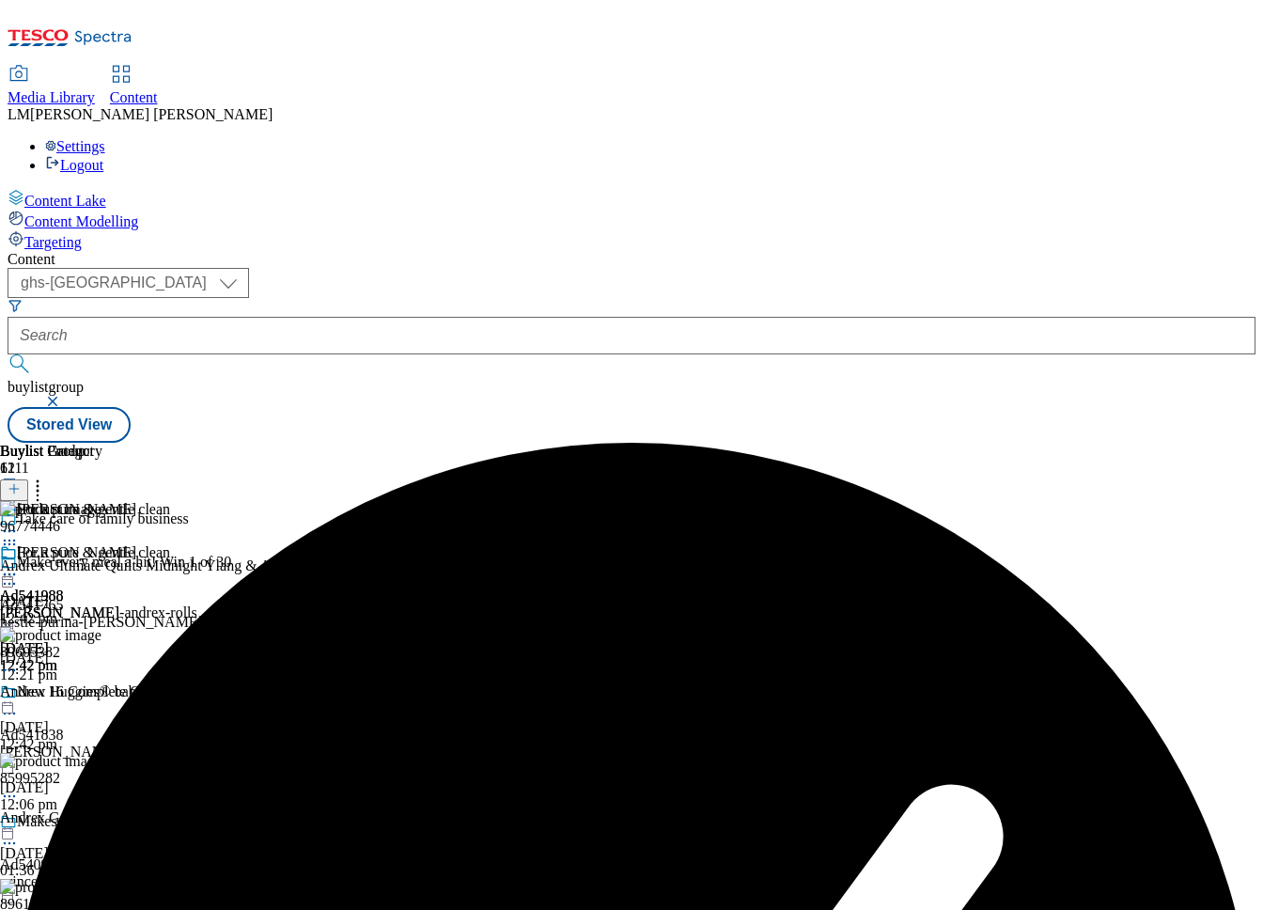
click at [19, 565] on icon at bounding box center [9, 574] width 19 height 19
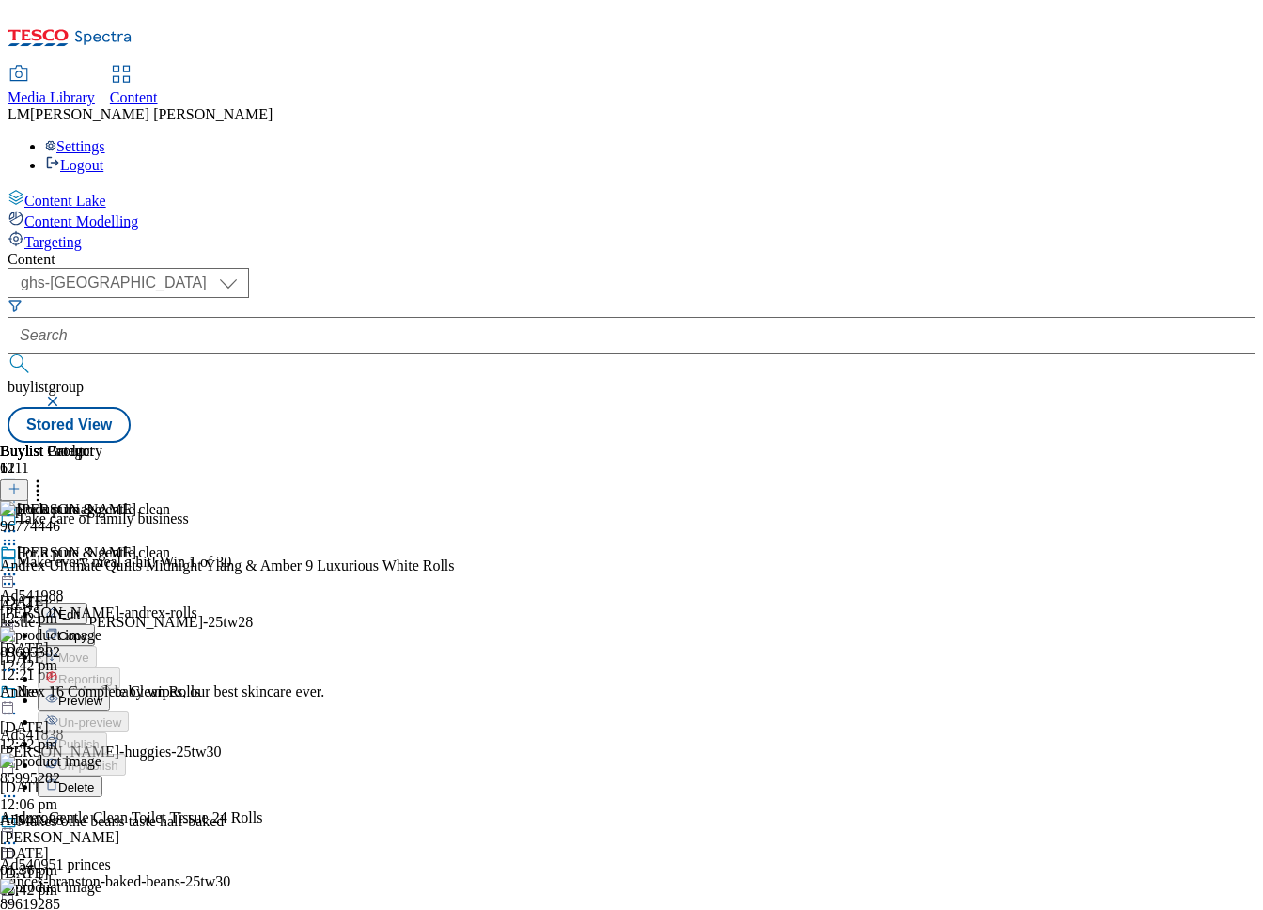
click at [102, 694] on span "Preview" at bounding box center [80, 701] width 44 height 14
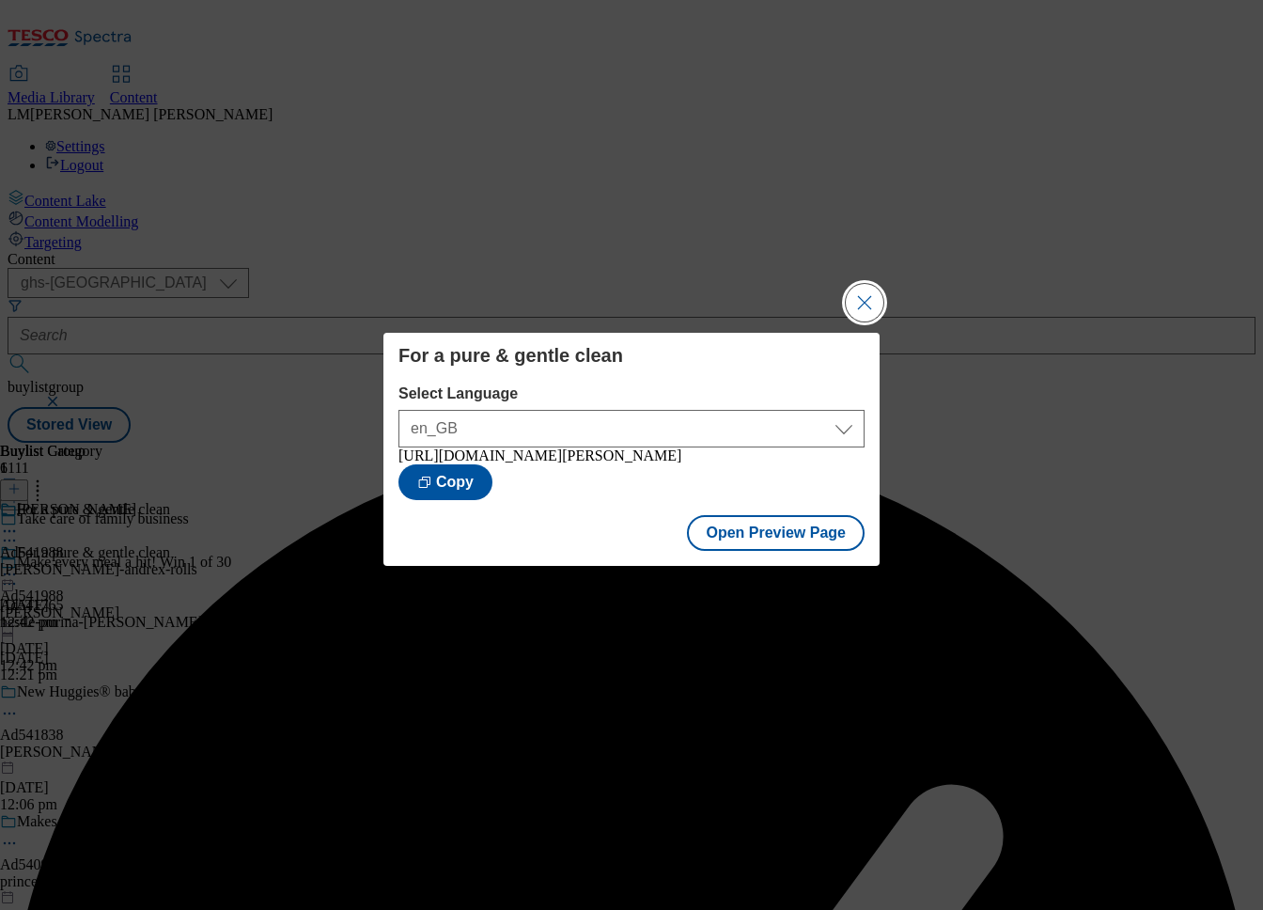
click at [853, 300] on button "Close Modal" at bounding box center [865, 303] width 38 height 38
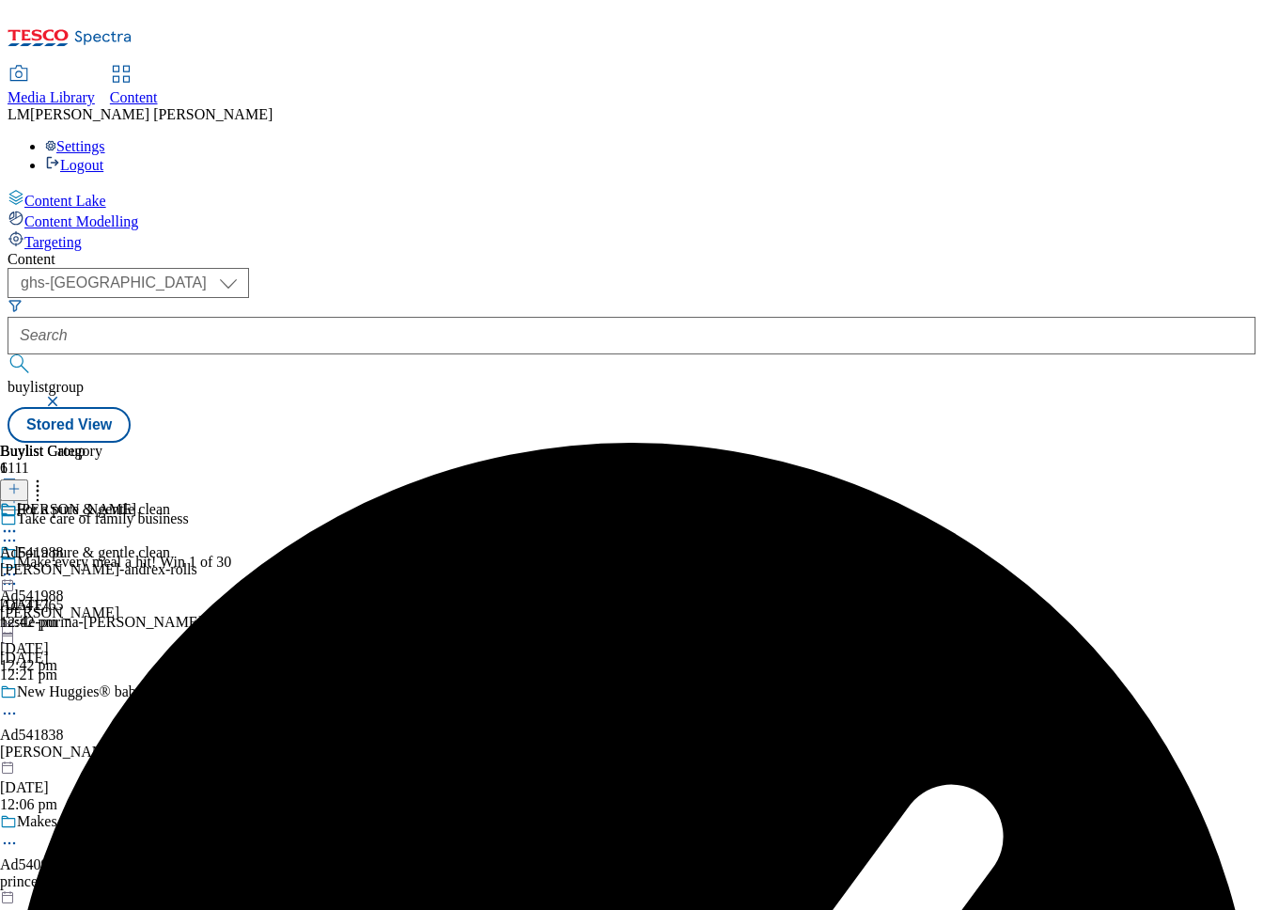
click at [19, 565] on icon at bounding box center [9, 574] width 19 height 19
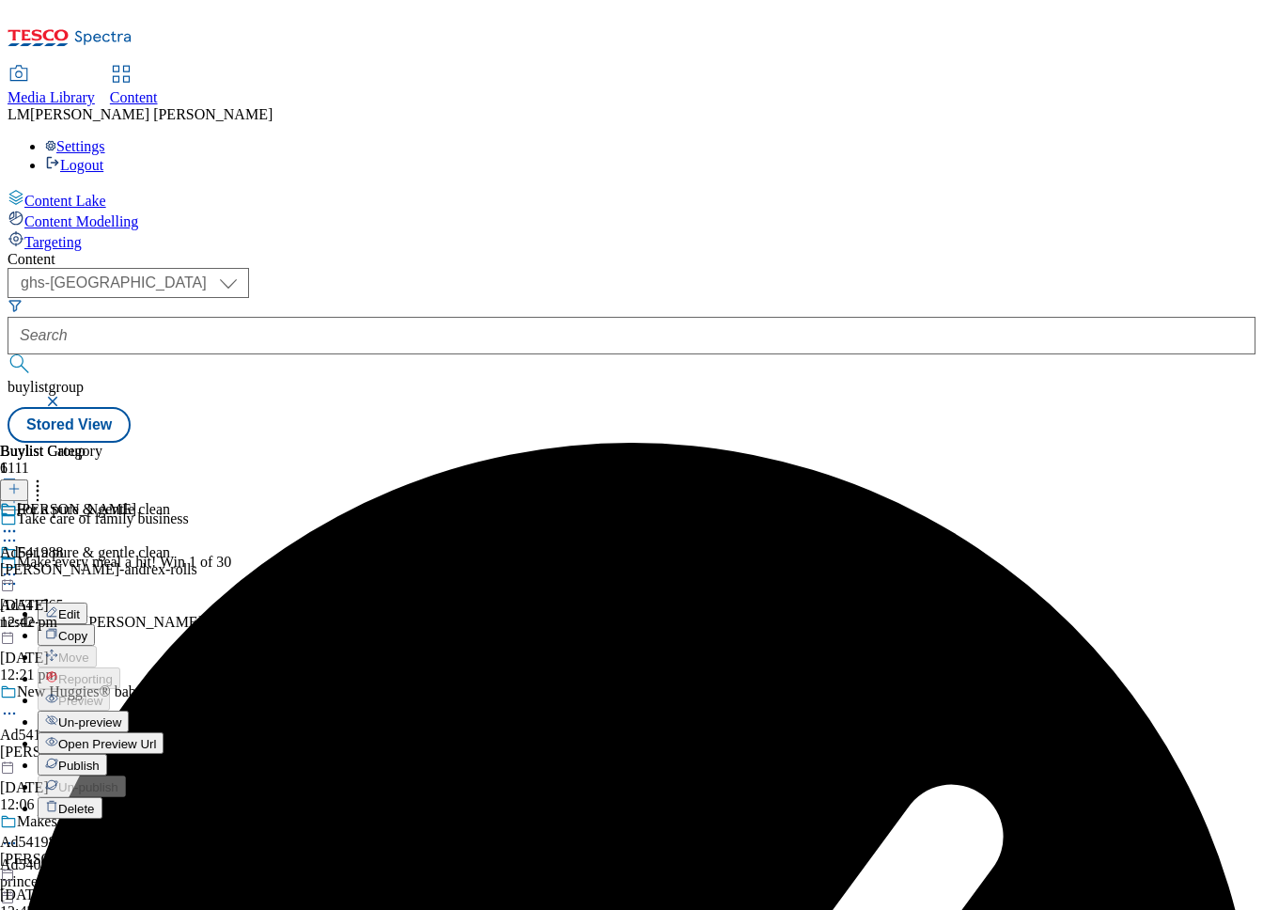
click at [100, 758] on span "Publish" at bounding box center [78, 765] width 41 height 14
